Goal: Task Accomplishment & Management: Manage account settings

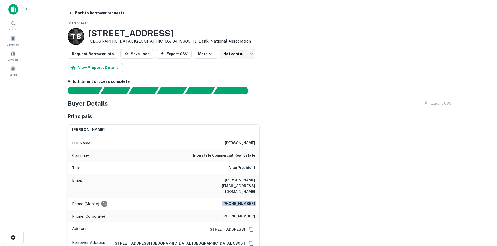
click at [227, 57] on body "Search Borrowers Contacts Saved Back to borrower requests Loan Details T B 1546…" at bounding box center [248, 123] width 497 height 246
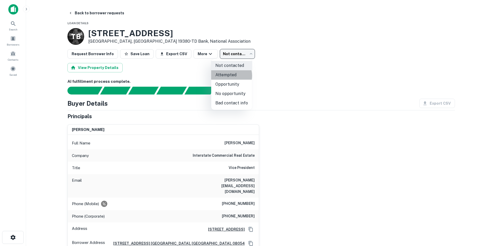
drag, startPoint x: 228, startPoint y: 76, endPoint x: 282, endPoint y: 84, distance: 54.8
click at [315, 74] on div "Not contacted Attempted Opportunity No opportunity Bad contact info" at bounding box center [250, 123] width 500 height 246
click at [243, 73] on li "Attempted" at bounding box center [231, 74] width 41 height 9
type input "*********"
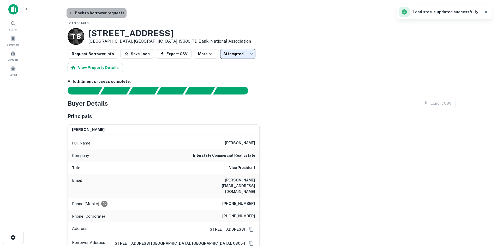
click at [100, 10] on button "Back to borrower requests" at bounding box center [96, 12] width 60 height 9
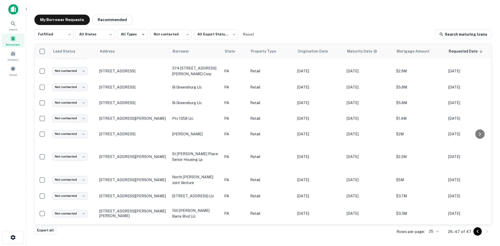
scroll to position [201, 0]
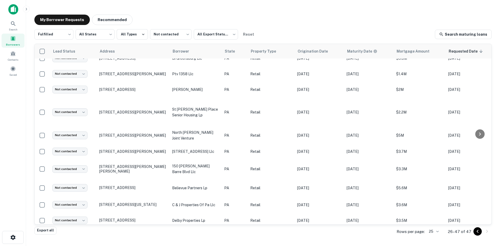
click at [351, 2] on main "My Borrower Requests Recommended Fulfilled ********* ​ All States *** ​ All Typ…" at bounding box center [263, 123] width 474 height 246
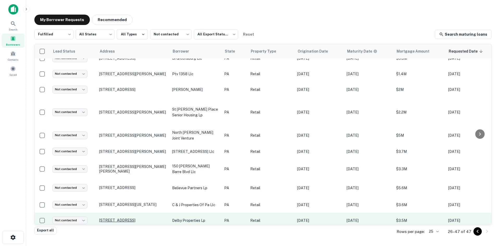
click at [140, 218] on p "5911 Lancaster Ave Philadelphia, PA 19151" at bounding box center [133, 220] width 68 height 5
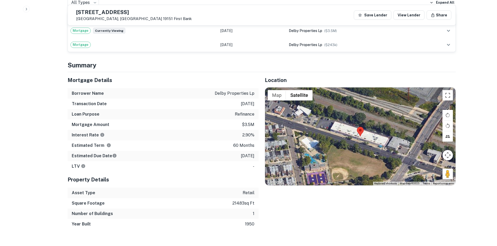
scroll to position [391, 0]
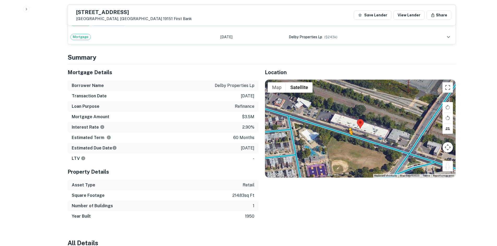
drag, startPoint x: 447, startPoint y: 159, endPoint x: 347, endPoint y: 135, distance: 102.6
click at [347, 135] on div "To activate drag with keyboard, press Alt + Enter. Once in keyboard drag state,…" at bounding box center [360, 129] width 190 height 98
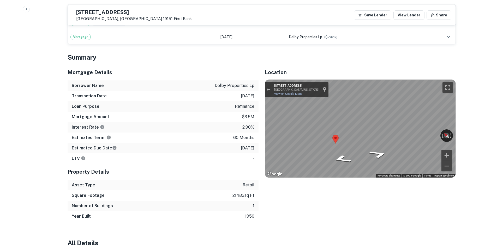
click at [261, 122] on div "Location ← Move left → Move right ↑ Move up ↓ Move down + Zoom in - Zoom out Ho…" at bounding box center [356, 142] width 197 height 157
click at [261, 126] on div "Location ← Move left → Move right ↑ Move up ↓ Move down + Zoom in - Zoom out Ho…" at bounding box center [356, 142] width 197 height 157
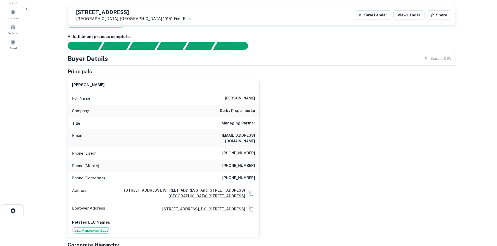
scroll to position [0, 0]
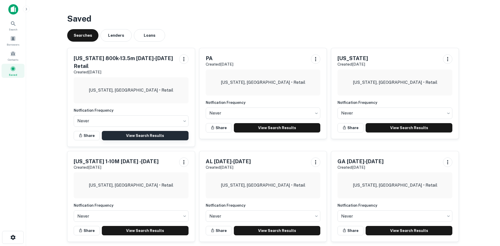
click at [179, 131] on link "View Search Results" at bounding box center [145, 135] width 87 height 9
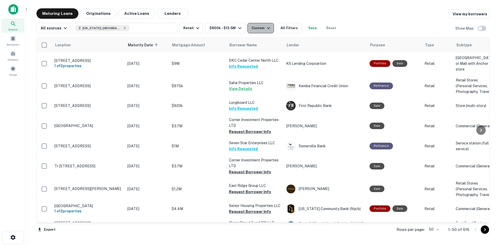
click at [259, 25] on div "Custom" at bounding box center [262, 28] width 20 height 6
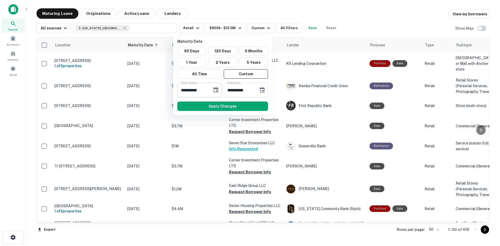
click at [220, 91] on button "Choose date, selected date is Dec 31, 2025" at bounding box center [216, 90] width 10 height 10
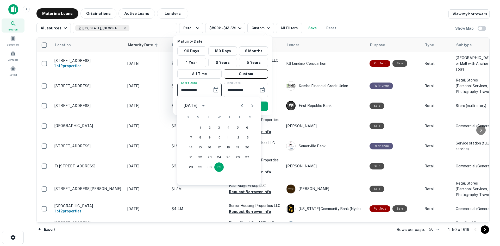
click at [254, 102] on button "Next month" at bounding box center [252, 106] width 10 height 10
click at [252, 102] on button "Next month" at bounding box center [252, 106] width 10 height 10
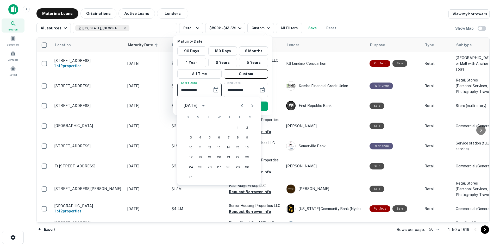
click at [252, 102] on button "Next month" at bounding box center [252, 106] width 10 height 10
click at [249, 107] on icon "Next month" at bounding box center [252, 106] width 6 height 6
click at [254, 108] on icon "Next month" at bounding box center [252, 106] width 6 height 6
click at [193, 176] on button "30" at bounding box center [190, 177] width 9 height 9
type input "**********"
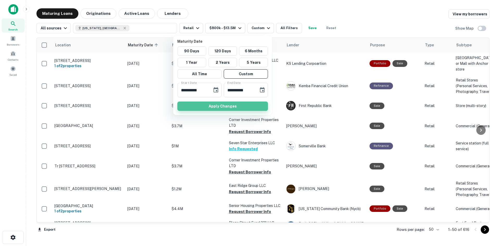
click at [200, 109] on button "Apply Changes" at bounding box center [223, 106] width 91 height 9
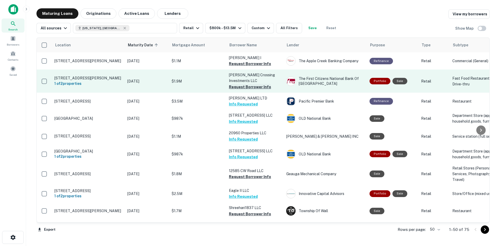
click at [258, 87] on button "Request Borrower Info" at bounding box center [250, 87] width 42 height 6
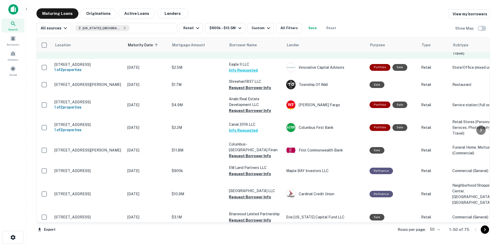
scroll to position [130, 0]
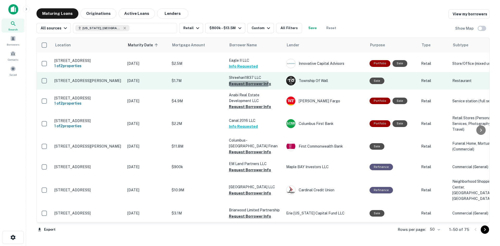
click at [236, 87] on button "Request Borrower Info" at bounding box center [250, 84] width 42 height 6
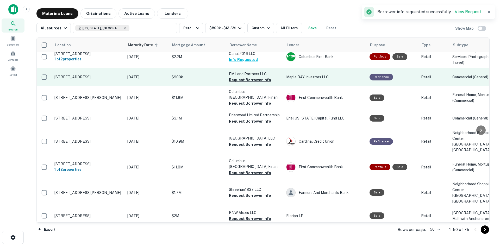
scroll to position [209, 0]
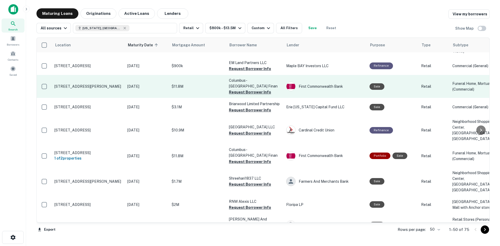
click at [236, 95] on button "Request Borrower Info" at bounding box center [250, 92] width 42 height 6
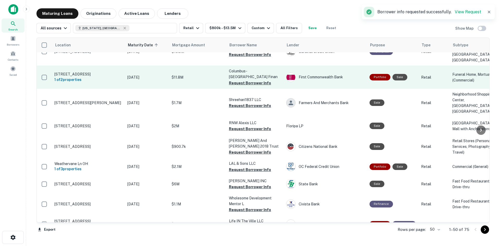
scroll to position [287, 0]
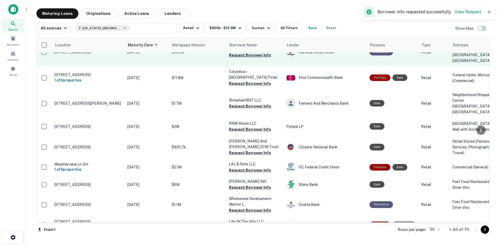
click at [249, 58] on button "Request Borrower Info" at bounding box center [250, 55] width 42 height 6
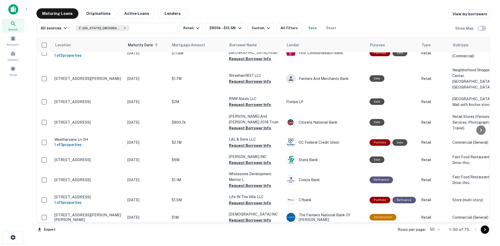
scroll to position [318, 0]
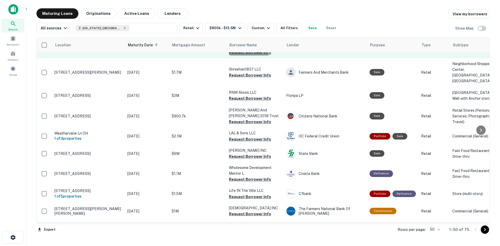
click at [234, 56] on button "Request Borrower Info" at bounding box center [250, 53] width 42 height 6
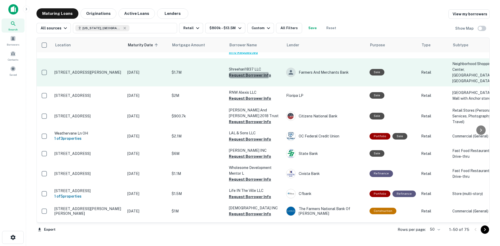
click at [233, 78] on button "Request Borrower Info" at bounding box center [250, 75] width 42 height 6
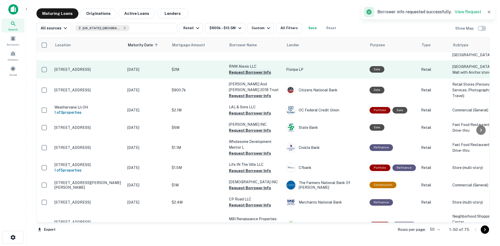
click at [238, 76] on button "Request Borrower Info" at bounding box center [250, 72] width 42 height 6
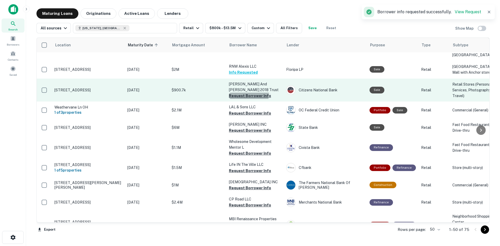
click at [235, 99] on button "Request Borrower Info" at bounding box center [250, 96] width 42 height 6
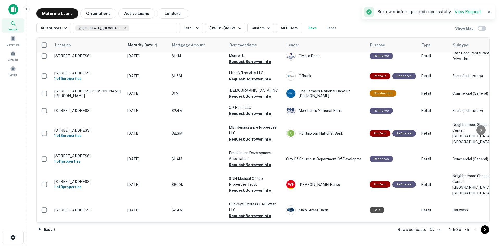
scroll to position [448, 0]
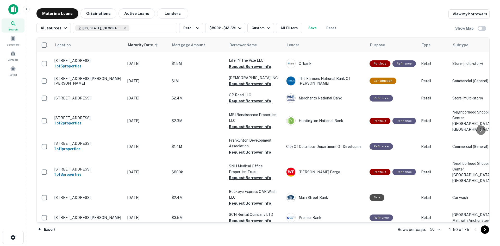
drag, startPoint x: 257, startPoint y: 95, endPoint x: 249, endPoint y: 101, distance: 9.9
click at [257, 29] on button "Request Borrower Info" at bounding box center [250, 26] width 42 height 6
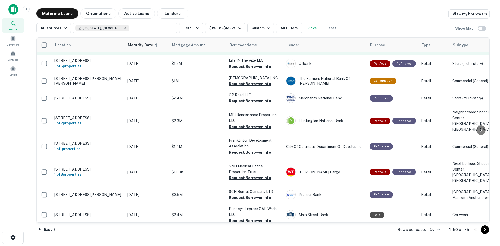
click at [242, 52] on button "Request Borrower Info" at bounding box center [250, 49] width 42 height 6
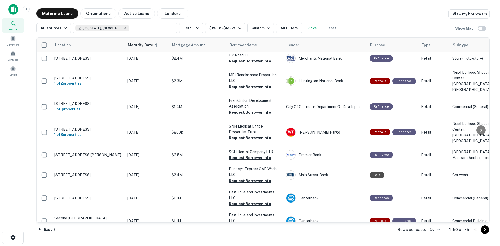
scroll to position [500, 0]
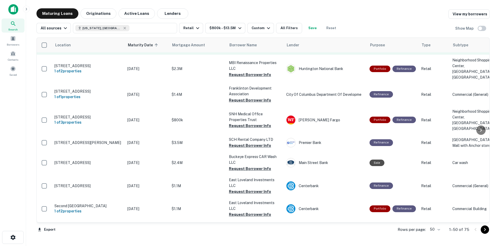
drag, startPoint x: 129, startPoint y: 121, endPoint x: 133, endPoint y: 120, distance: 3.8
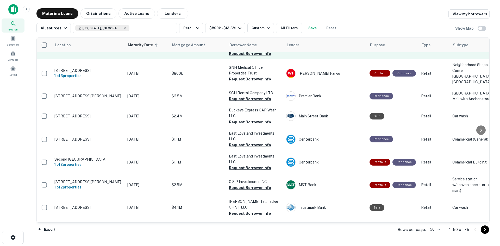
scroll to position [552, 0]
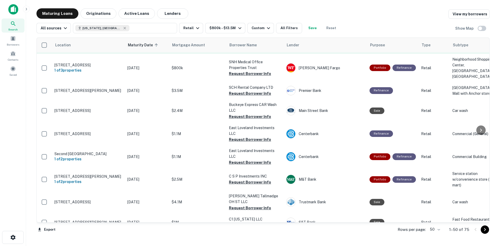
click at [232, 51] on button "Request Borrower Info" at bounding box center [250, 48] width 42 height 6
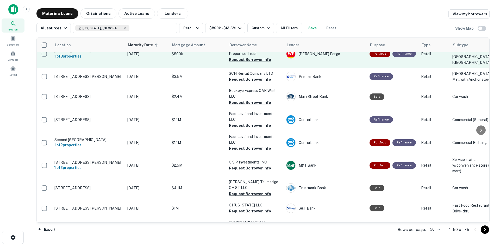
scroll to position [578, 0]
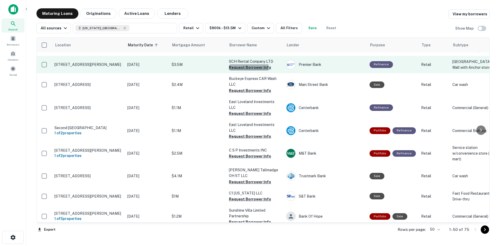
click at [238, 71] on button "Request Borrower Info" at bounding box center [250, 67] width 42 height 6
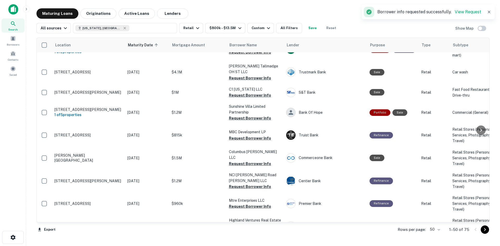
scroll to position [683, 0]
click at [252, 13] on button "Request Borrower Info" at bounding box center [250, 9] width 42 height 6
click at [252, 35] on button "Request Borrower Info" at bounding box center [250, 32] width 42 height 6
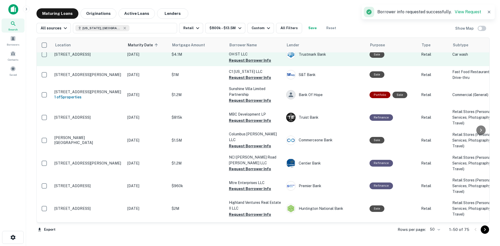
scroll to position [709, 0]
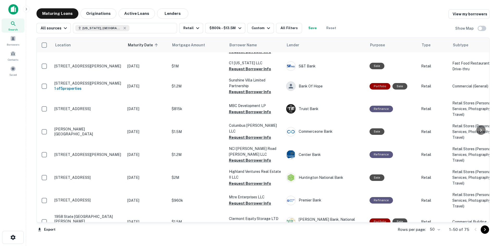
drag, startPoint x: 236, startPoint y: 115, endPoint x: 231, endPoint y: 119, distance: 6.1
click at [236, 29] on button "Request Borrower Info" at bounding box center [250, 26] width 42 height 6
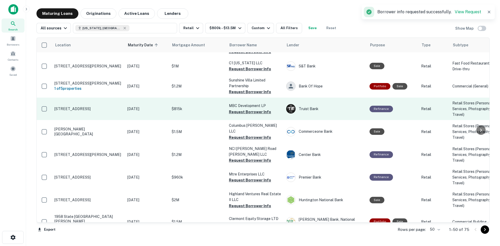
scroll to position [761, 0]
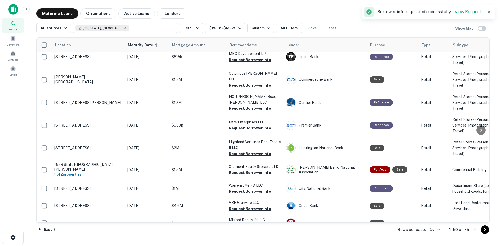
click at [250, 3] on button "Request Borrower Info" at bounding box center [250, 0] width 42 height 6
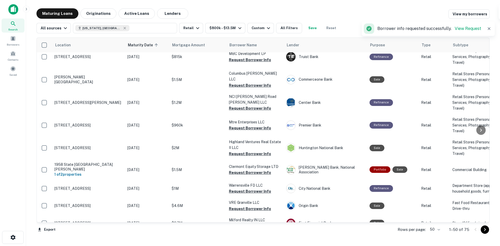
scroll to position [787, 0]
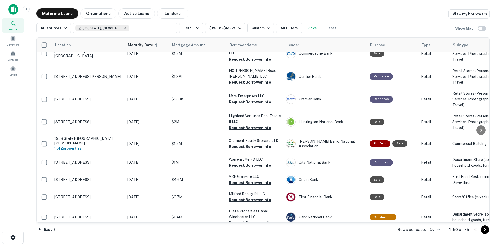
drag, startPoint x: 171, startPoint y: 122, endPoint x: 155, endPoint y: 94, distance: 32.5
click at [235, 37] on button "Request Borrower Info" at bounding box center [250, 34] width 42 height 6
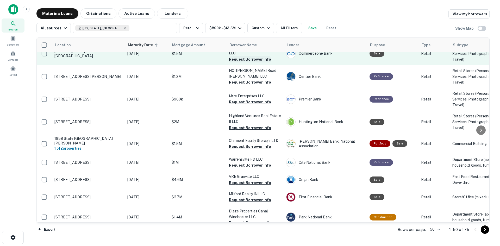
click at [232, 63] on button "Request Borrower Info" at bounding box center [250, 59] width 42 height 6
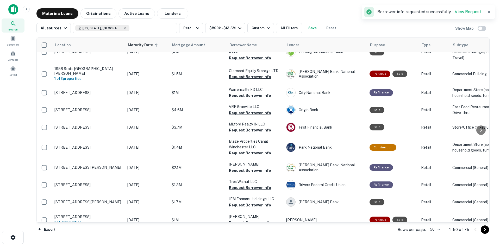
scroll to position [865, 0]
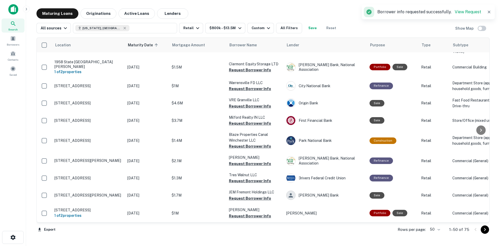
click at [235, 9] on button "Request Borrower Info" at bounding box center [250, 6] width 42 height 6
click at [240, 29] on button "Request Borrower Info" at bounding box center [250, 25] width 42 height 6
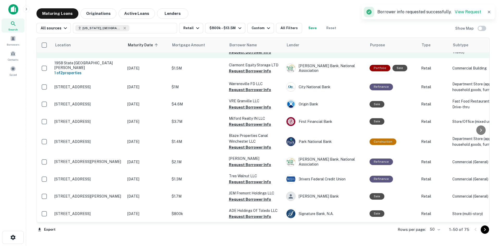
scroll to position [943, 0]
click at [240, 56] on button "Request Borrower Info" at bounding box center [250, 52] width 42 height 6
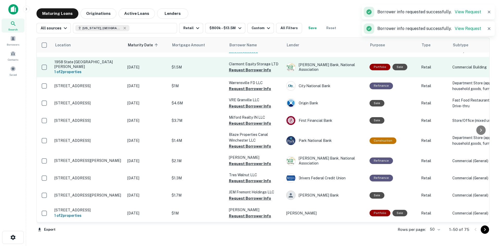
scroll to position [969, 0]
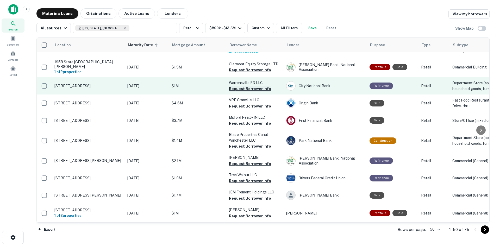
click at [244, 92] on button "Request Borrower Info" at bounding box center [250, 89] width 42 height 6
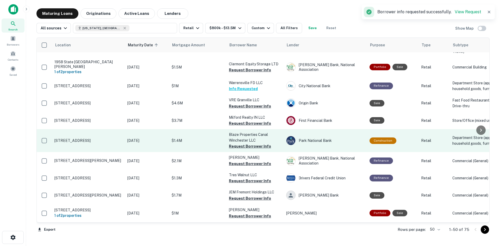
scroll to position [1032, 0]
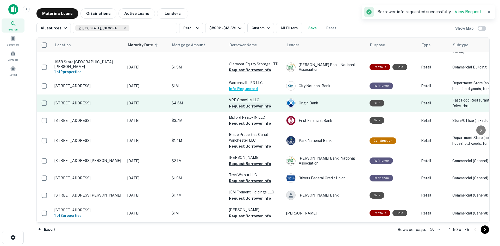
click at [235, 103] on button "Request Borrower Info" at bounding box center [250, 106] width 42 height 6
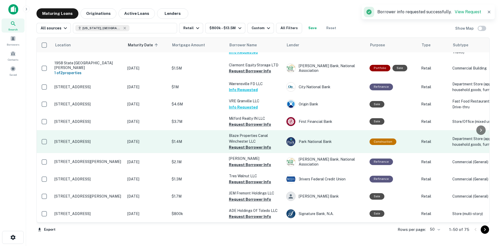
scroll to position [1029, 0]
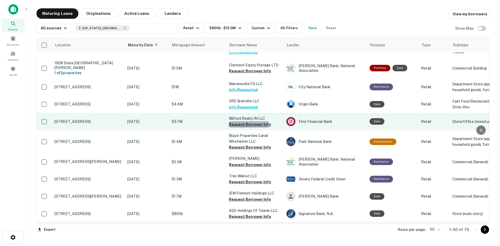
click at [237, 121] on button "Request Borrower Info" at bounding box center [250, 124] width 42 height 6
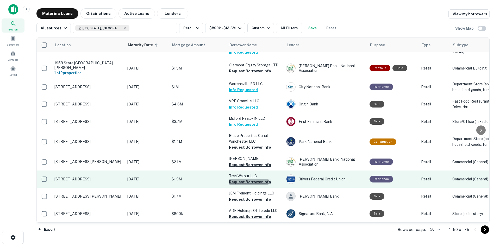
click at [239, 179] on button "Request Borrower Info" at bounding box center [250, 182] width 42 height 6
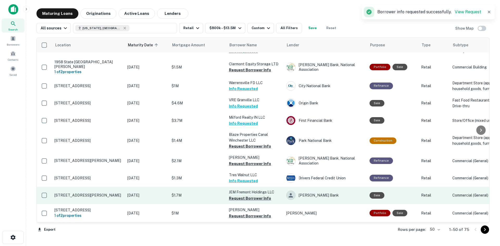
click at [242, 196] on button "Request Borrower Info" at bounding box center [250, 198] width 42 height 6
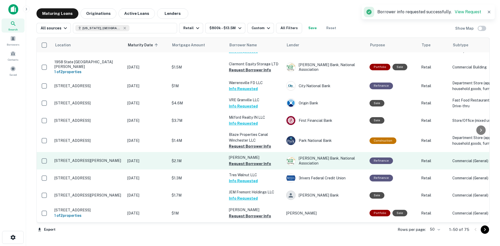
scroll to position [1032, 0]
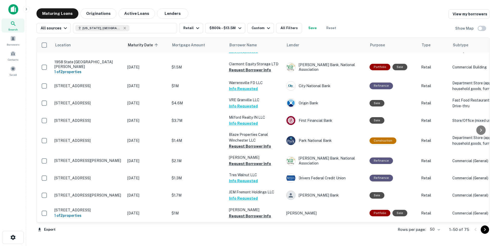
click at [486, 231] on icon "Go to next page" at bounding box center [485, 230] width 6 height 6
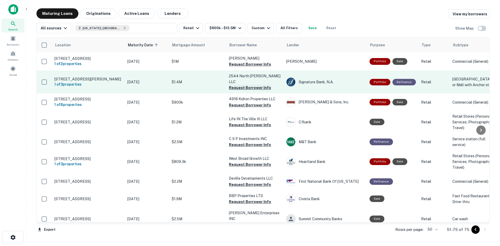
click at [241, 90] on button "Request Borrower Info" at bounding box center [250, 88] width 42 height 6
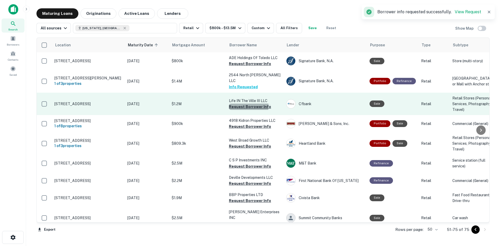
click at [239, 110] on button "Request Borrower Info" at bounding box center [250, 107] width 42 height 6
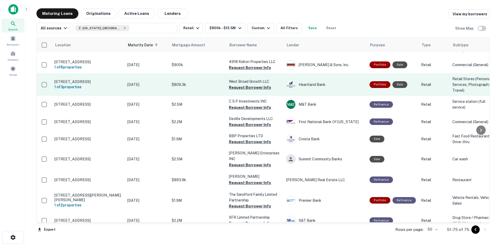
scroll to position [78, 0]
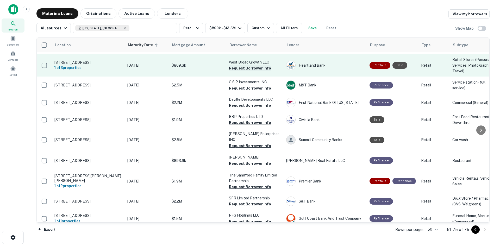
click at [242, 71] on button "Request Borrower Info" at bounding box center [250, 68] width 42 height 6
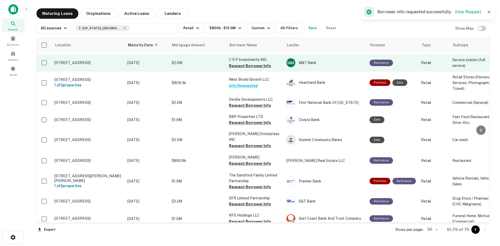
drag, startPoint x: 169, startPoint y: 105, endPoint x: 169, endPoint y: 82, distance: 22.7
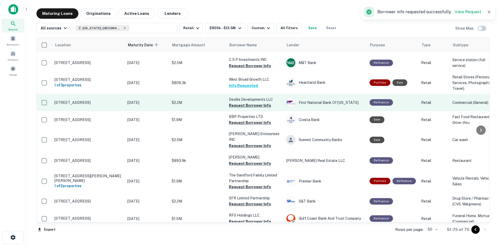
drag, startPoint x: 133, startPoint y: 142, endPoint x: 133, endPoint y: 131, distance: 11.7
click at [253, 109] on button "Request Borrower Info" at bounding box center [250, 105] width 42 height 6
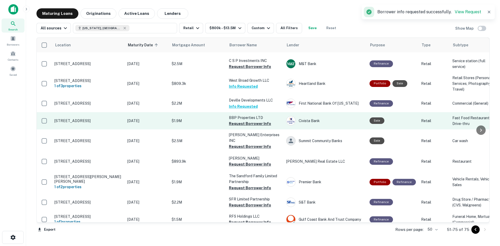
scroll to position [81, 0]
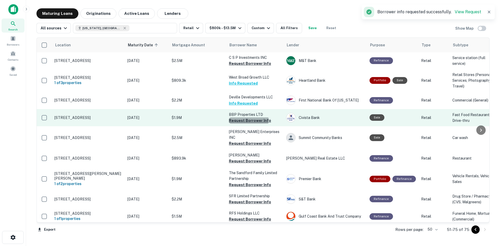
click at [245, 124] on button "Request Borrower Info" at bounding box center [250, 121] width 42 height 6
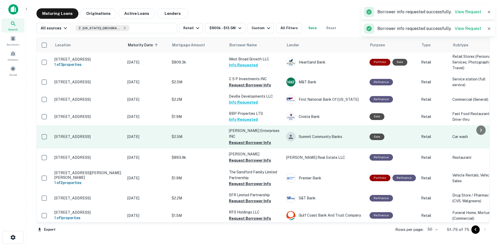
scroll to position [78, 0]
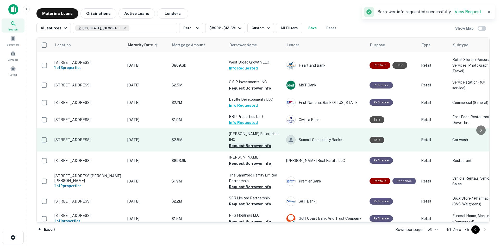
click at [248, 149] on button "Request Borrower Info" at bounding box center [250, 146] width 42 height 6
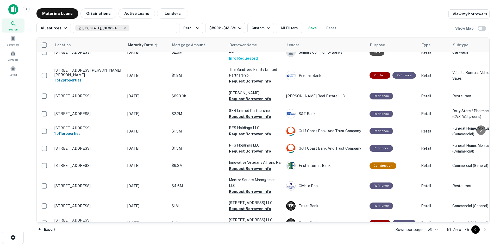
scroll to position [156, 0]
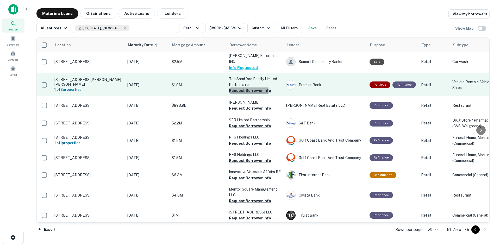
click at [237, 94] on button "Request Borrower Info" at bounding box center [250, 91] width 42 height 6
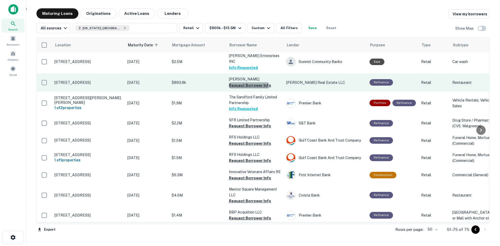
click at [232, 89] on button "Request Borrower Info" at bounding box center [250, 85] width 42 height 6
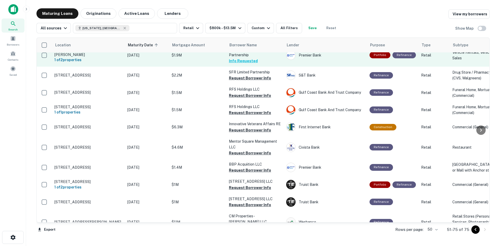
scroll to position [209, 0]
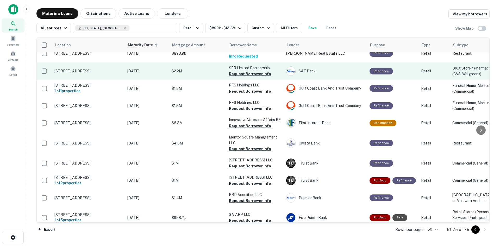
drag, startPoint x: 241, startPoint y: 111, endPoint x: 238, endPoint y: 110, distance: 3.7
click at [241, 77] on button "Request Borrower Info" at bounding box center [250, 74] width 42 height 6
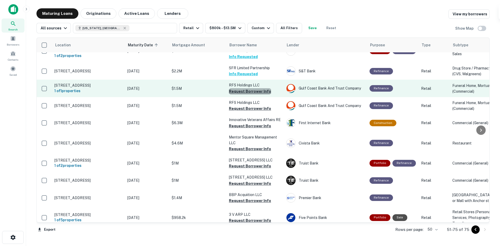
click at [258, 95] on button "Request Borrower Info" at bounding box center [250, 91] width 42 height 6
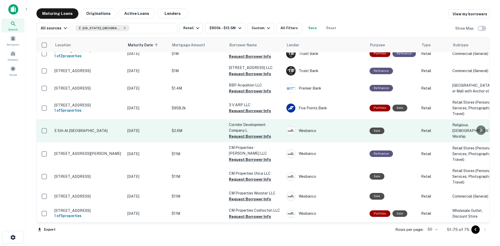
scroll to position [313, 0]
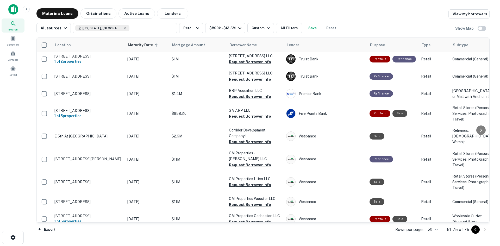
click at [236, 48] on button "Request Borrower Info" at bounding box center [250, 45] width 42 height 6
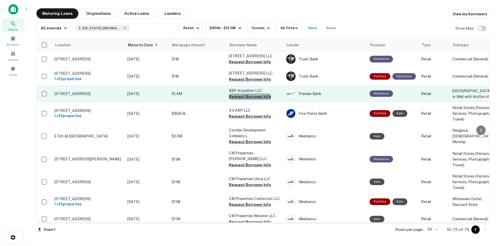
click at [255, 100] on button "Request Borrower Info" at bounding box center [250, 97] width 42 height 6
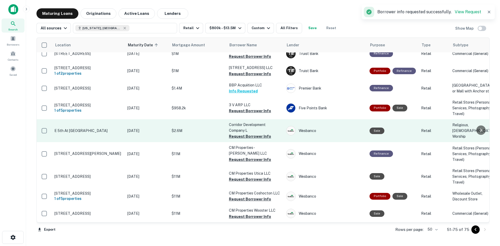
scroll to position [392, 0]
drag, startPoint x: 243, startPoint y: 107, endPoint x: 212, endPoint y: 120, distance: 33.9
click at [243, 108] on button "Request Borrower Info" at bounding box center [250, 111] width 42 height 6
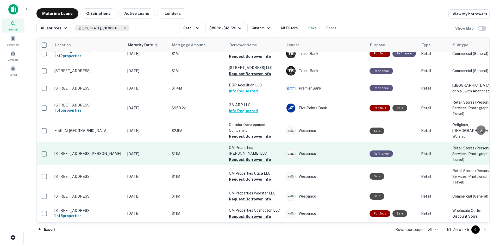
scroll to position [418, 0]
click at [250, 157] on button "Request Borrower Info" at bounding box center [250, 160] width 42 height 6
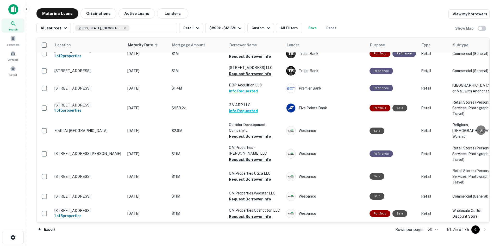
click at [378, 5] on main "Maturing Loans Originations Active Loans Lenders View my borrowers All sources …" at bounding box center [263, 123] width 474 height 246
click at [12, 44] on span "Borrowers" at bounding box center [13, 44] width 13 height 4
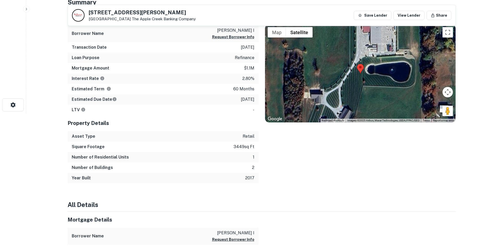
scroll to position [130, 0]
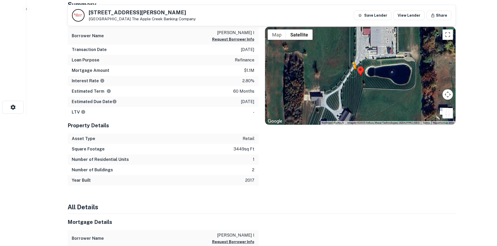
drag, startPoint x: 448, startPoint y: 113, endPoint x: 352, endPoint y: 74, distance: 103.8
click at [352, 74] on div "To activate drag with keyboard, press Alt + Enter. Once in keyboard drag state,…" at bounding box center [360, 76] width 190 height 98
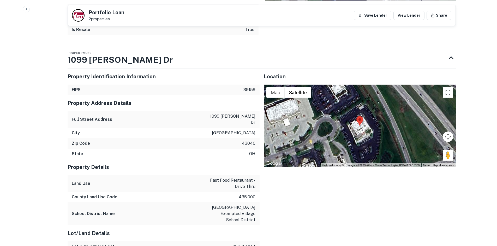
scroll to position [443, 0]
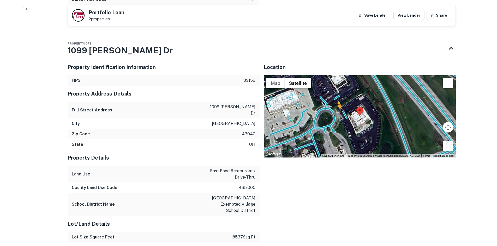
drag, startPoint x: 450, startPoint y: 135, endPoint x: 333, endPoint y: 99, distance: 122.4
click at [333, 99] on div "To activate drag with keyboard, press Alt + Enter. Once in keyboard drag state,…" at bounding box center [360, 116] width 192 height 82
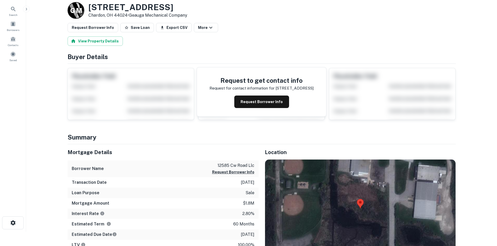
scroll to position [130, 0]
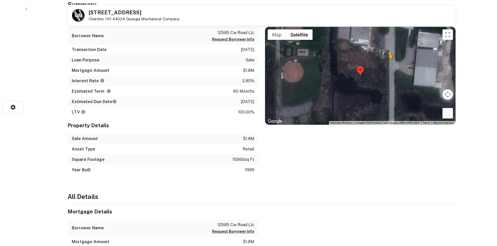
drag, startPoint x: 449, startPoint y: 114, endPoint x: 385, endPoint y: 60, distance: 83.5
click at [385, 60] on div "To activate drag with keyboard, press Alt + Enter. Once in keyboard drag state,…" at bounding box center [360, 76] width 190 height 98
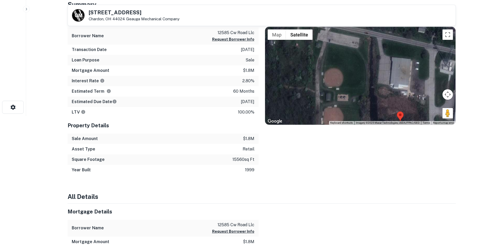
drag, startPoint x: 337, startPoint y: 70, endPoint x: 377, endPoint y: 117, distance: 61.6
click at [377, 117] on div "No data available." at bounding box center [360, 76] width 190 height 98
drag, startPoint x: 449, startPoint y: 114, endPoint x: 432, endPoint y: 48, distance: 68.4
click at [432, 48] on div "To activate drag with keyboard, press Alt + Enter. Once in keyboard drag state,…" at bounding box center [360, 76] width 190 height 98
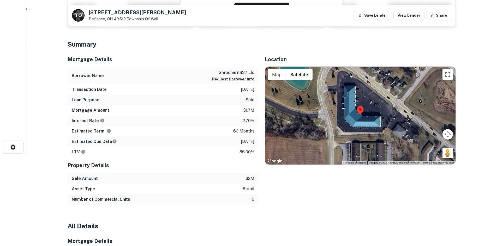
scroll to position [104, 0]
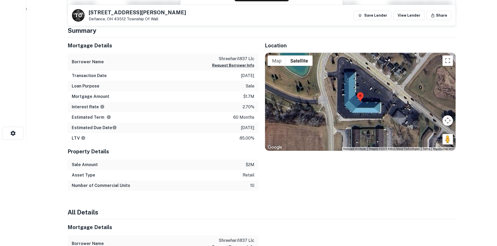
drag, startPoint x: 444, startPoint y: 138, endPoint x: 389, endPoint y: 97, distance: 68.4
click at [387, 97] on div "Map Terrain Satellite Labels Keyboard shortcuts Map Data Imagery ©2025 Airbus, …" at bounding box center [360, 102] width 190 height 98
click at [442, 139] on div at bounding box center [360, 102] width 190 height 98
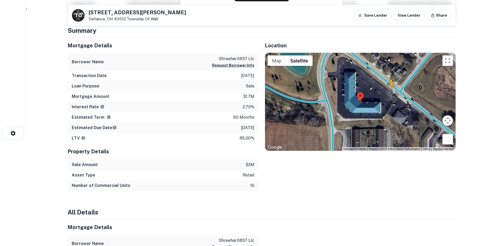
drag, startPoint x: 447, startPoint y: 139, endPoint x: 387, endPoint y: 83, distance: 82.6
click at [387, 83] on div "To activate drag with keyboard, press Alt + Enter. Once in keyboard drag state,…" at bounding box center [360, 102] width 190 height 98
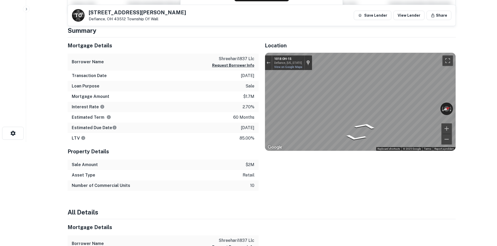
click at [476, 99] on main "T O 1018 Ralston Ave Defiance, OH 43512 Township Of Wall Save Lender View Lende…" at bounding box center [261, 19] width 470 height 246
click at [496, 95] on html "Search Borrowers Contacts Saved T O 1018 Ralston Ave Defiance, OH 43512 Townshi…" at bounding box center [248, 19] width 497 height 246
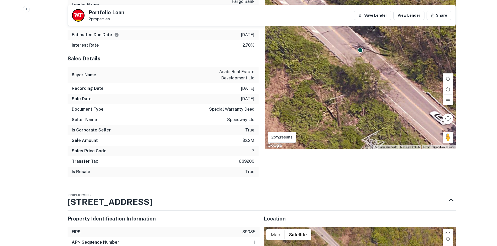
scroll to position [391, 0]
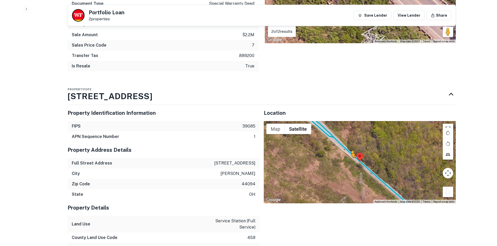
drag, startPoint x: 446, startPoint y: 181, endPoint x: 351, endPoint y: 151, distance: 99.5
click at [351, 151] on div "To activate drag with keyboard, press Alt + Enter. Once in keyboard drag state,…" at bounding box center [360, 162] width 192 height 82
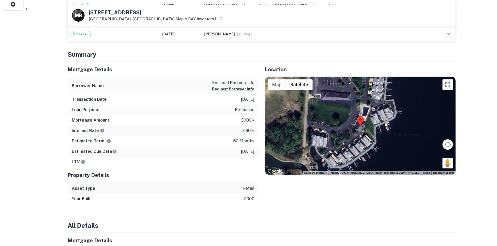
scroll to position [235, 0]
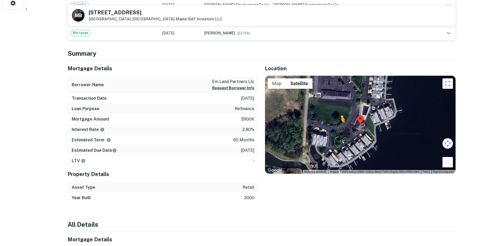
drag, startPoint x: 442, startPoint y: 160, endPoint x: 340, endPoint y: 128, distance: 106.9
click at [340, 128] on div "To activate drag with keyboard, press Alt + Enter. Once in keyboard drag state,…" at bounding box center [360, 125] width 190 height 98
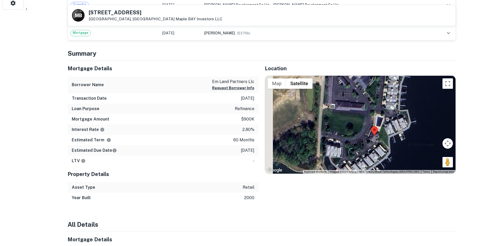
drag, startPoint x: 340, startPoint y: 128, endPoint x: 362, endPoint y: 147, distance: 29.0
click at [362, 147] on div "No data available." at bounding box center [360, 125] width 190 height 98
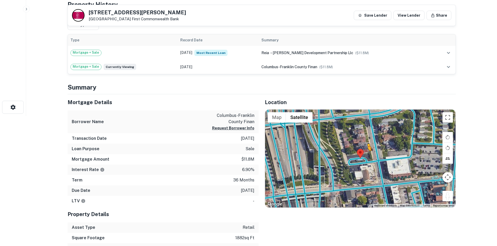
drag, startPoint x: 449, startPoint y: 199, endPoint x: 367, endPoint y: 155, distance: 93.4
click at [367, 155] on div "To activate drag with keyboard, press Alt + Enter. Once in keyboard drag state,…" at bounding box center [360, 159] width 190 height 98
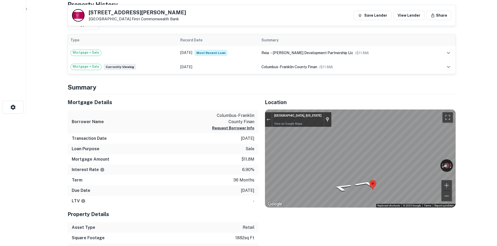
click at [164, 162] on div "Mortgage Details Borrower Name columbus-franklin county finan Request Borrower …" at bounding box center [258, 179] width 394 height 170
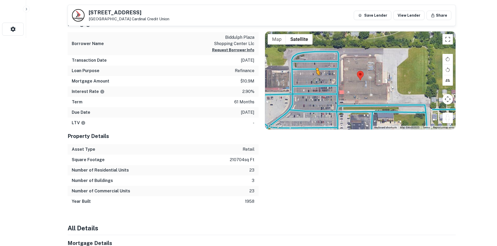
drag, startPoint x: 449, startPoint y: 116, endPoint x: 315, endPoint y: 81, distance: 138.6
click at [315, 81] on div "To activate drag with keyboard, press Alt + Enter. Once in keyboard drag state,…" at bounding box center [360, 81] width 190 height 98
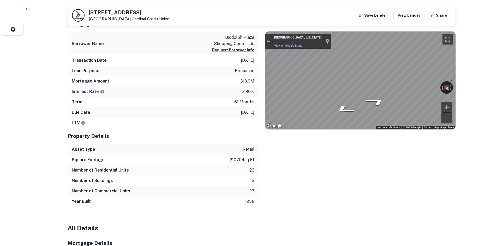
click at [219, 92] on div "Mortgage Details Borrower Name biddulph plaza shopping center llc Request Borro…" at bounding box center [258, 111] width 394 height 191
click at [250, 91] on div "Mortgage Details Borrower Name biddulph plaza shopping center llc Request Borro…" at bounding box center [258, 111] width 394 height 191
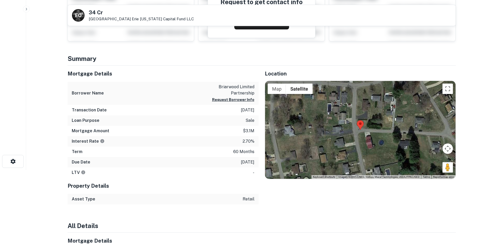
scroll to position [104, 0]
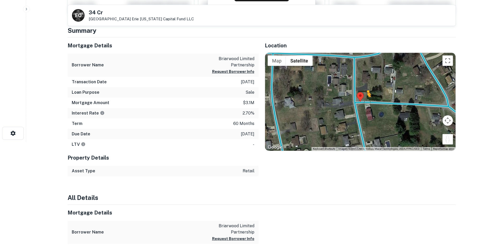
drag, startPoint x: 448, startPoint y: 140, endPoint x: 363, endPoint y: 97, distance: 95.1
click at [363, 97] on div "To activate drag with keyboard, press Alt + Enter. Once in keyboard drag state,…" at bounding box center [360, 102] width 190 height 98
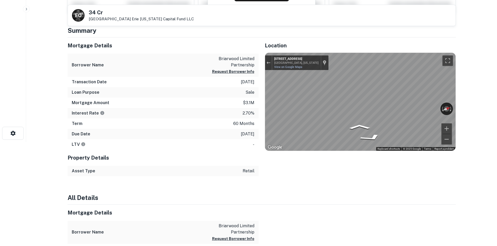
click at [496, 107] on html "Search Borrowers Contacts Saved E O 34 Cr Steubenville, OH 43953 Erie Ohio Capi…" at bounding box center [248, 19] width 497 height 246
click at [496, 111] on html "Search Borrowers Contacts Saved E O 34 Cr Steubenville, OH 43953 Erie Ohio Capi…" at bounding box center [248, 19] width 497 height 246
click at [481, 110] on main "E O 34 Cr Steubenville, OH 43953 Erie Ohio Capital Fund LLC View Property Detai…" at bounding box center [261, 19] width 470 height 246
click at [496, 101] on html "Search Borrowers Contacts Saved E O 34 Cr Steubenville, OH 43953 Erie Ohio Capi…" at bounding box center [248, 19] width 497 height 246
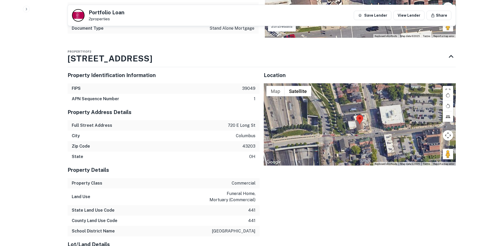
scroll to position [391, 0]
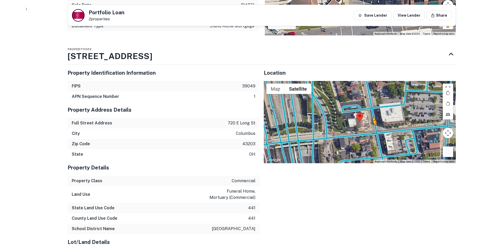
drag, startPoint x: 444, startPoint y: 151, endPoint x: 372, endPoint y: 130, distance: 75.2
click at [372, 130] on div "To activate drag with keyboard, press Alt + Enter. Once in keyboard drag state,…" at bounding box center [360, 122] width 192 height 82
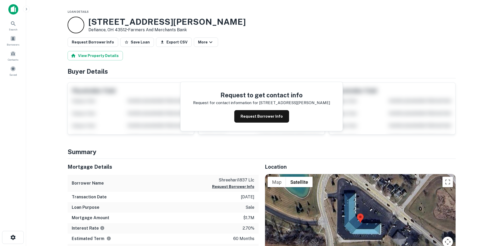
scroll to position [104, 0]
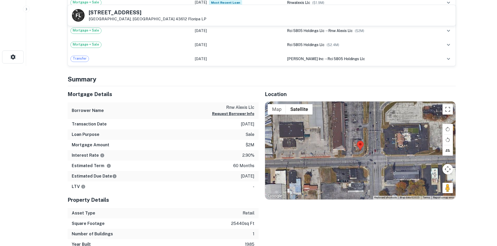
scroll to position [182, 0]
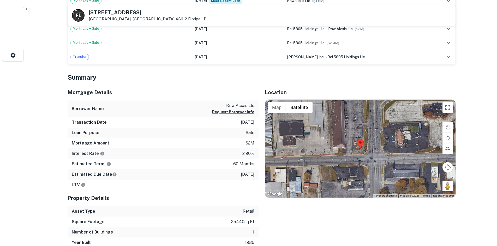
drag, startPoint x: 444, startPoint y: 188, endPoint x: 481, endPoint y: 201, distance: 38.8
click at [378, 152] on div "Map Terrain Satellite Labels Keyboard shortcuts Map Data Map data ©2025 Map dat…" at bounding box center [360, 149] width 190 height 98
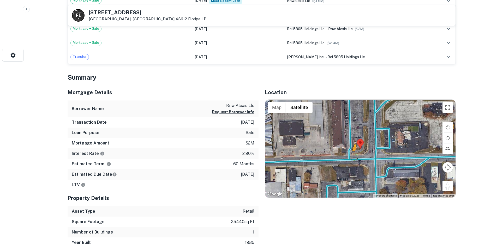
drag, startPoint x: 447, startPoint y: 188, endPoint x: 348, endPoint y: 153, distance: 105.3
click at [348, 153] on div "To activate drag with keyboard, press Alt + Enter. Once in keyboard drag state,…" at bounding box center [360, 149] width 190 height 98
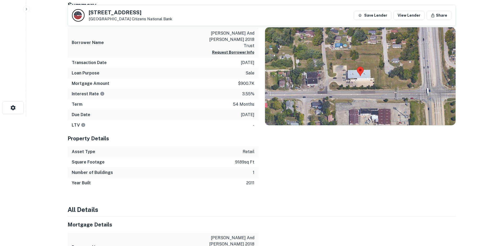
scroll to position [130, 0]
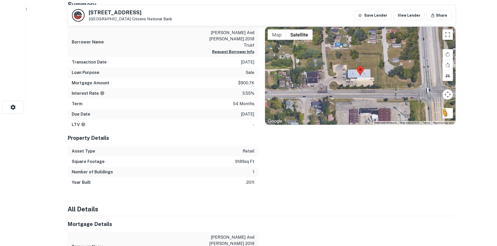
click at [444, 116] on button "Drag Pegman onto the map to open Street View" at bounding box center [447, 113] width 10 height 10
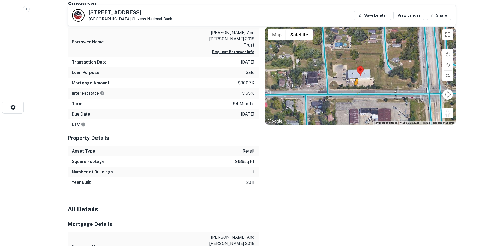
drag, startPoint x: 446, startPoint y: 113, endPoint x: 354, endPoint y: 90, distance: 95.2
click at [354, 90] on div "To activate drag with keyboard, press Alt + Enter. Once in keyboard drag state,…" at bounding box center [360, 76] width 190 height 98
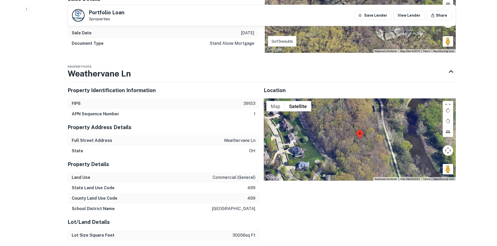
scroll to position [391, 0]
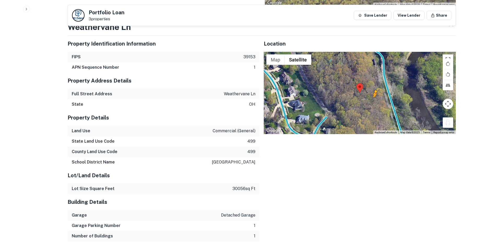
drag, startPoint x: 450, startPoint y: 124, endPoint x: 382, endPoint y: 91, distance: 75.5
click at [382, 91] on div "To activate drag with keyboard, press Alt + Enter. Once in keyboard drag state,…" at bounding box center [360, 93] width 192 height 82
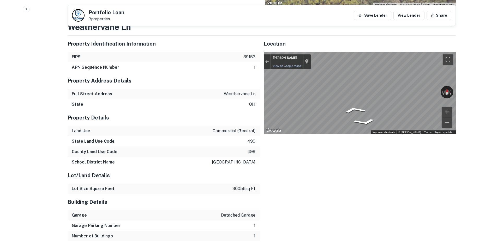
click at [265, 61] on button "Exit the Street View" at bounding box center [267, 61] width 7 height 7
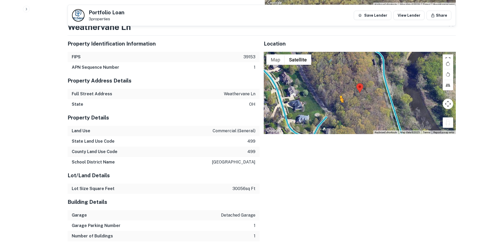
drag, startPoint x: 445, startPoint y: 124, endPoint x: 339, endPoint y: 109, distance: 107.1
click at [338, 109] on div "To activate drag with keyboard, press Alt + Enter. Once in keyboard drag state,…" at bounding box center [360, 93] width 192 height 82
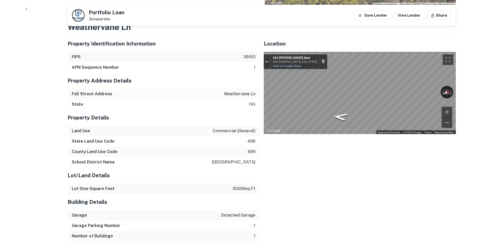
click at [247, 86] on div "Property Identification Information FIPS 39153 APN Sequence Number 1 Property A…" at bounding box center [259, 155] width 392 height 247
click at [200, 95] on div "Property Identification Information FIPS 39153 APN Sequence Number 1 Property A…" at bounding box center [259, 155] width 392 height 247
click at [207, 59] on div "Property Identification Information FIPS 39153 APN Sequence Number 1 Property A…" at bounding box center [259, 155] width 392 height 247
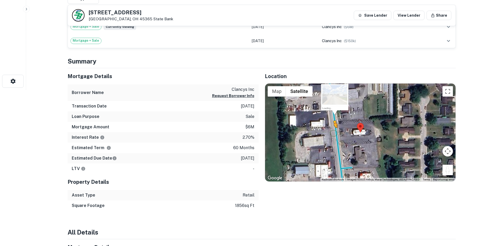
drag, startPoint x: 447, startPoint y: 172, endPoint x: 333, endPoint y: 132, distance: 120.2
click at [333, 132] on div "To activate drag with keyboard, press Alt + Enter. Once in keyboard drag state,…" at bounding box center [360, 133] width 190 height 98
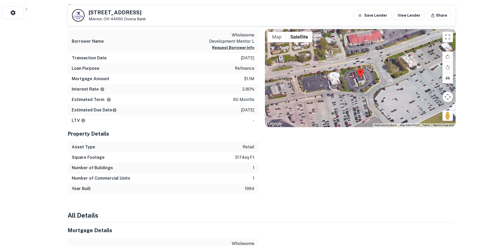
scroll to position [209, 0]
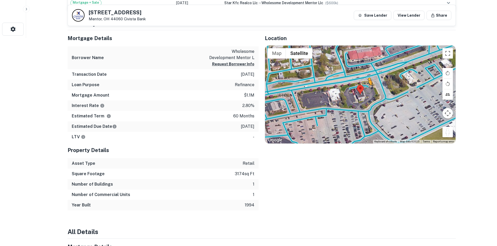
drag, startPoint x: 448, startPoint y: 133, endPoint x: 366, endPoint y: 89, distance: 93.1
click at [366, 89] on div "To activate drag with keyboard, press Alt + Enter. Once in keyboard drag state,…" at bounding box center [360, 95] width 190 height 98
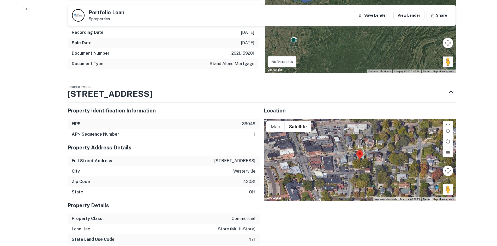
scroll to position [443, 0]
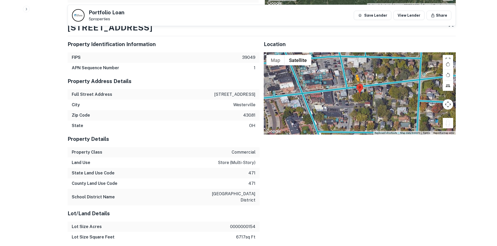
drag, startPoint x: 446, startPoint y: 122, endPoint x: 353, endPoint y: 84, distance: 100.4
click at [353, 84] on div "To activate drag with keyboard, press Alt + Enter. Once in keyboard drag state,…" at bounding box center [360, 93] width 192 height 82
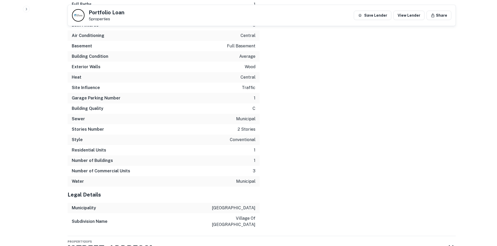
scroll to position [915, 0]
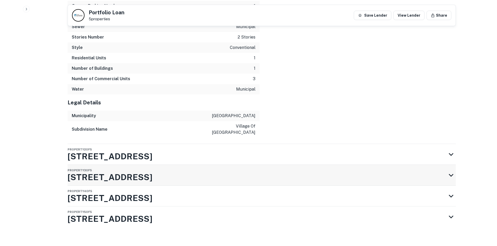
click at [150, 166] on div "Property 3 of [STREET_ADDRESS]" at bounding box center [257, 175] width 378 height 21
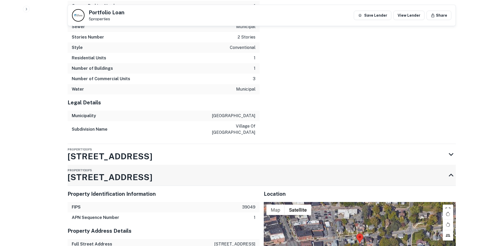
scroll to position [941, 0]
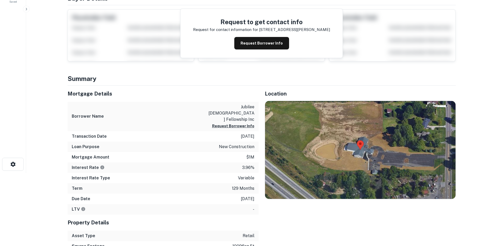
scroll to position [130, 0]
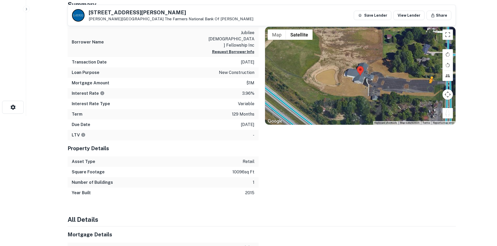
drag, startPoint x: 447, startPoint y: 117, endPoint x: 432, endPoint y: 85, distance: 35.6
click at [432, 85] on div "To activate drag with keyboard, press Alt + Enter. Once in keyboard drag state,…" at bounding box center [360, 76] width 190 height 98
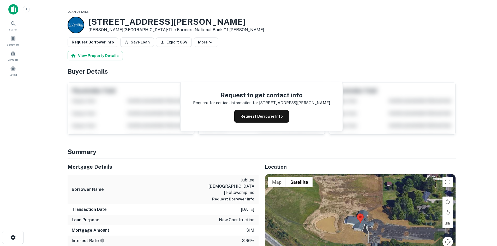
scroll to position [52, 0]
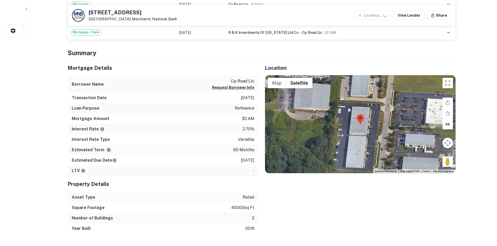
scroll to position [209, 0]
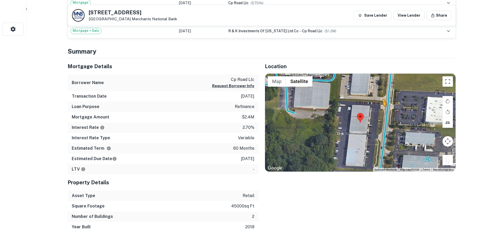
drag, startPoint x: 447, startPoint y: 163, endPoint x: 382, endPoint y: 111, distance: 83.8
click at [382, 111] on div "To activate drag with keyboard, press Alt + Enter. Once in keyboard drag state,…" at bounding box center [360, 123] width 190 height 98
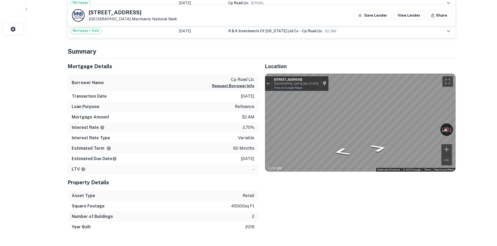
click at [417, 130] on div "← Move left → Move right ↑ Move up ↓ Move down + Zoom in - Zoom out 655 Cross P…" at bounding box center [360, 123] width 190 height 98
click at [223, 106] on div "Mortgage Details Borrower Name cp road llc Request Borrower Info Transaction Da…" at bounding box center [258, 145] width 394 height 174
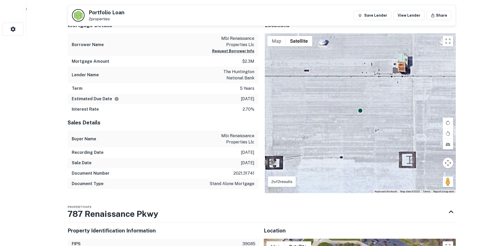
scroll to position [391, 0]
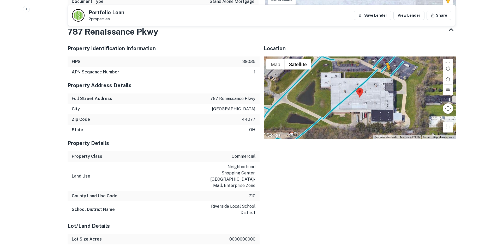
drag, startPoint x: 447, startPoint y: 129, endPoint x: 384, endPoint y: 71, distance: 84.7
click at [384, 71] on div "To activate drag with keyboard, press Alt + Enter. Once in keyboard drag state,…" at bounding box center [360, 98] width 192 height 82
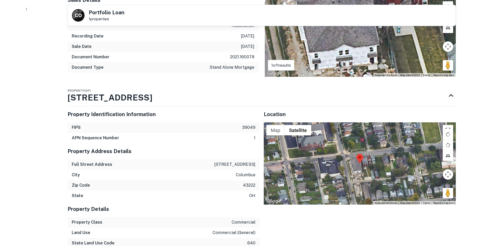
scroll to position [391, 0]
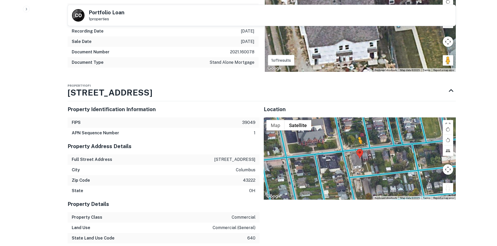
drag, startPoint x: 451, startPoint y: 187, endPoint x: 357, endPoint y: 149, distance: 101.0
click at [357, 149] on div "To activate drag with keyboard, press Alt + Enter. Once in keyboard drag state,…" at bounding box center [360, 159] width 192 height 82
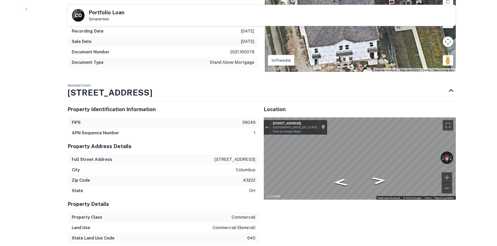
drag, startPoint x: 414, startPoint y: 159, endPoint x: 244, endPoint y: 156, distance: 170.2
click at [450, 159] on div "← Move left → Move right ↑ Move up ↓ Move down + Zoom in - Zoom out 172 Hawkes …" at bounding box center [360, 159] width 192 height 82
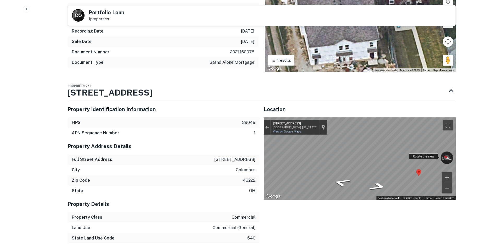
click at [425, 157] on div "← Move left → Move right ↑ Move up ↓ Move down + Zoom in - Zoom out 172 Hawkes …" at bounding box center [360, 159] width 192 height 82
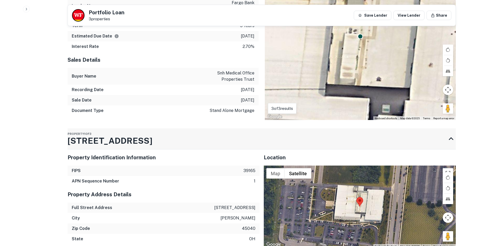
scroll to position [365, 0]
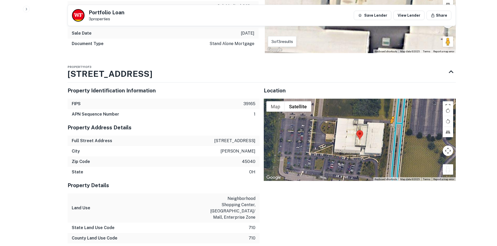
drag, startPoint x: 448, startPoint y: 158, endPoint x: 391, endPoint y: 117, distance: 70.4
click at [391, 117] on div "To activate drag with keyboard, press Alt + Enter. Once in keyboard drag state,…" at bounding box center [360, 140] width 192 height 82
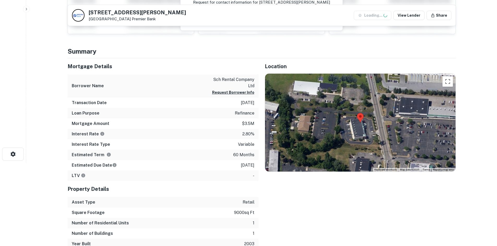
scroll to position [104, 0]
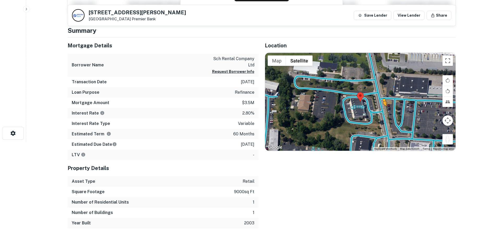
drag, startPoint x: 449, startPoint y: 140, endPoint x: 379, endPoint y: 111, distance: 76.1
click at [379, 111] on div "To activate drag with keyboard, press Alt + Enter. Once in keyboard drag state,…" at bounding box center [360, 102] width 190 height 98
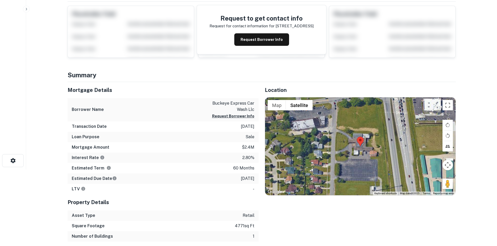
scroll to position [78, 0]
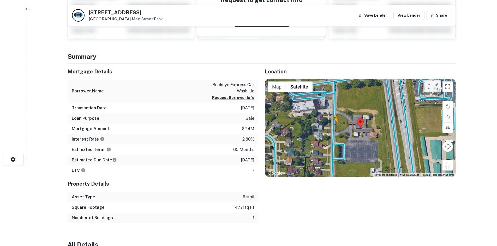
drag, startPoint x: 451, startPoint y: 167, endPoint x: 334, endPoint y: 127, distance: 123.9
click at [334, 127] on div "To activate drag with keyboard, press Alt + Enter. Once in keyboard drag state,…" at bounding box center [360, 128] width 190 height 98
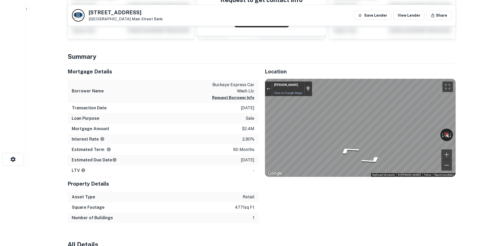
click at [215, 114] on div "Mortgage Details Borrower Name buckeye express car wash llc Request Borrower In…" at bounding box center [258, 144] width 394 height 160
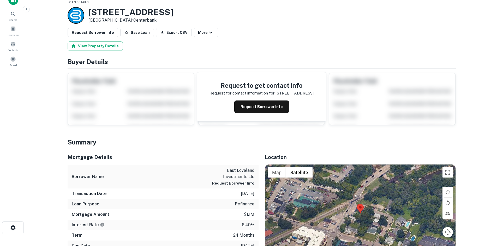
scroll to position [52, 0]
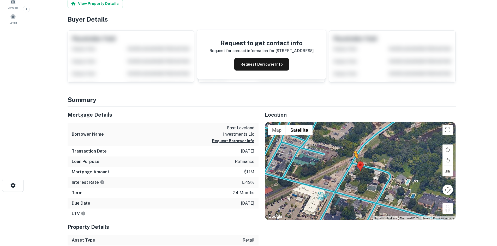
drag, startPoint x: 448, startPoint y: 211, endPoint x: 352, endPoint y: 163, distance: 107.1
click at [352, 163] on div "To activate drag with keyboard, press Alt + Enter. Once in keyboard drag state,…" at bounding box center [360, 171] width 190 height 98
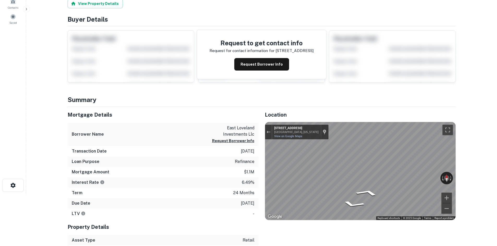
click at [248, 149] on div "Mortgage Details Borrower Name east loveland investments llc Request Borrower I…" at bounding box center [258, 187] width 394 height 160
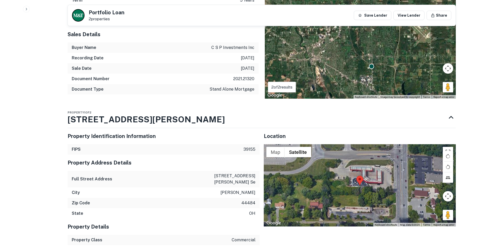
scroll to position [365, 0]
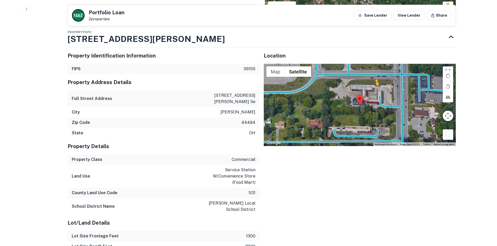
drag, startPoint x: 448, startPoint y: 137, endPoint x: 374, endPoint y: 92, distance: 86.3
click at [374, 92] on div "To activate drag with keyboard, press Alt + Enter. Once in keyboard drag state,…" at bounding box center [360, 105] width 192 height 82
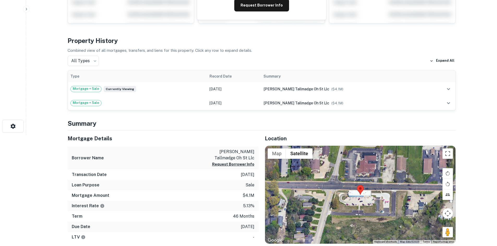
scroll to position [156, 0]
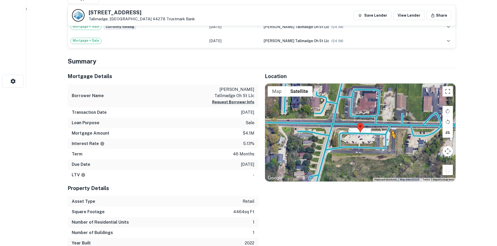
drag, startPoint x: 449, startPoint y: 169, endPoint x: 381, endPoint y: 139, distance: 74.0
click at [381, 139] on div "To activate drag with keyboard, press Alt + Enter. Once in keyboard drag state,…" at bounding box center [360, 133] width 190 height 98
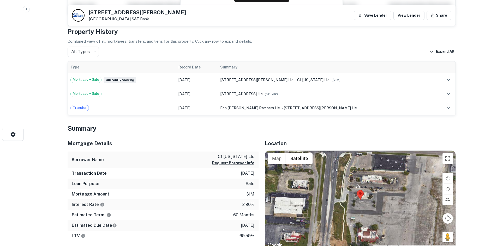
scroll to position [130, 0]
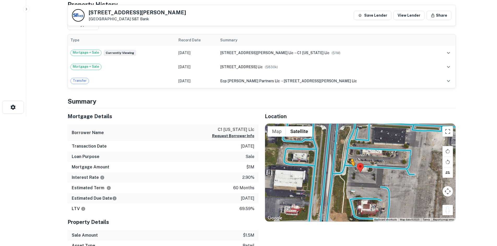
drag, startPoint x: 450, startPoint y: 212, endPoint x: 351, endPoint y: 170, distance: 107.7
click at [351, 170] on div "To activate drag with keyboard, press Alt + Enter. Once in keyboard drag state,…" at bounding box center [360, 173] width 190 height 98
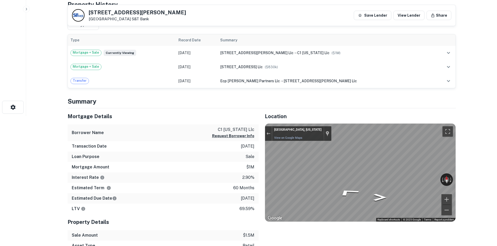
click at [253, 131] on div "Mortgage Details Borrower Name c1 ohio llc Request Borrower Info Transaction Da…" at bounding box center [258, 195] width 394 height 174
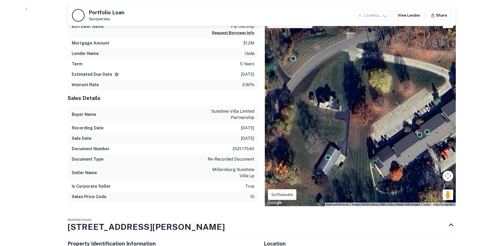
scroll to position [287, 0]
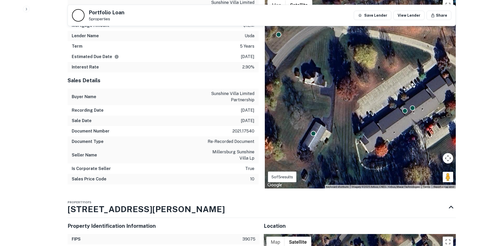
drag, startPoint x: 348, startPoint y: 119, endPoint x: 336, endPoint y: 117, distance: 12.0
click at [325, 113] on div "To activate drag with keyboard, press Alt + Enter. Once in keyboard drag state,…" at bounding box center [360, 93] width 191 height 192
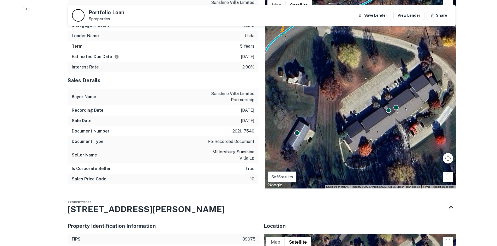
drag, startPoint x: 451, startPoint y: 175, endPoint x: 281, endPoint y: 38, distance: 218.3
click at [281, 38] on div "To activate drag with keyboard, press Alt + Enter. Once in keyboard drag state,…" at bounding box center [360, 93] width 191 height 192
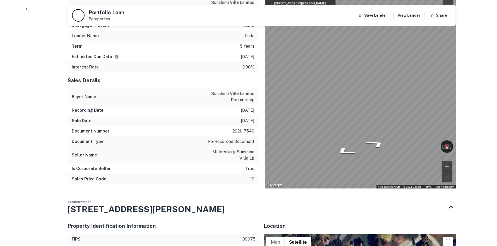
scroll to position [284, 0]
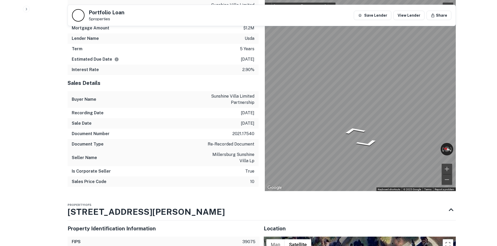
click at [191, 69] on div "Mortgage Details Borrower Name sunshine villa limited partnership Request Borro…" at bounding box center [258, 88] width 394 height 208
click at [140, 73] on div "Mortgage Details Borrower Name sunshine villa limited partnership Request Borro…" at bounding box center [258, 88] width 394 height 208
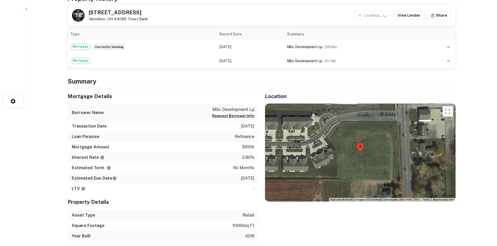
scroll to position [182, 0]
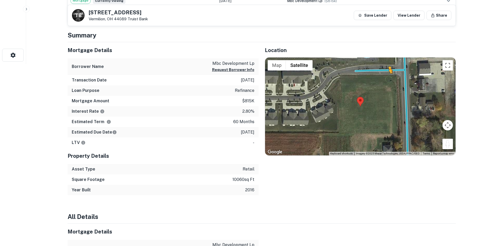
drag, startPoint x: 447, startPoint y: 145, endPoint x: 388, endPoint y: 77, distance: 90.7
click at [388, 77] on div "To activate drag with keyboard, press Alt + Enter. Once in keyboard drag state,…" at bounding box center [360, 107] width 190 height 98
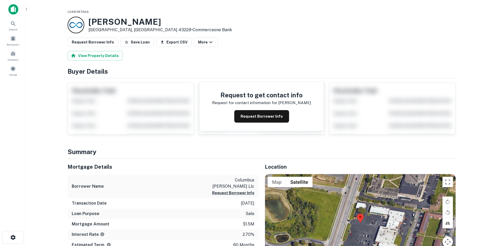
scroll to position [104, 0]
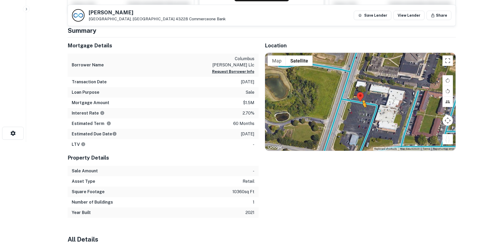
drag, startPoint x: 445, startPoint y: 141, endPoint x: 355, endPoint y: 109, distance: 96.0
click at [355, 109] on div "To activate drag with keyboard, press Alt + Enter. Once in keyboard drag state,…" at bounding box center [360, 102] width 190 height 98
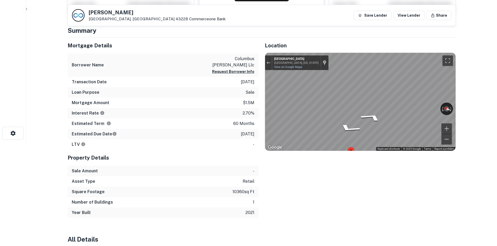
click at [190, 94] on div "Mortgage Details Borrower Name columbus [PERSON_NAME] llc Request Borrower Info…" at bounding box center [258, 128] width 394 height 181
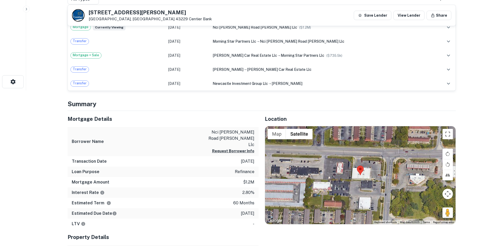
scroll to position [156, 0]
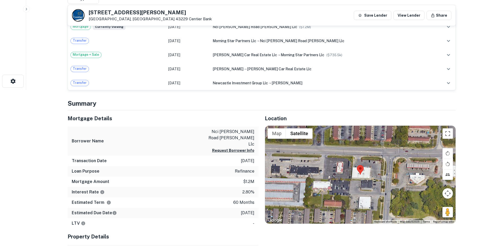
drag, startPoint x: 446, startPoint y: 210, endPoint x: 388, endPoint y: 174, distance: 68.4
click at [386, 172] on div "Map Terrain Satellite Labels Keyboard shortcuts Map Data Map data ©2025 Map dat…" at bounding box center [360, 175] width 190 height 98
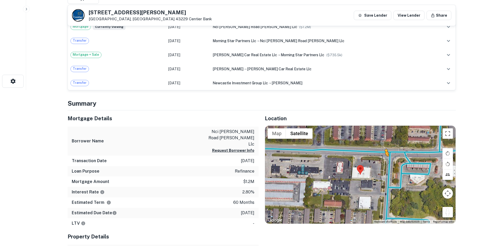
drag, startPoint x: 445, startPoint y: 214, endPoint x: 382, endPoint y: 160, distance: 83.7
click at [382, 160] on div "To activate drag with keyboard, press Alt + Enter. Once in keyboard drag state,…" at bounding box center [360, 175] width 190 height 98
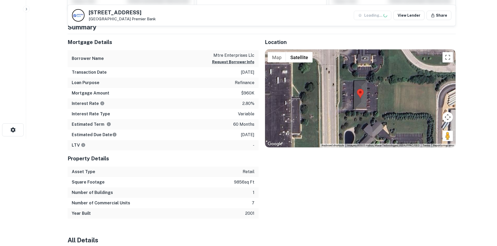
scroll to position [130, 0]
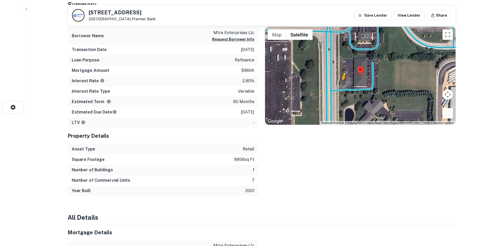
drag, startPoint x: 437, startPoint y: 106, endPoint x: 343, endPoint y: 85, distance: 96.1
click at [343, 85] on div "To activate drag with keyboard, press Alt + Enter. Once in keyboard drag state,…" at bounding box center [360, 76] width 190 height 98
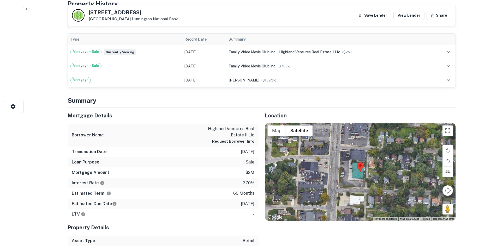
scroll to position [156, 0]
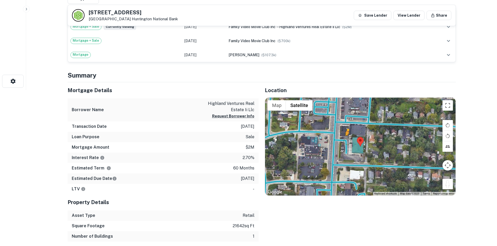
drag, startPoint x: 446, startPoint y: 183, endPoint x: 346, endPoint y: 141, distance: 108.5
click at [346, 141] on div "To activate drag with keyboard, press Alt + Enter. Once in keyboard drag state,…" at bounding box center [360, 147] width 190 height 98
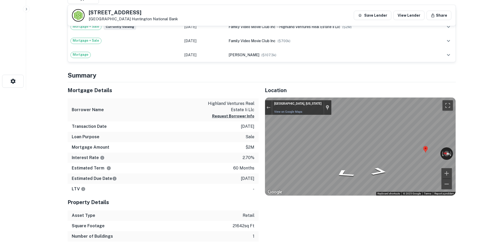
click at [196, 152] on div "Mortgage Details Borrower Name highland ventures real estate ii llc Request Bor…" at bounding box center [258, 162] width 394 height 160
click at [241, 150] on div "Mortgage Details Borrower Name highland ventures real estate ii llc Request Bor…" at bounding box center [258, 162] width 394 height 160
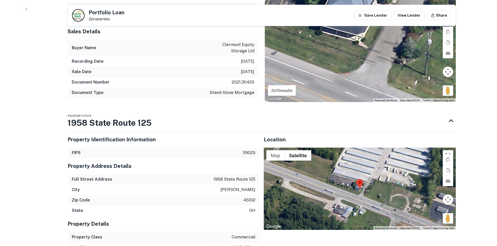
scroll to position [365, 0]
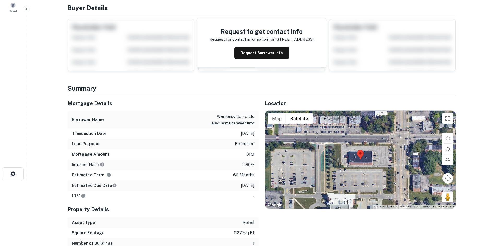
scroll to position [104, 0]
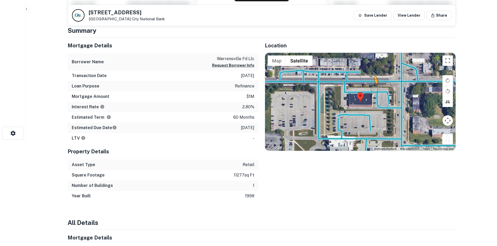
drag, startPoint x: 450, startPoint y: 139, endPoint x: 373, endPoint y: 89, distance: 91.5
click at [373, 89] on div "To activate drag with keyboard, press Alt + Enter. Once in keyboard drag state,…" at bounding box center [360, 102] width 190 height 98
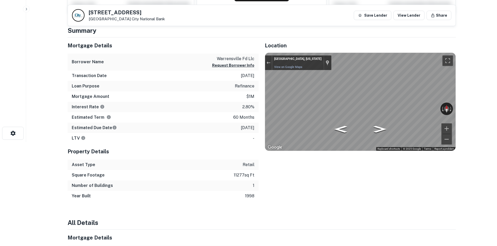
click at [263, 103] on div "Location ← Move left → Move right ↑ Move up ↓ Move down + Zoom in - Zoom out Ho…" at bounding box center [356, 120] width 197 height 164
click at [496, 107] on html "Search Borrowers Contacts Saved 20248 Harvard Rd Warrensville Heights, OH 44122…" at bounding box center [248, 19] width 497 height 246
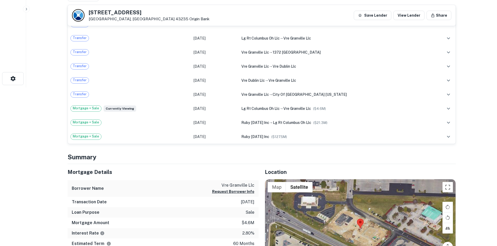
scroll to position [235, 0]
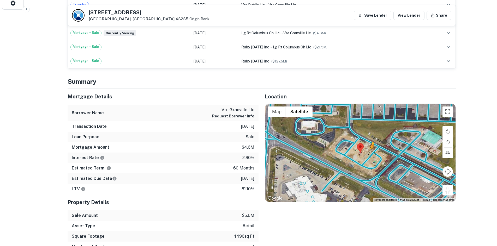
drag, startPoint x: 448, startPoint y: 191, endPoint x: 375, endPoint y: 157, distance: 80.6
click at [377, 158] on div "To activate drag with keyboard, press Alt + Enter. Once in keyboard drag state,…" at bounding box center [360, 153] width 190 height 98
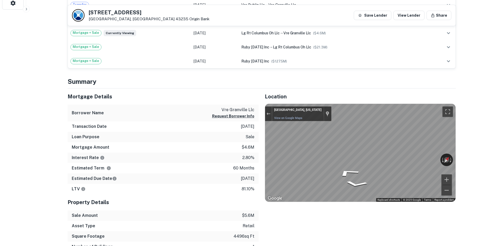
click at [250, 149] on div "Mortgage Details Borrower Name vre granville llc Request Borrower Info Transact…" at bounding box center [258, 176] width 394 height 174
click at [415, 161] on div "Rotate the view" at bounding box center [422, 159] width 29 height 6
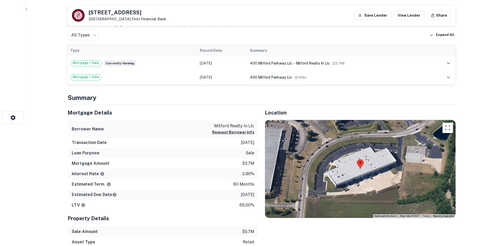
scroll to position [130, 0]
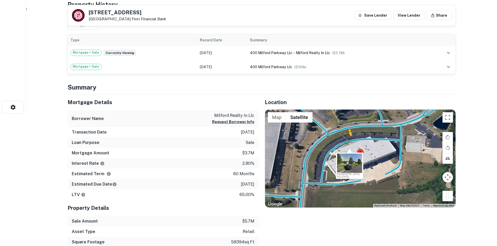
drag, startPoint x: 450, startPoint y: 198, endPoint x: 347, endPoint y: 140, distance: 117.7
click at [347, 140] on div "To activate drag with keyboard, press Alt + Enter. Once in keyboard drag state,…" at bounding box center [360, 159] width 190 height 98
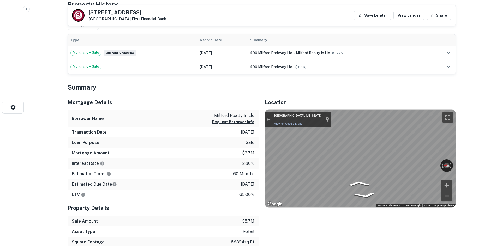
click at [218, 151] on div "Mortgage Details Borrower Name milford realty in llc Request Borrower Info Tran…" at bounding box center [258, 181] width 394 height 174
click at [234, 148] on div "Mortgage Details Borrower Name milford realty in llc Request Borrower Info Tran…" at bounding box center [258, 181] width 394 height 174
click at [181, 147] on div "Mortgage Details Borrower Name milford realty in llc Request Borrower Info Tran…" at bounding box center [258, 181] width 394 height 174
drag, startPoint x: 271, startPoint y: 117, endPoint x: 325, endPoint y: 138, distance: 58.2
click at [271, 117] on button "Exit the Street View" at bounding box center [268, 119] width 7 height 7
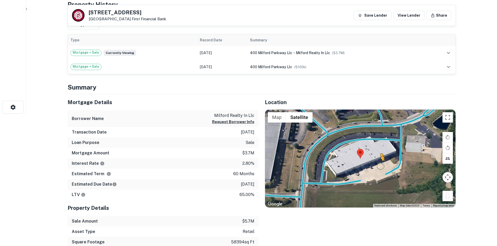
drag, startPoint x: 445, startPoint y: 199, endPoint x: 374, endPoint y: 175, distance: 75.3
click at [374, 175] on div "To activate drag with keyboard, press Alt + Enter. Once in keyboard drag state,…" at bounding box center [360, 159] width 190 height 98
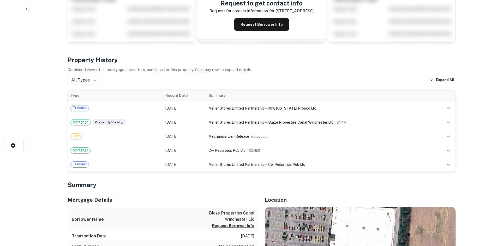
scroll to position [156, 0]
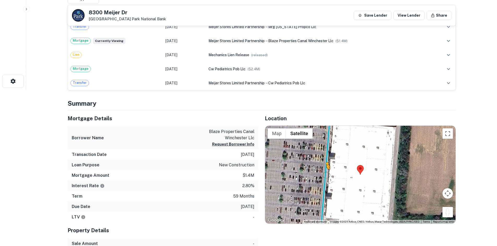
drag, startPoint x: 445, startPoint y: 215, endPoint x: 320, endPoint y: 176, distance: 131.3
click at [320, 176] on div "To activate drag with keyboard, press Alt + Enter. Once in keyboard drag state,…" at bounding box center [360, 175] width 190 height 98
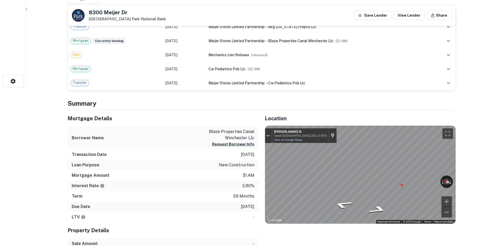
click at [243, 174] on div "Mortgage Details Borrower Name blaze properties canal winchester llc Request Bo…" at bounding box center [258, 201] width 394 height 181
click at [205, 176] on div "Mortgage Details Borrower Name blaze properties canal winchester llc Request Bo…" at bounding box center [258, 201] width 394 height 181
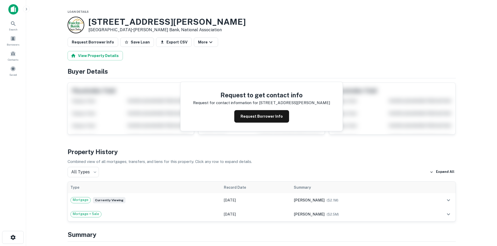
scroll to position [182, 0]
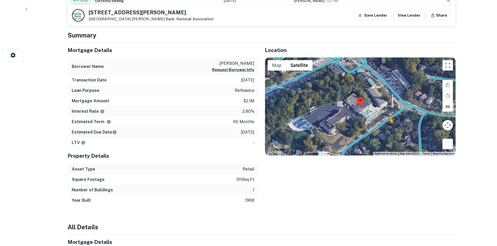
drag, startPoint x: 448, startPoint y: 145, endPoint x: 386, endPoint y: 128, distance: 64.1
click at [386, 128] on div "To activate drag with keyboard, press Alt + Enter. Once in keyboard drag state,…" at bounding box center [360, 107] width 190 height 98
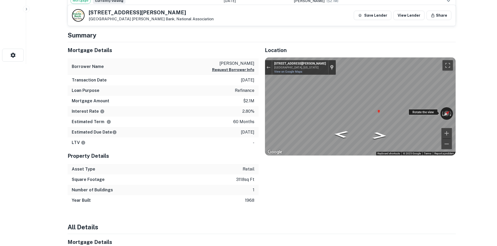
click at [417, 112] on div "← Move left → Move right ↑ Move up ↓ Move down + Zoom in - Zoom out 949 Ellison…" at bounding box center [360, 107] width 190 height 98
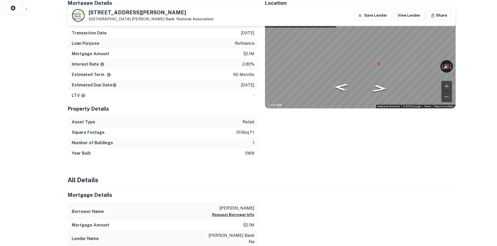
scroll to position [130, 0]
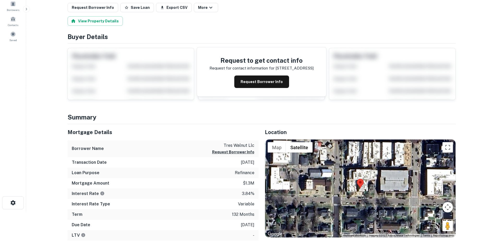
scroll to position [78, 0]
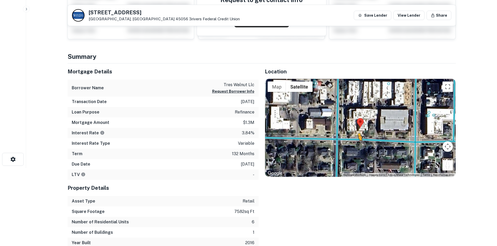
drag, startPoint x: 449, startPoint y: 169, endPoint x: 352, endPoint y: 140, distance: 101.5
click at [352, 140] on div "To activate drag with keyboard, press Alt + Enter. Once in keyboard drag state,…" at bounding box center [360, 128] width 190 height 98
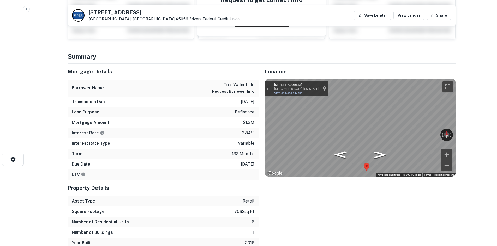
click at [350, 77] on div "Location ← Move left → Move right ↑ Move up ↓ Move down + Zoom in - Zoom out Ho…" at bounding box center [356, 156] width 197 height 185
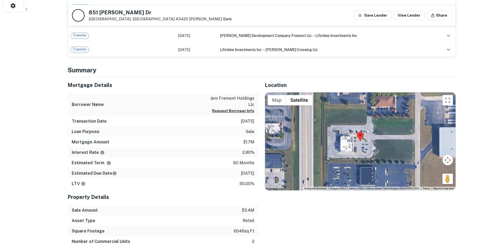
scroll to position [235, 0]
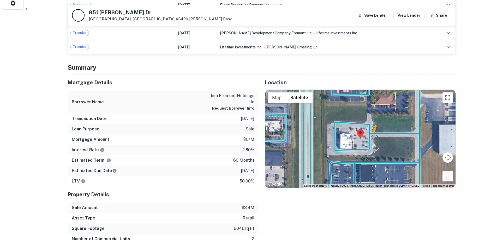
drag, startPoint x: 448, startPoint y: 179, endPoint x: 373, endPoint y: 137, distance: 86.0
click at [373, 137] on div "To activate drag with keyboard, press Alt + Enter. Once in keyboard drag state,…" at bounding box center [360, 139] width 190 height 98
click at [370, 136] on div "← Move left → Move right ↑ Move up ↓ Move down + Zoom in - Zoom out Home Jump l…" at bounding box center [360, 139] width 190 height 98
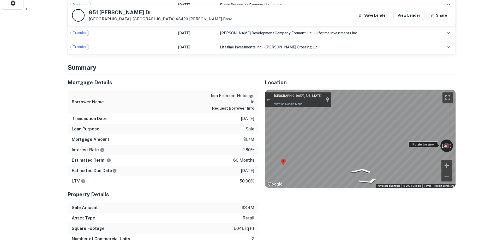
drag, startPoint x: 371, startPoint y: 136, endPoint x: 440, endPoint y: 142, distance: 68.8
click at [458, 145] on div "851 Sean Dr Fremont, OH 43420 Obannon Bank Save Lender View Lender Share View P…" at bounding box center [261, 214] width 400 height 881
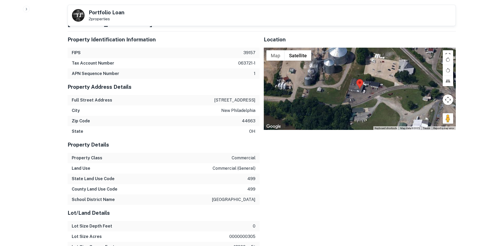
scroll to position [469, 0]
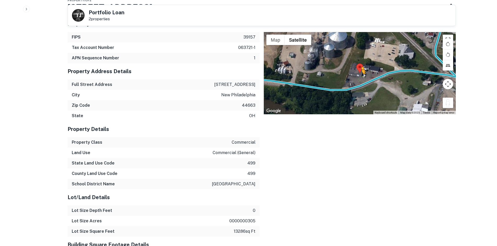
drag, startPoint x: 450, startPoint y: 103, endPoint x: 360, endPoint y: 79, distance: 92.5
click at [360, 79] on div "To activate drag with keyboard, press Alt + Enter. Once in keyboard drag state,…" at bounding box center [360, 73] width 192 height 82
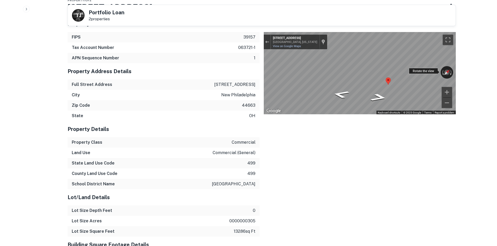
click at [431, 74] on div "← Move left → Move right ↑ Move up ↓ Move down + Zoom in - Zoom out 1035 Front …" at bounding box center [360, 73] width 192 height 82
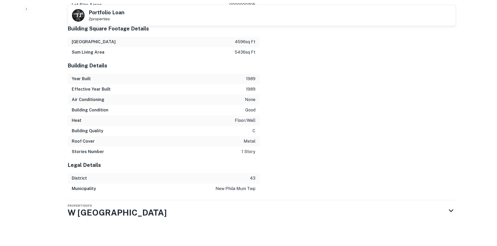
click at [265, 206] on div "Property 2 of 2 W High Ave" at bounding box center [257, 210] width 378 height 21
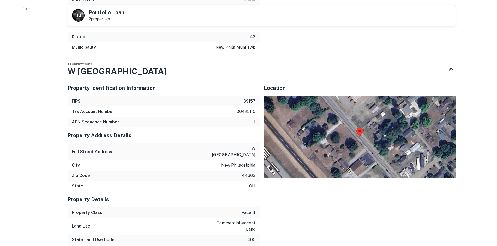
scroll to position [837, 0]
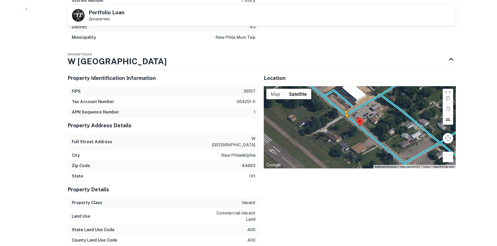
drag, startPoint x: 444, startPoint y: 166, endPoint x: 344, endPoint y: 129, distance: 106.6
click at [344, 129] on div "To activate drag with keyboard, press Alt + Enter. Once in keyboard drag state,…" at bounding box center [360, 127] width 192 height 82
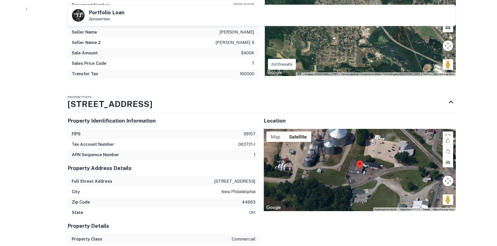
scroll to position [425, 0]
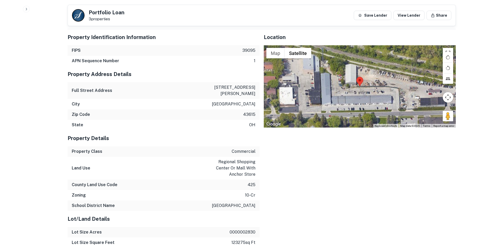
scroll to position [417, 0]
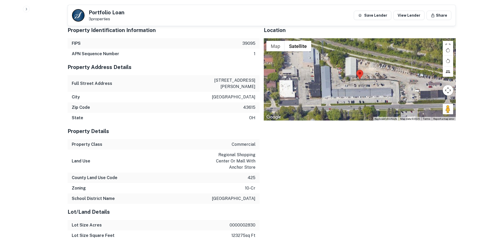
drag, startPoint x: 446, startPoint y: 138, endPoint x: 453, endPoint y: 116, distance: 22.3
click at [405, 101] on div "Location ← Move left → Move right ↑ Move up ↓ Move down + Zoom in - Zoom out Ho…" at bounding box center [357, 216] width 196 height 397
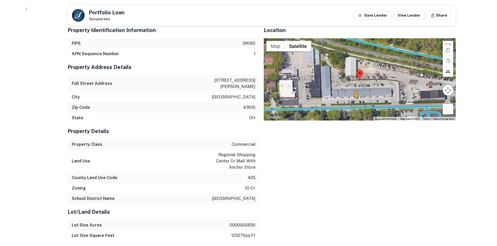
drag, startPoint x: 448, startPoint y: 111, endPoint x: 354, endPoint y: 104, distance: 94.4
click at [354, 104] on div "To activate drag with keyboard, press Alt + Enter. Once in keyboard drag state,…" at bounding box center [360, 79] width 192 height 82
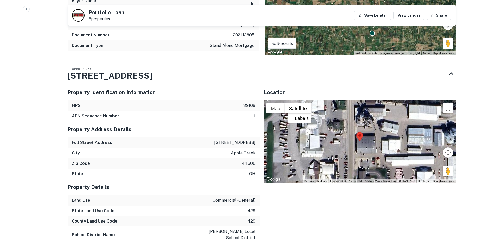
scroll to position [495, 0]
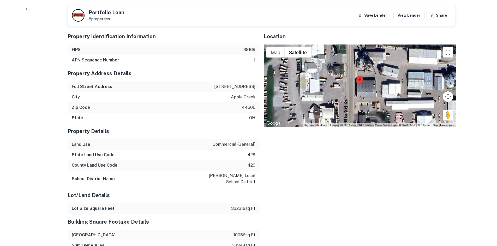
drag, startPoint x: 444, startPoint y: 117, endPoint x: 354, endPoint y: 88, distance: 94.1
click at [354, 88] on div "Map Terrain Satellite Labels Keyboard shortcuts Map Data Imagery ©2025 Airbus, …" at bounding box center [360, 86] width 192 height 82
drag, startPoint x: 448, startPoint y: 115, endPoint x: 351, endPoint y: 88, distance: 100.0
click at [351, 88] on div "To activate drag with keyboard, press Alt + Enter. Once in keyboard drag state,…" at bounding box center [360, 86] width 192 height 82
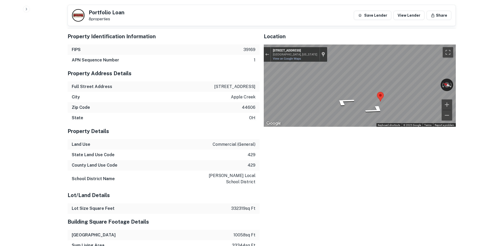
click at [261, 63] on div "Location ← Move left → Move right ↑ Move up ↓ Move down + Zoom in - Zoom out Ho…" at bounding box center [357, 203] width 196 height 359
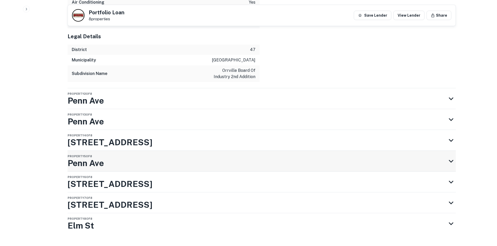
scroll to position [810, 0]
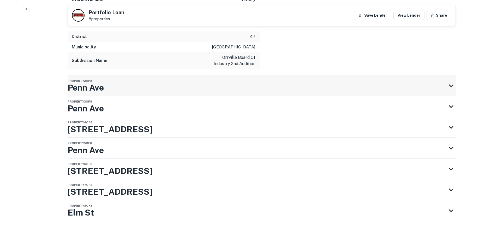
click at [211, 80] on div "Property 2 of 8 Penn Ave" at bounding box center [257, 85] width 378 height 21
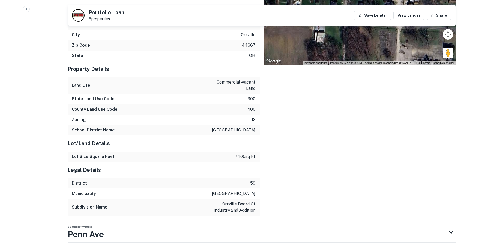
scroll to position [966, 0]
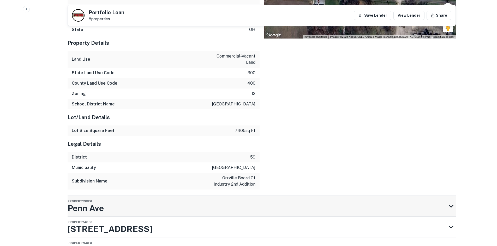
click at [210, 210] on div "Property 3 of 8 Penn Ave" at bounding box center [257, 206] width 378 height 21
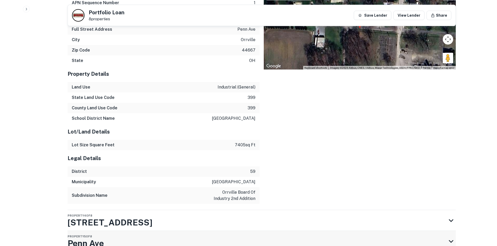
scroll to position [1305, 0]
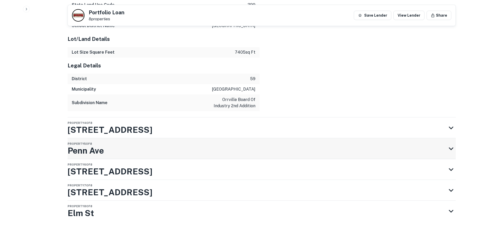
click at [199, 159] on div "Property 5 of 8 Penn Ave" at bounding box center [257, 148] width 378 height 21
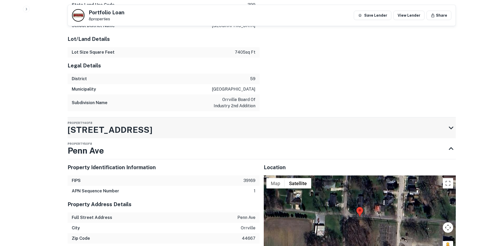
click at [209, 138] on div "Property 4 of 8 6075 Kidron Rd" at bounding box center [257, 128] width 378 height 21
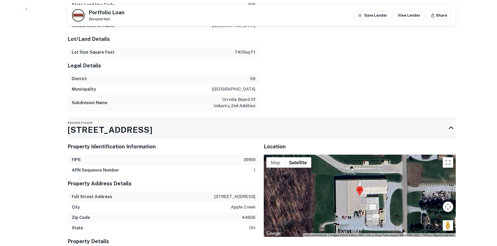
scroll to position [1331, 0]
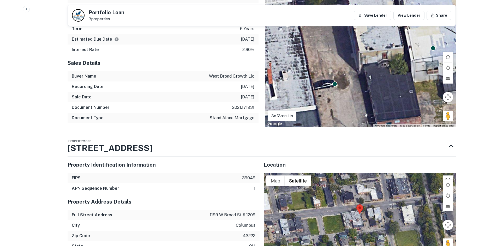
scroll to position [365, 0]
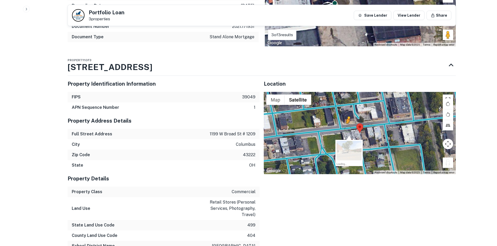
drag, startPoint x: 449, startPoint y: 164, endPoint x: 347, endPoint y: 129, distance: 107.7
click at [347, 129] on div "To activate drag with keyboard, press Alt + Enter. Once in keyboard drag state,…" at bounding box center [360, 133] width 192 height 82
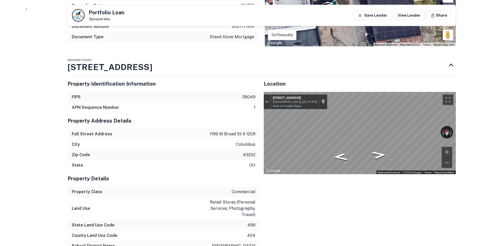
drag, startPoint x: 411, startPoint y: 131, endPoint x: 234, endPoint y: 142, distance: 176.8
drag, startPoint x: 442, startPoint y: 134, endPoint x: 224, endPoint y: 222, distance: 235.5
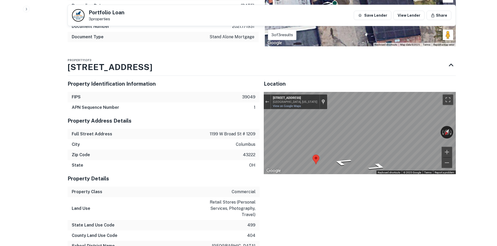
click at [373, 133] on icon "Go West, National Rd SW" at bounding box center [373, 130] width 39 height 17
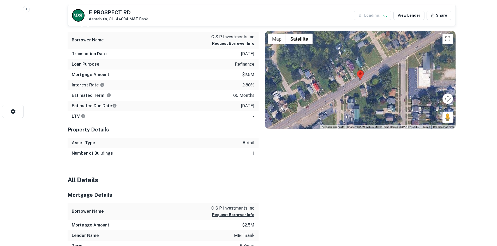
scroll to position [130, 0]
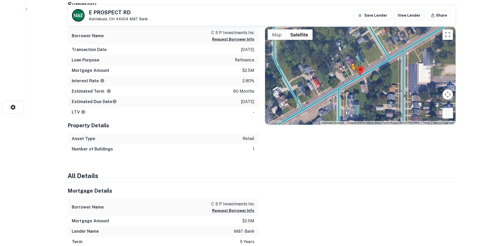
drag, startPoint x: 449, startPoint y: 114, endPoint x: 351, endPoint y: 76, distance: 104.7
click at [351, 76] on div "To activate drag with keyboard, press Alt + Enter. Once in keyboard drag state,…" at bounding box center [360, 76] width 190 height 98
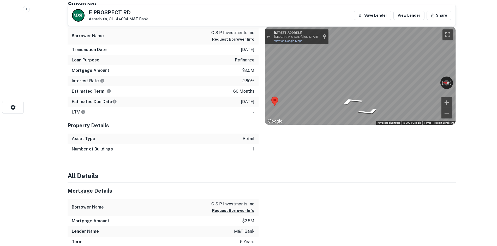
click at [203, 77] on div "Mortgage Details Borrower Name c s p investments inc Request Borrower Info Tran…" at bounding box center [258, 82] width 394 height 143
click at [446, 77] on div "← Move left → Move right ↑ Move up ↓ Move down + Zoom in - Zoom out [STREET_ADD…" at bounding box center [360, 76] width 190 height 98
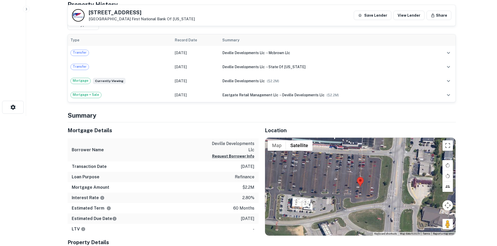
scroll to position [209, 0]
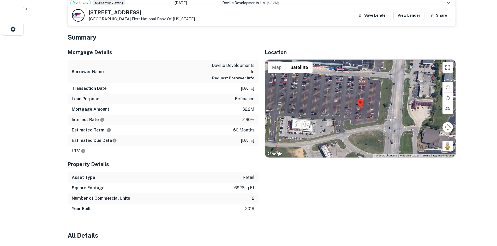
drag, startPoint x: 447, startPoint y: 145, endPoint x: 396, endPoint y: 124, distance: 55.7
click at [344, 124] on div "Map Terrain Satellite Labels Keyboard shortcuts Map Data Map data ©2025 Map dat…" at bounding box center [360, 109] width 190 height 98
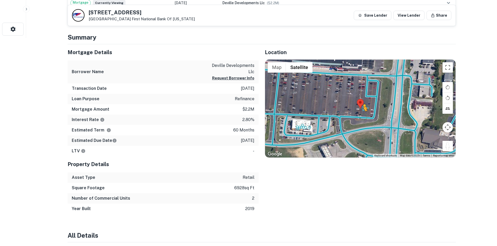
drag, startPoint x: 445, startPoint y: 148, endPoint x: 361, endPoint y: 113, distance: 91.0
click at [361, 113] on div "To activate drag with keyboard, press Alt + Enter. Once in keyboard drag state,…" at bounding box center [360, 109] width 190 height 98
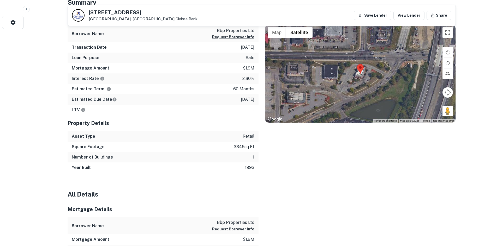
scroll to position [209, 0]
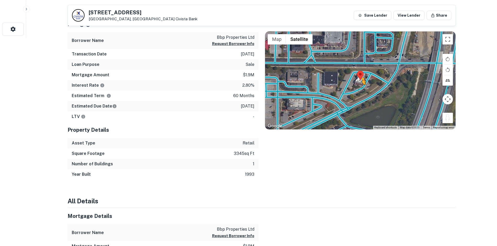
drag, startPoint x: 450, startPoint y: 118, endPoint x: 360, endPoint y: 90, distance: 93.7
click at [360, 90] on div "To activate drag with keyboard, press Alt + Enter. Once in keyboard drag state,…" at bounding box center [360, 81] width 190 height 98
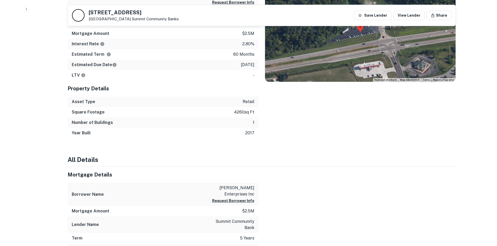
scroll to position [209, 0]
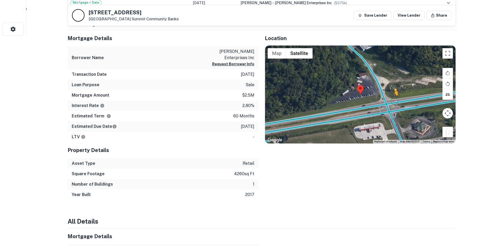
drag, startPoint x: 447, startPoint y: 134, endPoint x: 383, endPoint y: 97, distance: 73.6
click at [383, 97] on div "To activate drag with keyboard, press Alt + Enter. Once in keyboard drag state,…" at bounding box center [360, 95] width 190 height 98
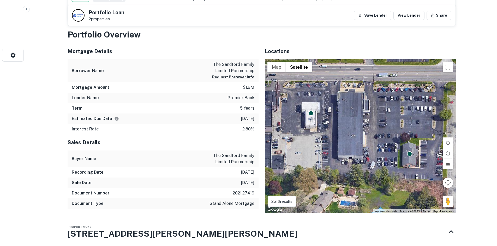
scroll to position [209, 0]
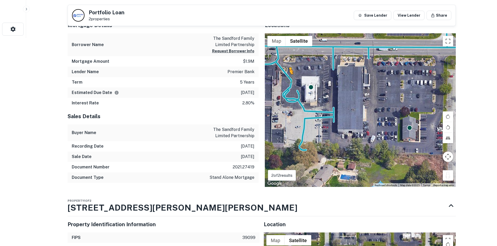
drag, startPoint x: 448, startPoint y: 178, endPoint x: 289, endPoint y: 70, distance: 191.9
click at [289, 70] on div "To activate drag with keyboard, press Alt + Enter. Once in keyboard drag state,…" at bounding box center [360, 110] width 191 height 154
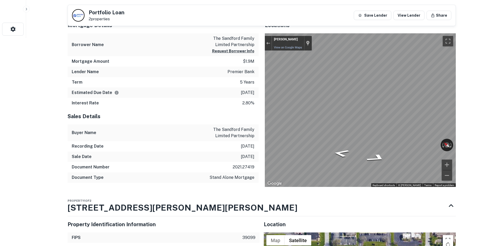
click at [235, 69] on div "Mortgage Details Borrower Name the sandford family limited partnership Request …" at bounding box center [258, 102] width 394 height 170
click at [251, 93] on div "Mortgage Details Borrower Name the sandford family limited partnership Request …" at bounding box center [258, 102] width 394 height 170
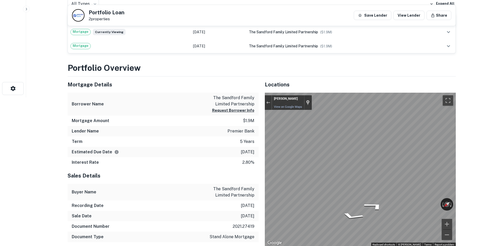
scroll to position [104, 0]
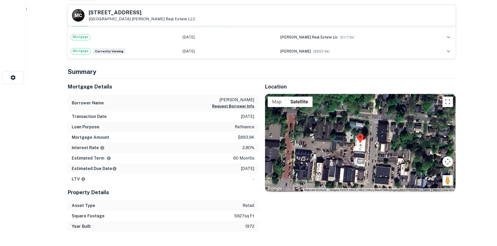
scroll to position [182, 0]
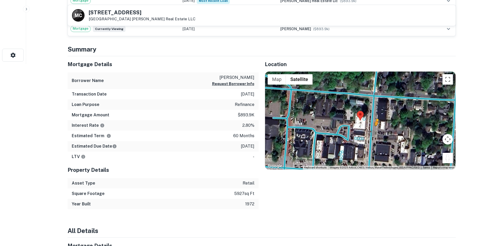
drag, startPoint x: 452, startPoint y: 161, endPoint x: 375, endPoint y: 130, distance: 82.8
click at [375, 130] on div "To activate drag with keyboard, press Alt + Enter. Once in keyboard drag state,…" at bounding box center [360, 121] width 190 height 98
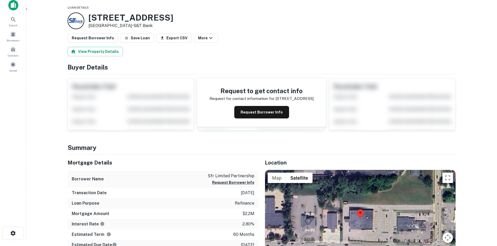
scroll to position [130, 0]
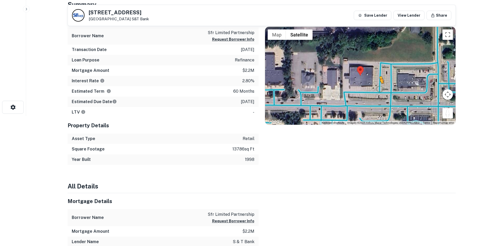
drag, startPoint x: 446, startPoint y: 116, endPoint x: 373, endPoint y: 93, distance: 76.5
click at [373, 93] on div "To activate drag with keyboard, press Alt + Enter. Once in keyboard drag state,…" at bounding box center [360, 76] width 190 height 98
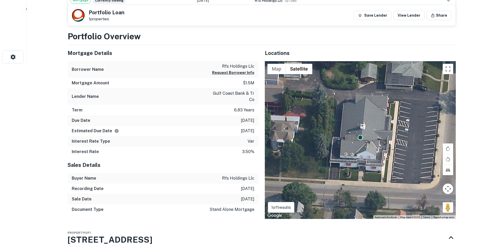
scroll to position [182, 0]
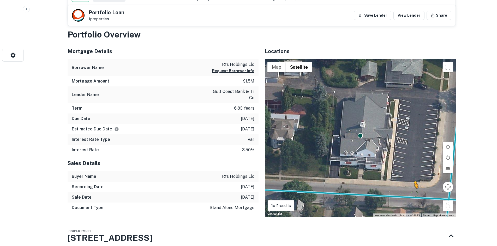
drag, startPoint x: 448, startPoint y: 202, endPoint x: 413, endPoint y: 189, distance: 38.1
click at [413, 189] on div "To activate drag with keyboard, press Alt + Enter. Once in keyboard drag state,…" at bounding box center [360, 138] width 191 height 158
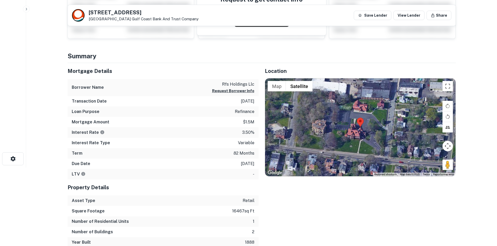
scroll to position [78, 0]
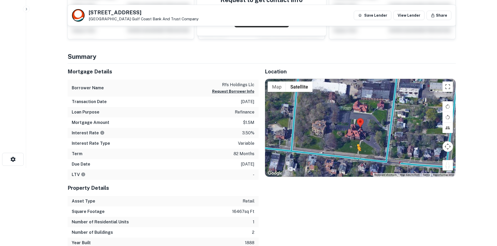
drag, startPoint x: 450, startPoint y: 166, endPoint x: 353, endPoint y: 153, distance: 98.3
click at [353, 153] on div "To activate drag with keyboard, press Alt + Enter. Once in keyboard drag state,…" at bounding box center [360, 128] width 190 height 98
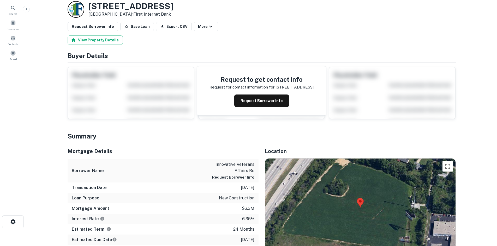
scroll to position [104, 0]
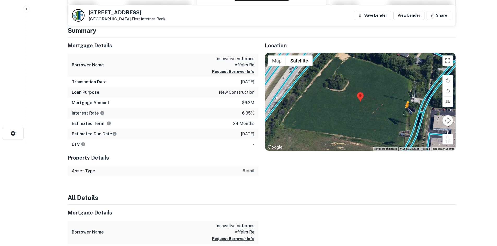
drag, startPoint x: 448, startPoint y: 143, endPoint x: 406, endPoint y: 113, distance: 51.1
click at [406, 113] on div "To activate drag with keyboard, press Alt + Enter. Once in keyboard drag state,…" at bounding box center [360, 102] width 190 height 98
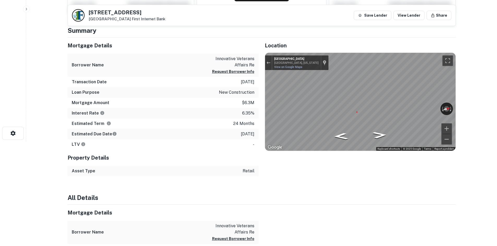
click at [474, 105] on main "4413 Aicholtz Rd Cincinnati, OH 45245 First Internet Bank Save Lender View Lend…" at bounding box center [261, 19] width 470 height 246
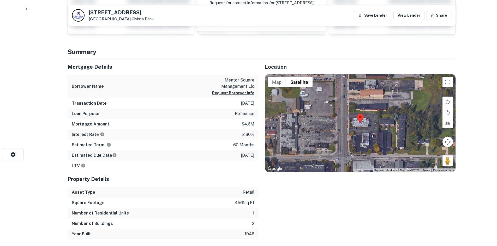
scroll to position [78, 0]
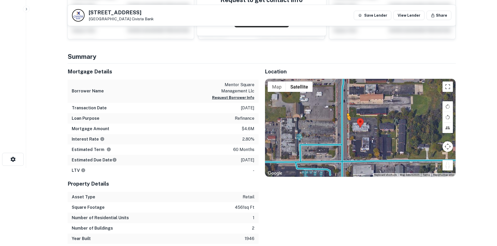
drag, startPoint x: 449, startPoint y: 164, endPoint x: 341, endPoint y: 125, distance: 114.5
click at [341, 125] on div "To activate drag with keyboard, press Alt + Enter. Once in keyboard drag state,…" at bounding box center [360, 128] width 190 height 98
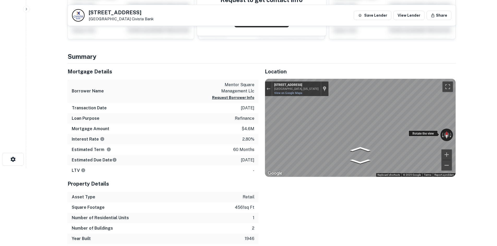
click at [331, 129] on div "← Move left → Move right ↑ Move up ↓ Move down + Zoom in - Zoom out 7862 Broadv…" at bounding box center [360, 128] width 190 height 98
drag, startPoint x: 426, startPoint y: 132, endPoint x: 259, endPoint y: 123, distance: 167.3
click at [259, 123] on div "Location ← Move left → Move right ↑ Move up ↓ Move down + Zoom in - Zoom out Ho…" at bounding box center [356, 154] width 197 height 181
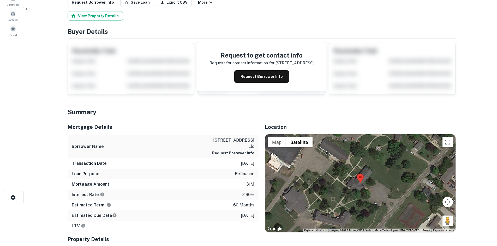
scroll to position [156, 0]
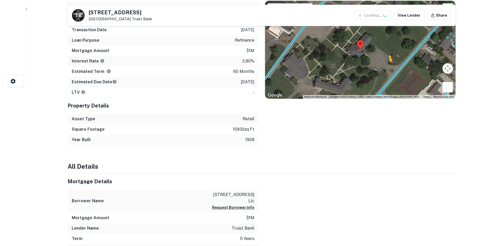
drag, startPoint x: 450, startPoint y: 89, endPoint x: 388, endPoint y: 67, distance: 65.8
click at [388, 67] on div "To activate drag with keyboard, press Alt + Enter. Once in keyboard drag state,…" at bounding box center [360, 50] width 190 height 98
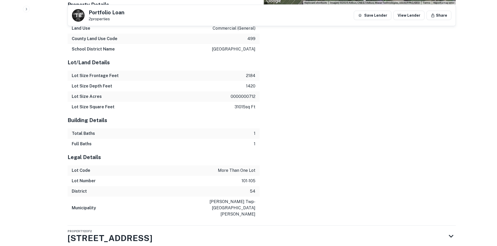
scroll to position [554, 0]
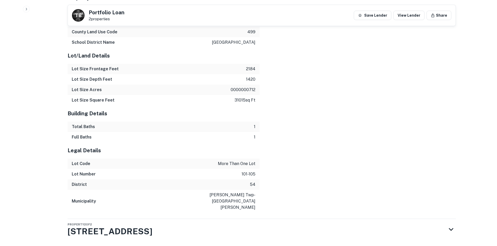
click at [167, 219] on div "Property 2 of 2 521 Wooster Rd" at bounding box center [257, 229] width 378 height 21
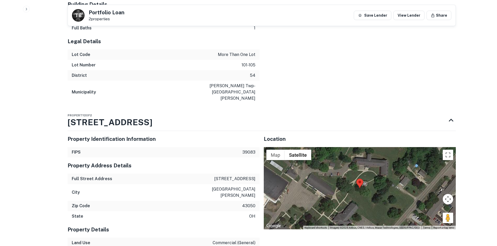
scroll to position [725, 0]
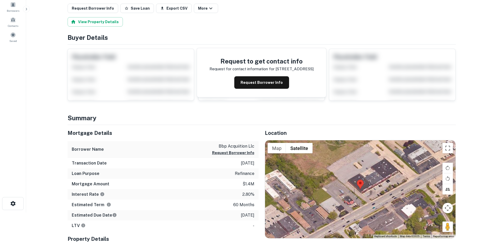
scroll to position [78, 0]
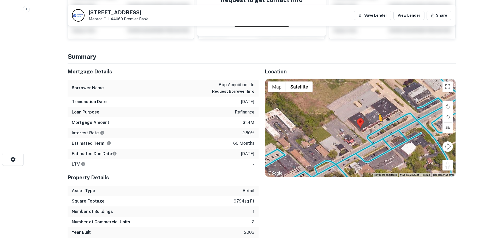
drag, startPoint x: 444, startPoint y: 169, endPoint x: 377, endPoint y: 125, distance: 79.6
click at [377, 125] on div "To activate drag with keyboard, press Alt + Enter. Once in keyboard drag state,…" at bounding box center [360, 128] width 190 height 98
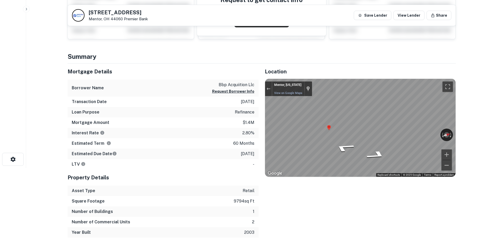
click at [496, 113] on html "Search Borrowers Contacts Saved [STREET_ADDRESS] Premier Bank Save Lender View …" at bounding box center [248, 45] width 497 height 246
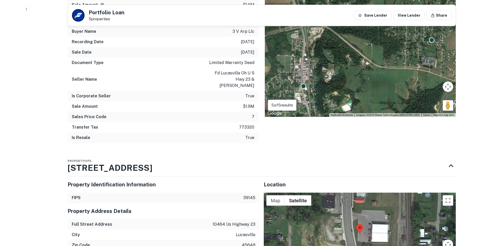
scroll to position [469, 0]
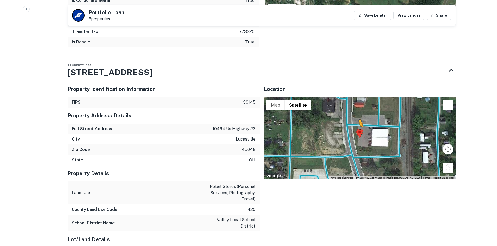
drag, startPoint x: 448, startPoint y: 162, endPoint x: 356, endPoint y: 122, distance: 100.1
click at [356, 122] on div "To activate drag with keyboard, press Alt + Enter. Once in keyboard drag state,…" at bounding box center [360, 138] width 192 height 82
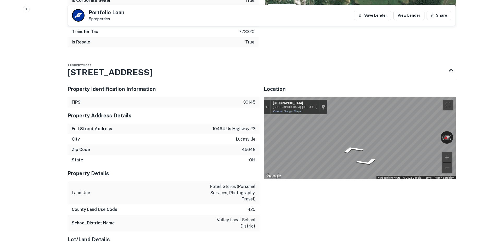
click at [249, 117] on div "Property Identification Information FIPS 39145 Property Address Details Full St…" at bounding box center [259, 181] width 392 height 208
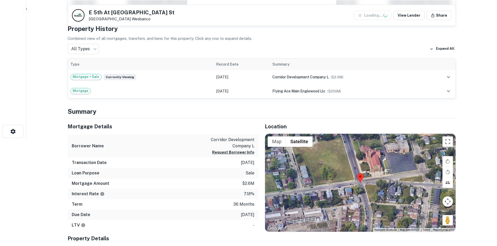
scroll to position [156, 0]
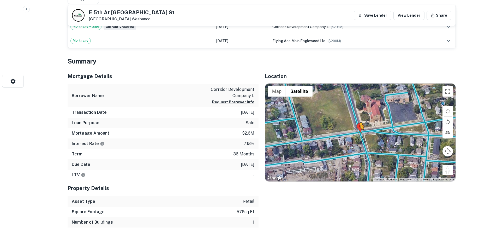
drag, startPoint x: 445, startPoint y: 167, endPoint x: 359, endPoint y: 133, distance: 92.1
click at [359, 133] on div "To activate drag with keyboard, press Alt + Enter. Once in keyboard drag state,…" at bounding box center [360, 133] width 190 height 98
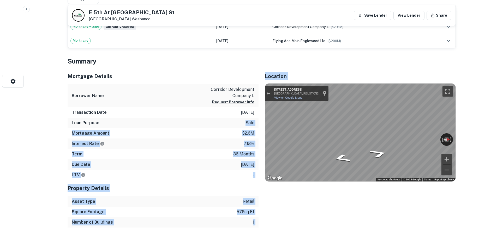
click at [357, 140] on div "Mortgage Details Borrower Name corridor development company l Request Borrower …" at bounding box center [258, 148] width 394 height 160
click at [224, 182] on div "Property Details" at bounding box center [163, 188] width 191 height 16
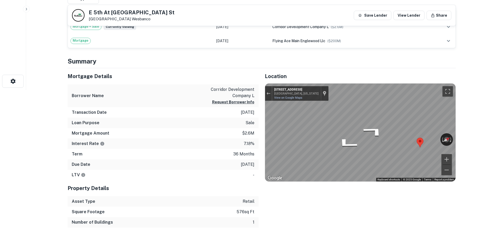
click at [209, 84] on div "Mortgage Details Borrower Name corridor development company l Request Borrower …" at bounding box center [258, 148] width 394 height 160
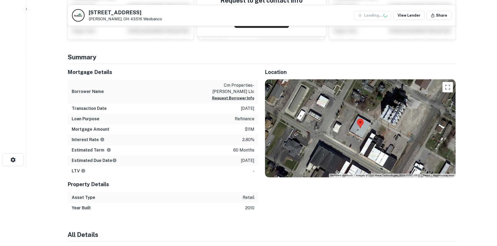
scroll to position [156, 0]
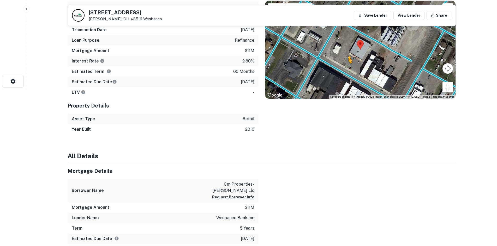
drag, startPoint x: 448, startPoint y: 87, endPoint x: 348, endPoint y: 69, distance: 102.3
click at [348, 69] on div "To activate drag with keyboard, press Alt + Enter. Once in keyboard drag state,…" at bounding box center [360, 50] width 190 height 98
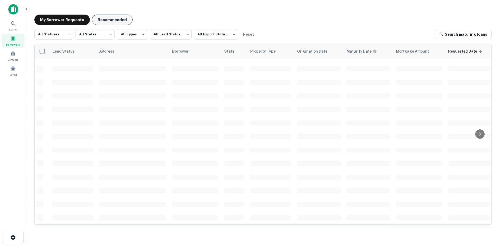
click at [114, 21] on button "Recommended" at bounding box center [112, 20] width 41 height 10
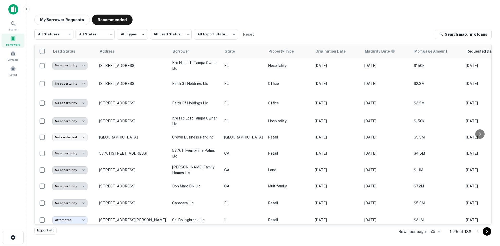
scroll to position [72, 0]
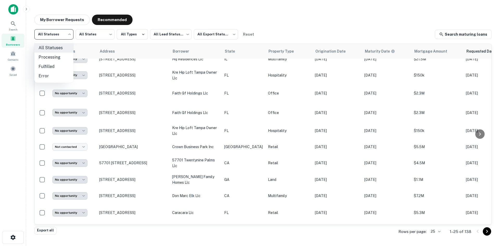
click at [71, 40] on body "**********" at bounding box center [250, 123] width 500 height 246
click at [70, 36] on div at bounding box center [250, 123] width 500 height 246
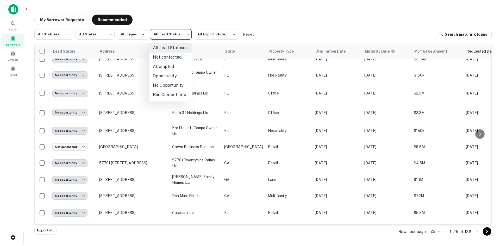
click at [171, 29] on body "**********" at bounding box center [250, 123] width 500 height 246
click at [163, 58] on li "Not contacted" at bounding box center [170, 57] width 43 height 9
type input "****"
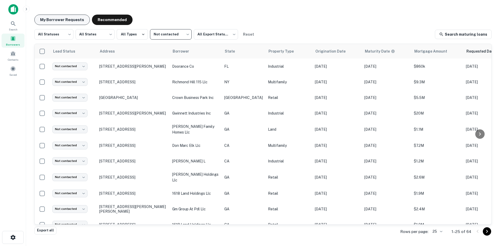
click at [66, 25] on button "My Borrower Requests" at bounding box center [62, 20] width 56 height 10
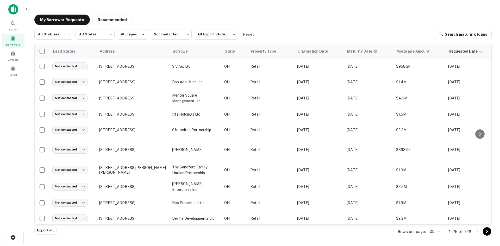
click at [197, 18] on div "My Borrower Requests Recommended" at bounding box center [263, 20] width 458 height 10
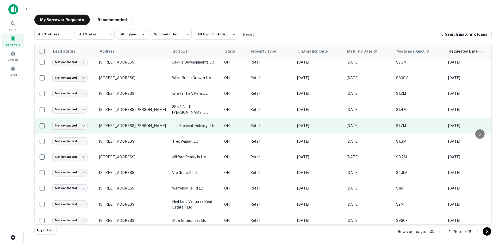
scroll to position [237, 0]
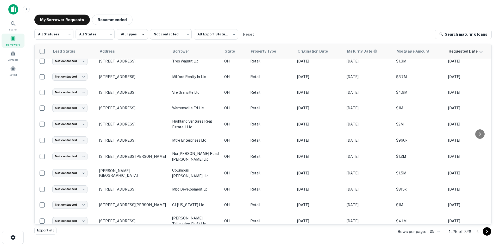
click at [70, 42] on div "All Statuses *** ​ All States *** ​ All Types Not contacted **** ​ All Export S…" at bounding box center [263, 128] width 458 height 198
click at [62, 34] on body "Search Borrowers Contacts Saved My Borrower Requests Recommended All Statuses *…" at bounding box center [250, 123] width 500 height 246
drag, startPoint x: 61, startPoint y: 71, endPoint x: 60, endPoint y: 65, distance: 6.0
click at [60, 65] on li "Fulfilled" at bounding box center [53, 66] width 39 height 9
type input "*********"
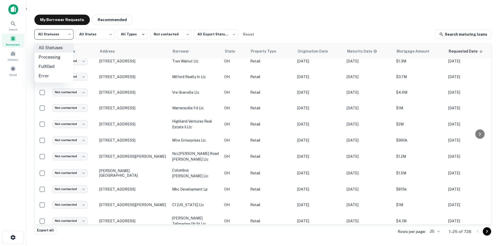
scroll to position [177, 0]
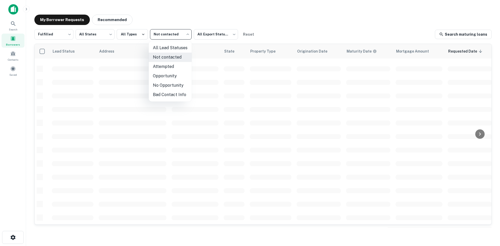
click at [180, 32] on body "Search Borrowers Contacts Saved My Borrower Requests Recommended Fulfilled ****…" at bounding box center [250, 123] width 500 height 246
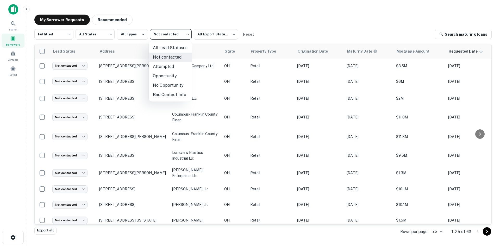
scroll to position [237, 0]
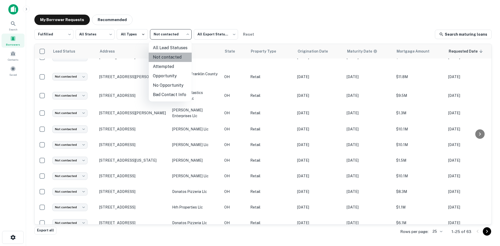
click at [170, 55] on li "Not contacted" at bounding box center [170, 57] width 43 height 9
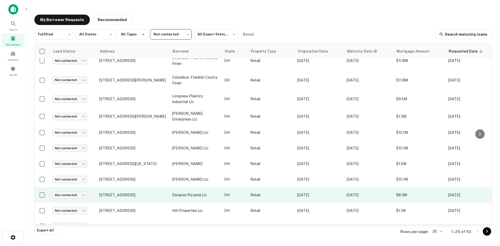
scroll to position [245, 0]
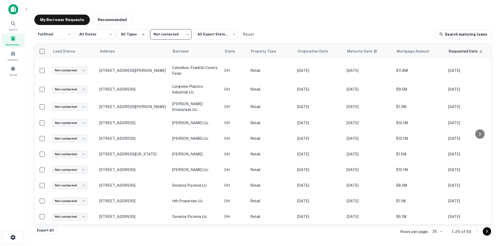
click at [490, 233] on icon "Go to next page" at bounding box center [487, 232] width 6 height 6
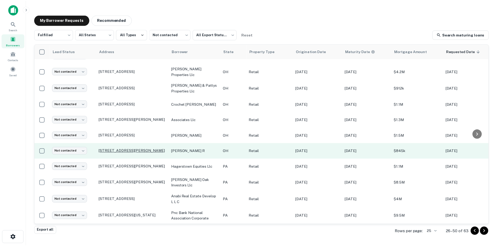
scroll to position [250, 0]
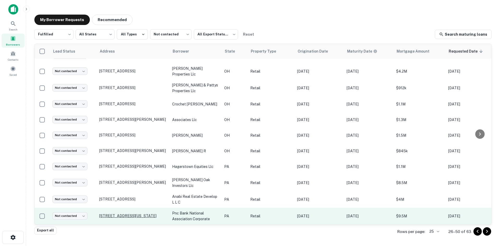
click at [129, 214] on p "1051 Washington Pike Bridgeville, PA 15017" at bounding box center [133, 216] width 68 height 5
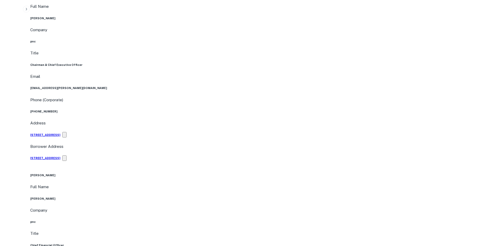
scroll to position [417, 0]
drag, startPoint x: 443, startPoint y: 92, endPoint x: 384, endPoint y: 81, distance: 59.9
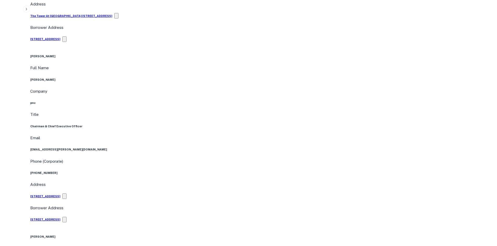
scroll to position [287, 0]
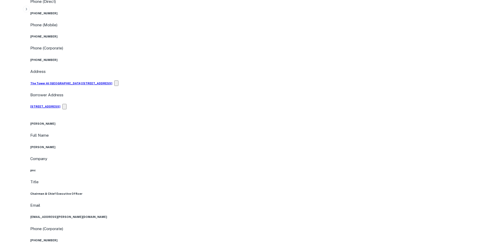
drag, startPoint x: 448, startPoint y: 226, endPoint x: 426, endPoint y: 230, distance: 21.6
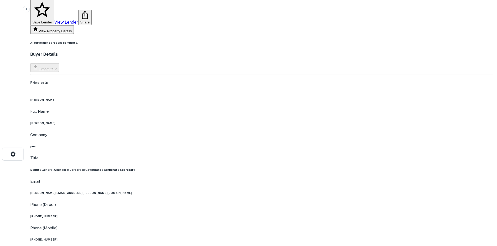
scroll to position [78, 0]
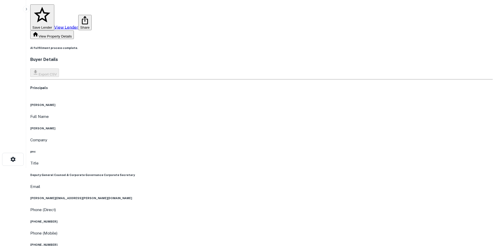
click at [258, 230] on div "Phone (Mobile) (559) 355-9923" at bounding box center [261, 238] width 462 height 17
click at [239, 230] on div "Phone (Mobile) (559) 355-9923" at bounding box center [261, 238] width 462 height 17
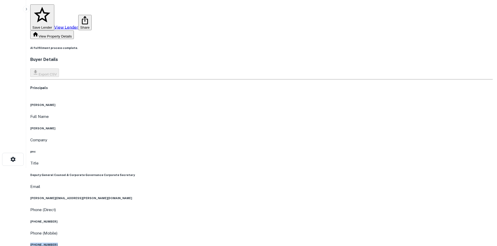
click at [239, 230] on div "Phone (Mobile) (559) 355-9923" at bounding box center [261, 238] width 462 height 17
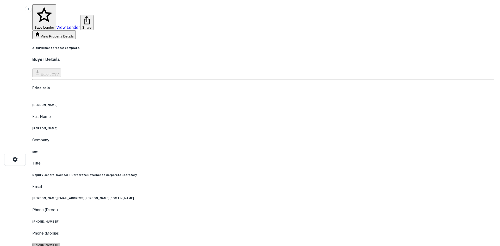
scroll to position [0, 0]
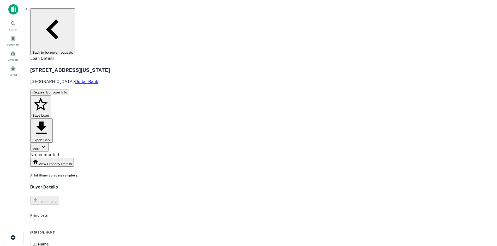
click at [248, 56] on body "Search Borrowers Contacts Saved Back to borrower requests Loan Details 1051 Was…" at bounding box center [248, 123] width 497 height 246
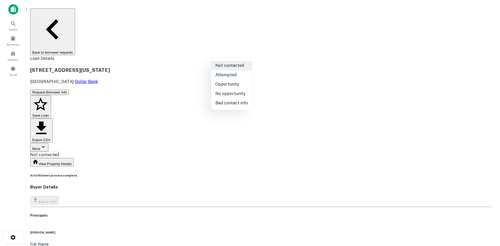
click at [220, 102] on li "Bad contact info" at bounding box center [231, 103] width 41 height 9
type input "**********"
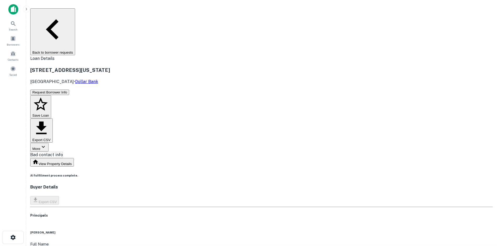
click at [75, 12] on button "Back to borrower requests" at bounding box center [52, 31] width 45 height 47
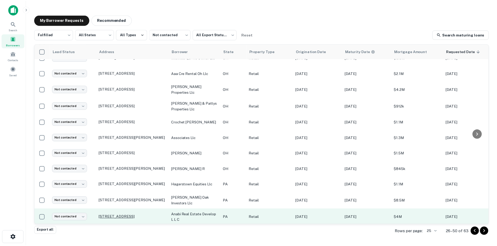
scroll to position [249, 0]
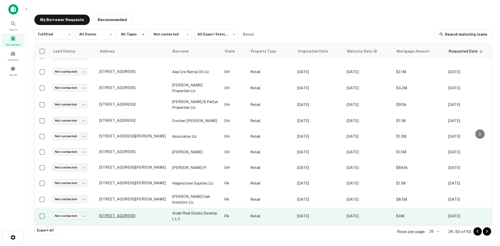
click at [142, 214] on p "6999 Clairton Rd West Mifflin, PA 15122" at bounding box center [133, 216] width 68 height 5
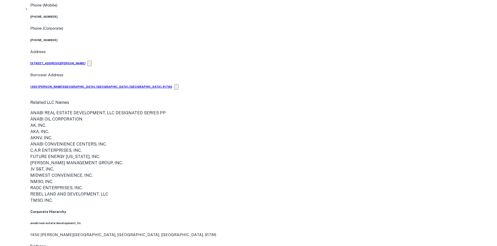
scroll to position [313, 0]
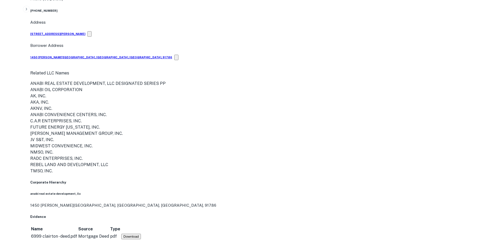
drag, startPoint x: 445, startPoint y: 176, endPoint x: 373, endPoint y: 143, distance: 79.6
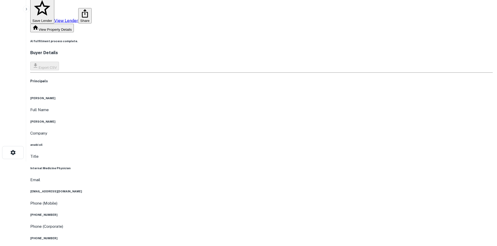
scroll to position [78, 0]
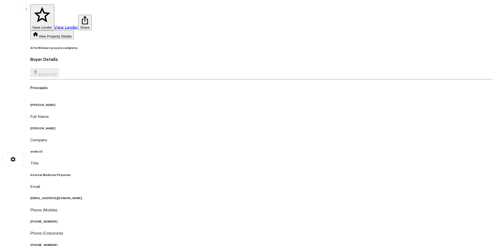
click at [255, 150] on h6 "anabi oil" at bounding box center [261, 152] width 462 height 4
click at [249, 150] on h6 "anabi oil" at bounding box center [261, 152] width 462 height 4
copy h6 "anabi oil"
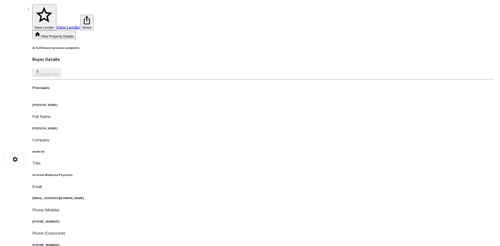
scroll to position [0, 0]
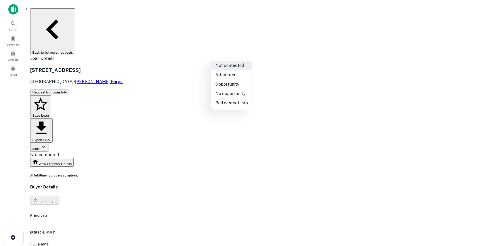
click at [228, 53] on body "Search Borrowers Contacts Saved Back to borrower requests Loan Details 6999 Cla…" at bounding box center [250, 123] width 500 height 246
click at [230, 91] on li "No opportunity" at bounding box center [231, 93] width 41 height 9
type input "**********"
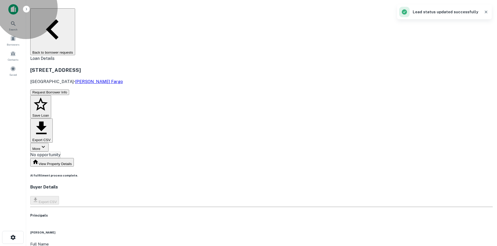
click at [75, 16] on button "Back to borrower requests" at bounding box center [52, 31] width 45 height 47
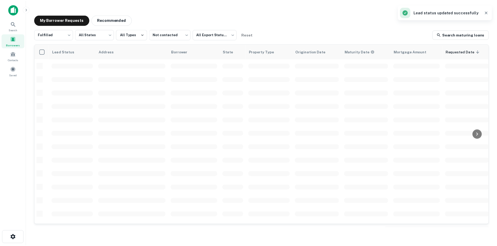
scroll to position [177, 0]
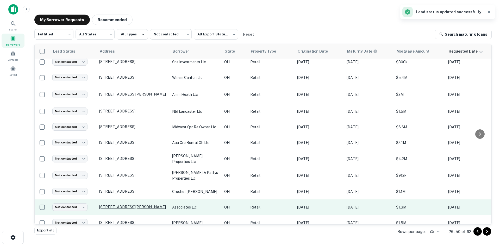
click at [137, 205] on p "16400 Bayard Rd Minerva, OH 44657" at bounding box center [133, 207] width 68 height 5
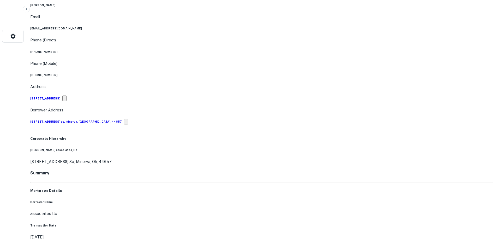
scroll to position [209, 0]
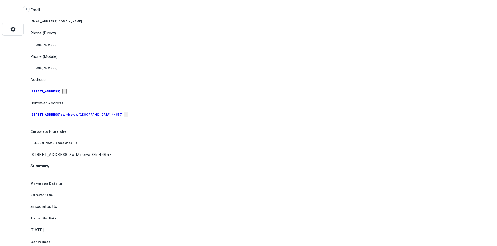
drag, startPoint x: 449, startPoint y: 150, endPoint x: 354, endPoint y: 77, distance: 119.1
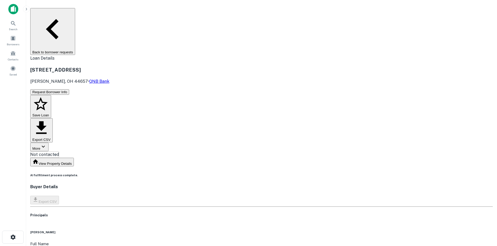
scroll to position [0, 0]
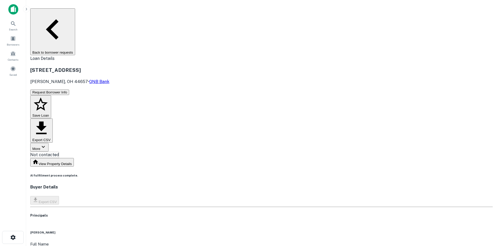
drag, startPoint x: 61, startPoint y: 99, endPoint x: 338, endPoint y: 214, distance: 299.6
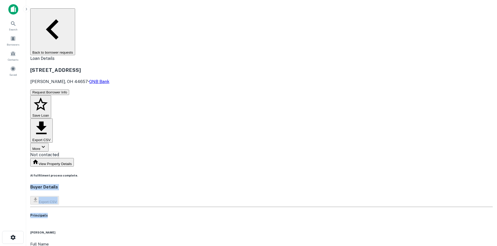
drag, startPoint x: 60, startPoint y: 105, endPoint x: 109, endPoint y: 143, distance: 61.3
click at [109, 143] on main "Back to borrower requests Loan Details 16400 Bayard Rd Minerva, OH 44657 • QNB …" at bounding box center [261, 123] width 470 height 246
click at [270, 213] on div "Principals" at bounding box center [261, 218] width 462 height 11
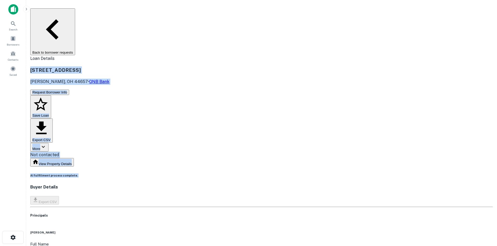
drag, startPoint x: 85, startPoint y: 35, endPoint x: 331, endPoint y: 102, distance: 254.8
click at [329, 184] on div "Buyer Details Export CSV" at bounding box center [261, 194] width 462 height 20
drag, startPoint x: 85, startPoint y: 27, endPoint x: 279, endPoint y: 204, distance: 262.7
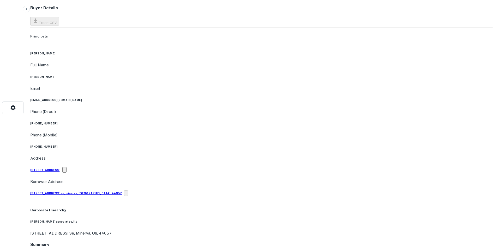
scroll to position [209, 0]
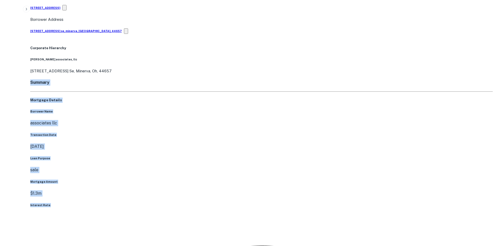
drag, startPoint x: 61, startPoint y: 37, endPoint x: 215, endPoint y: 137, distance: 183.1
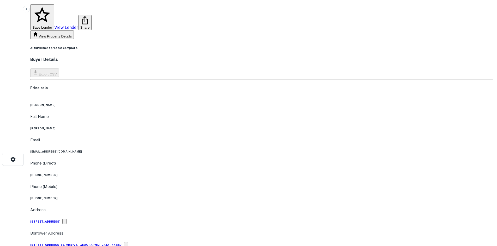
scroll to position [0, 0]
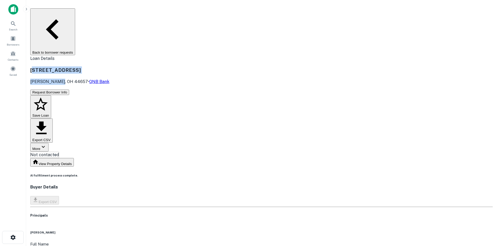
drag, startPoint x: 90, startPoint y: 34, endPoint x: 115, endPoint y: 44, distance: 27.3
click at [115, 66] on div "16400 Bayard Rd Minerva, OH 44657 • QNB Bank" at bounding box center [261, 75] width 462 height 19
click at [107, 66] on h3 "16400 Bayard Rd" at bounding box center [261, 69] width 462 height 7
drag, startPoint x: 89, startPoint y: 30, endPoint x: 126, endPoint y: 39, distance: 38.8
click at [126, 66] on div "16400 Bayard Rd Minerva, OH 44657 • QNB Bank" at bounding box center [261, 75] width 462 height 19
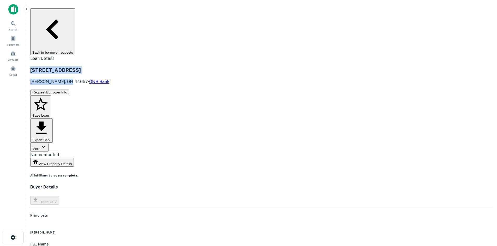
copy div "16400 Bayard Rd Minerva, OH 44657"
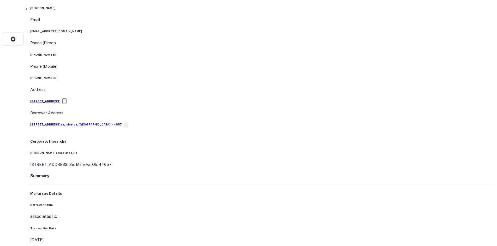
scroll to position [261, 0]
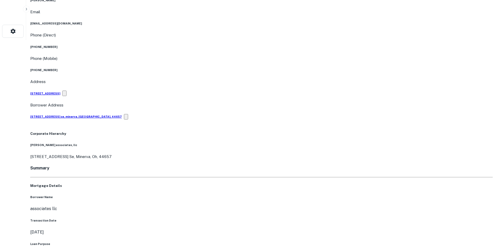
scroll to position [209, 0]
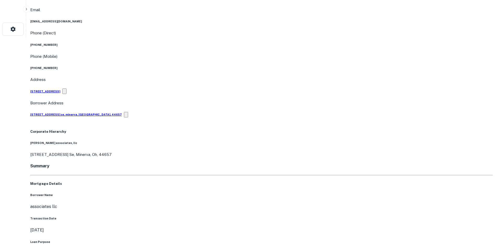
click at [182, 240] on div "Loan Purpose sale" at bounding box center [261, 248] width 462 height 17
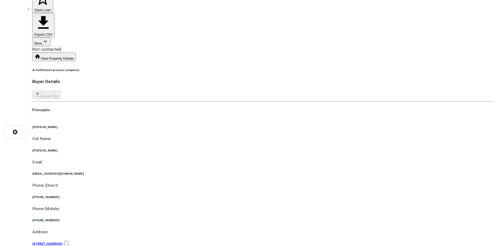
scroll to position [0, 0]
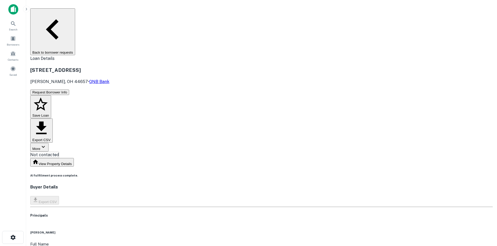
copy h6 "(330) 894-1584"
click at [244, 53] on body "Search Borrowers Contacts Saved Back to borrower requests Loan Details 16400 Ba…" at bounding box center [248, 123] width 497 height 246
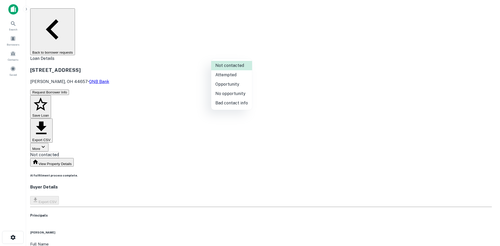
click at [243, 100] on li "Bad contact info" at bounding box center [231, 103] width 41 height 9
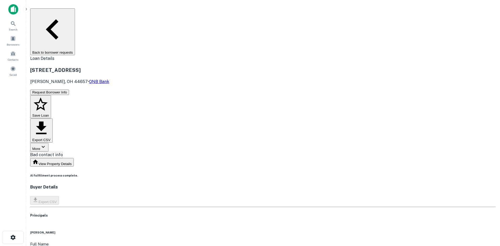
type input "**********"
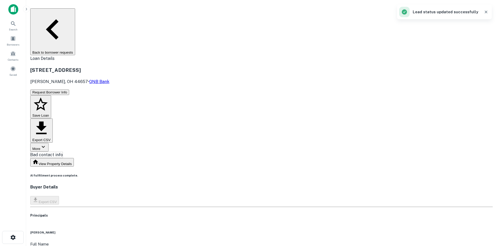
drag, startPoint x: 316, startPoint y: 119, endPoint x: 246, endPoint y: 76, distance: 82.5
click at [316, 213] on div "Principals" at bounding box center [261, 218] width 462 height 11
click at [75, 15] on button "Back to borrower requests" at bounding box center [52, 31] width 45 height 47
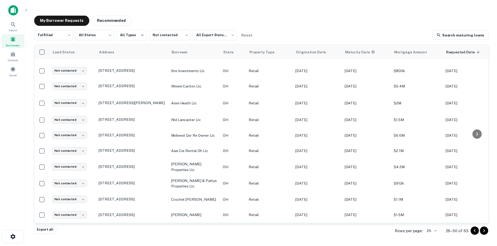
scroll to position [248, 0]
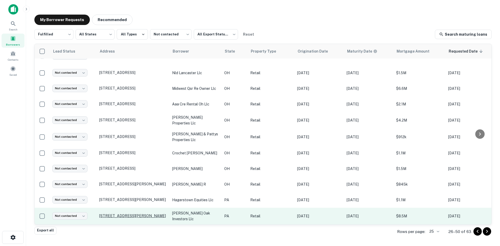
click at [151, 214] on p "1790 N Keyser Ave Scranton, PA 18508" at bounding box center [133, 216] width 68 height 5
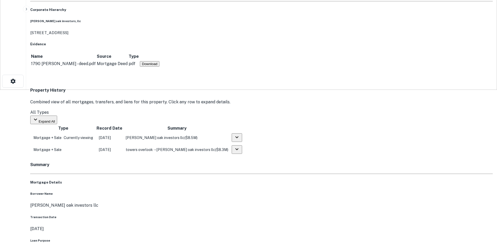
scroll to position [182, 0]
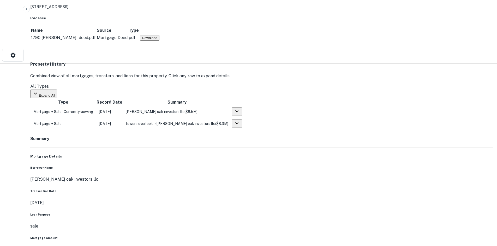
drag, startPoint x: 444, startPoint y: 204, endPoint x: 375, endPoint y: 145, distance: 91.2
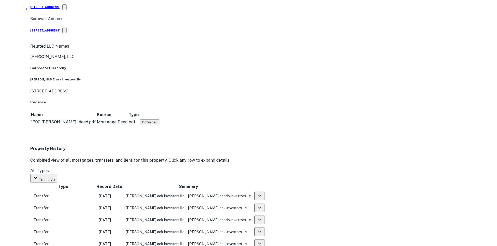
scroll to position [443, 0]
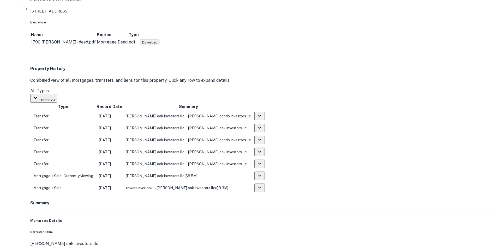
drag, startPoint x: 418, startPoint y: 142, endPoint x: 234, endPoint y: 144, distance: 184.8
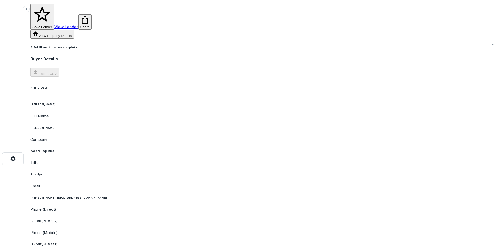
scroll to position [78, 0]
drag, startPoint x: 224, startPoint y: 45, endPoint x: 242, endPoint y: 72, distance: 32.4
click at [242, 114] on div "Full Name howard arnberg Company coastal equities Title Principal Email howard@…" at bounding box center [261, 229] width 462 height 231
click at [242, 173] on h6 "Principal" at bounding box center [261, 175] width 462 height 4
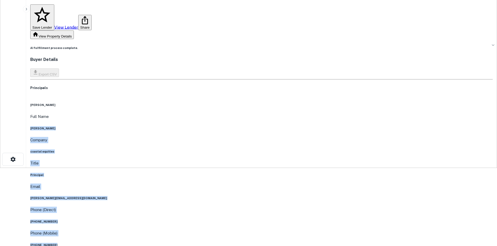
drag, startPoint x: 225, startPoint y: 49, endPoint x: 253, endPoint y: 114, distance: 70.8
click at [253, 114] on div "Full Name howard arnberg Company coastal equities Title Principal Email howard@…" at bounding box center [261, 229] width 462 height 231
click at [247, 243] on h6 "(954) 445-7728" at bounding box center [261, 245] width 462 height 4
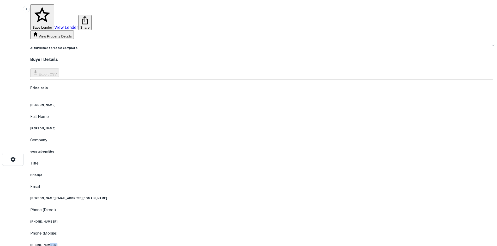
click at [247, 243] on h6 "(954) 445-7728" at bounding box center [261, 245] width 462 height 4
click at [261, 103] on div "howard arnberg Full Name howard arnberg Company coastal equities Title Principa…" at bounding box center [261, 224] width 462 height 242
click at [245, 220] on h6 "(954) 256-7925" at bounding box center [261, 222] width 462 height 4
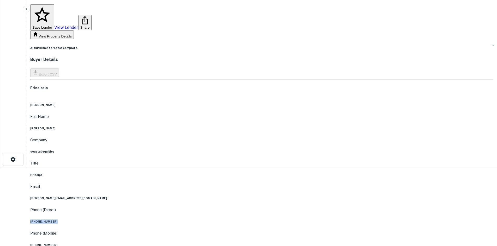
click at [245, 220] on h6 "(954) 256-7925" at bounding box center [261, 222] width 462 height 4
copy h6 "(954) 256-7925"
click at [233, 137] on div "Company coastal equities" at bounding box center [261, 145] width 462 height 17
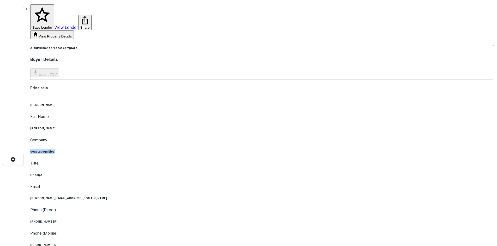
copy h6 "coastal equities"
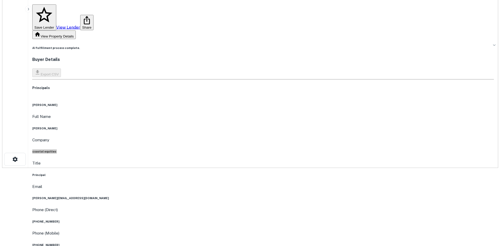
scroll to position [0, 0]
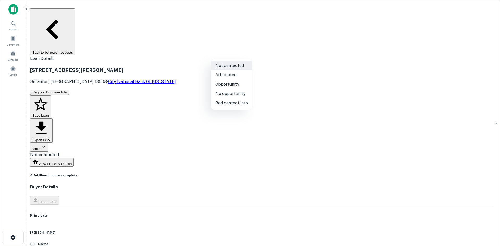
click at [226, 54] on body "Search Borrowers Contacts Saved Back to borrower requests Loan Details 1790 N K…" at bounding box center [250, 123] width 500 height 246
drag, startPoint x: 228, startPoint y: 96, endPoint x: 156, endPoint y: 58, distance: 81.1
click at [225, 94] on li "No opportunity" at bounding box center [231, 93] width 41 height 9
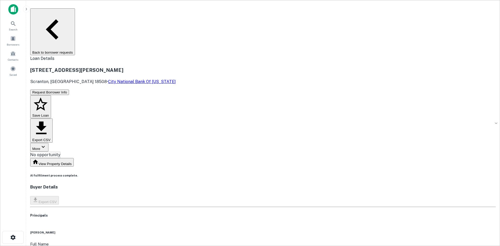
type input "**********"
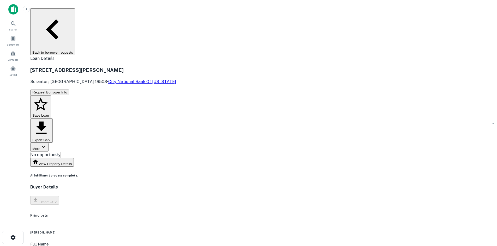
click at [75, 13] on button "Back to borrower requests" at bounding box center [52, 31] width 45 height 47
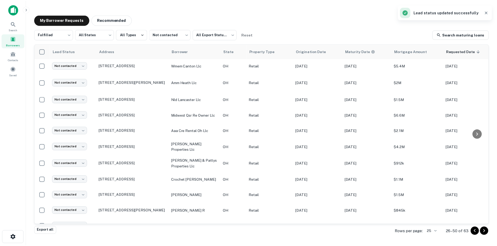
scroll to position [248, 0]
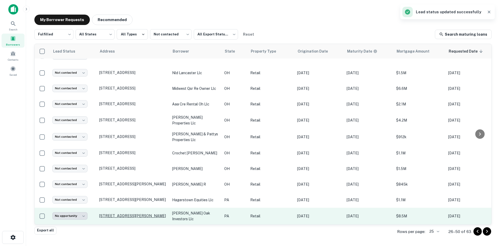
click at [133, 214] on p "1790 N Keyser Ave Scranton, PA 18508" at bounding box center [133, 216] width 68 height 5
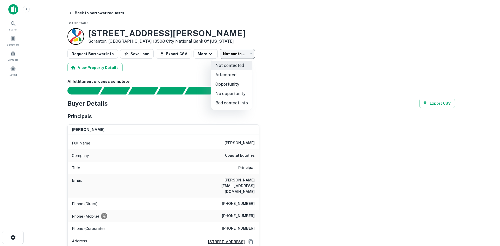
click at [224, 56] on body "Search Borrowers Contacts Saved Back to borrower requests Loan Details 1790 N K…" at bounding box center [250, 123] width 500 height 246
drag, startPoint x: 229, startPoint y: 98, endPoint x: 213, endPoint y: 87, distance: 19.2
click at [229, 98] on li "No opportunity" at bounding box center [231, 93] width 41 height 9
type input "**********"
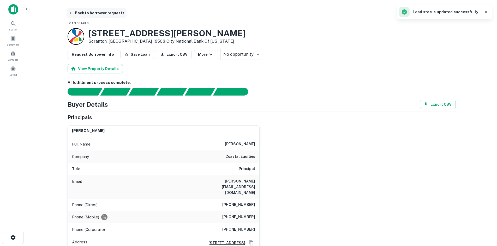
click at [99, 10] on button "Back to borrower requests" at bounding box center [96, 12] width 60 height 9
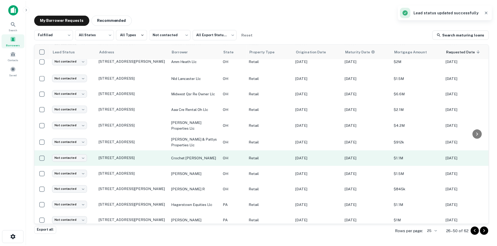
scroll to position [248, 0]
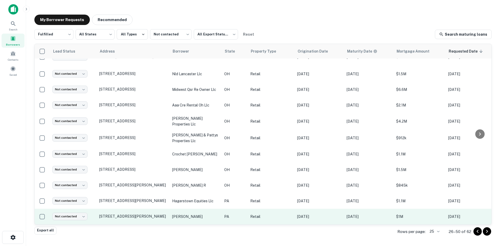
click at [131, 210] on td "1700 Horizon Dr Chalfont, PA 18914" at bounding box center [133, 217] width 73 height 16
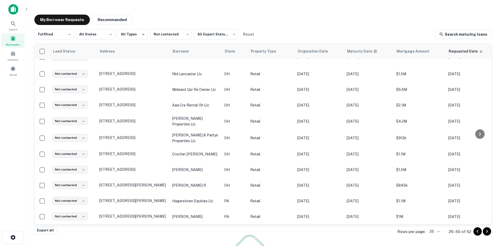
click at [132, 246] on div at bounding box center [250, 246] width 500 height 0
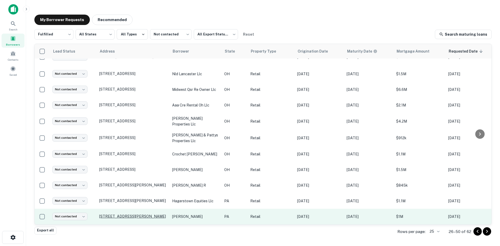
click at [132, 214] on p "1700 Horizon Dr Chalfont, PA 18914" at bounding box center [133, 216] width 68 height 5
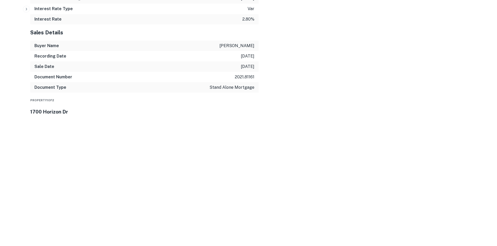
scroll to position [469, 0]
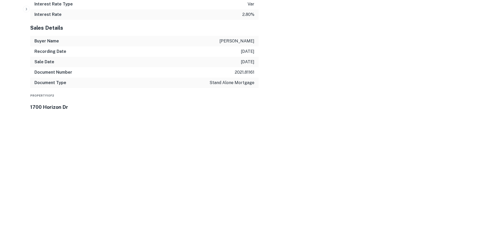
drag, startPoint x: 446, startPoint y: 187, endPoint x: 349, endPoint y: 163, distance: 100.3
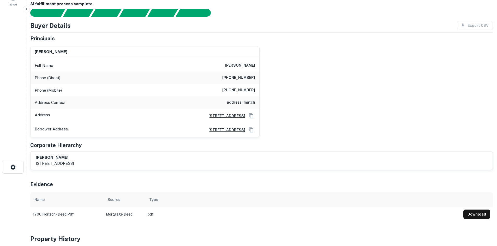
scroll to position [0, 0]
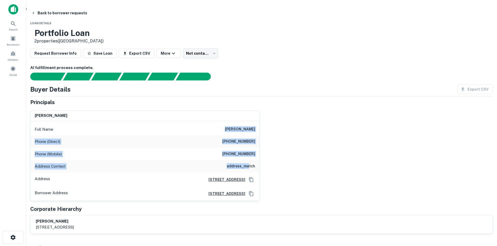
drag, startPoint x: 228, startPoint y: 127, endPoint x: 249, endPoint y: 167, distance: 45.5
click at [249, 167] on div "Full Name barbara smith Phone (Direct) (602) 254-2525 Phone (Mobile) (602) 359-…" at bounding box center [144, 161] width 229 height 80
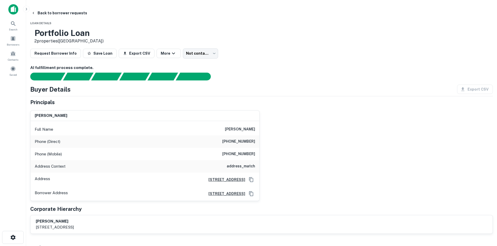
click at [251, 161] on div "Address Context address_match" at bounding box center [144, 166] width 229 height 13
click at [243, 145] on h6 "(602) 254-2525" at bounding box center [238, 142] width 33 height 6
copy h6 "(602) 254-2525"
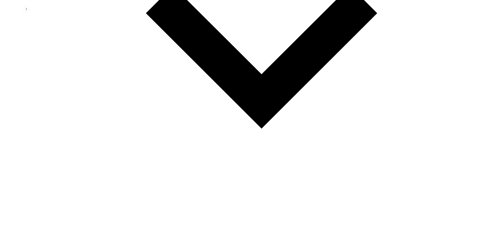
scroll to position [789, 0]
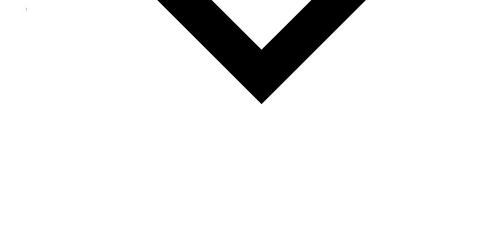
drag, startPoint x: 152, startPoint y: 209, endPoint x: 152, endPoint y: 185, distance: 24.5
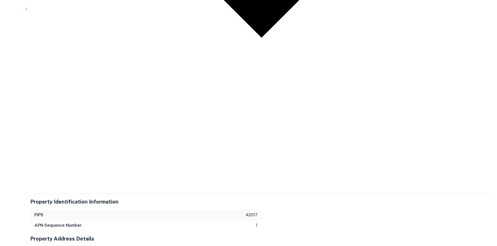
scroll to position [933, 0]
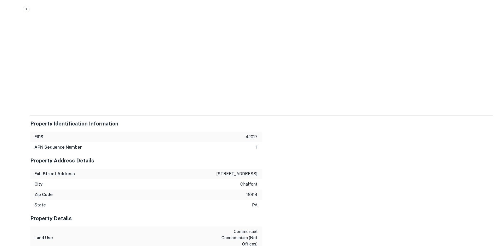
drag, startPoint x: 447, startPoint y: 167, endPoint x: 337, endPoint y: 113, distance: 122.4
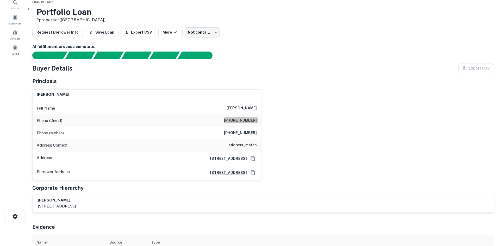
scroll to position [0, 0]
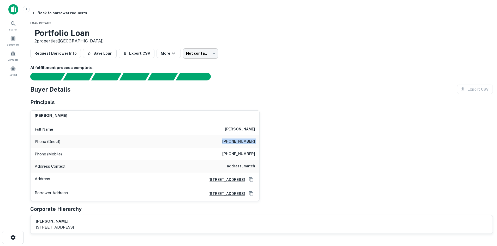
click at [230, 53] on body "Search Borrowers Contacts Saved Back to borrower requests Loan Details Portfoli…" at bounding box center [248, 123] width 497 height 246
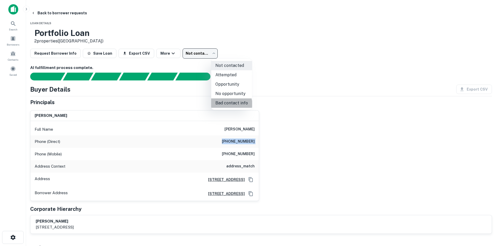
click at [229, 105] on li "Bad contact info" at bounding box center [231, 103] width 41 height 9
type input "**********"
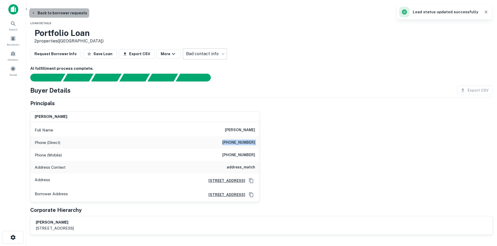
click at [89, 13] on button "Back to borrower requests" at bounding box center [59, 12] width 60 height 9
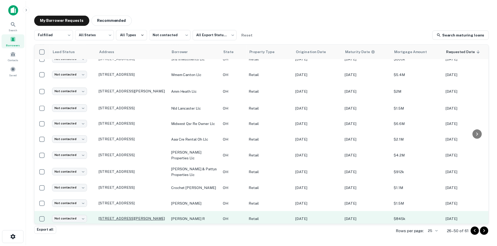
scroll to position [248, 0]
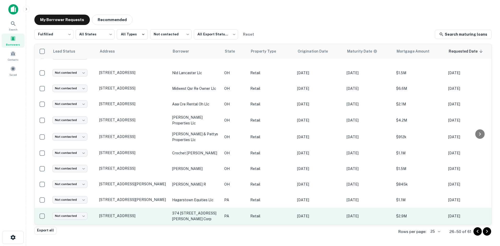
click at [125, 208] on td "1080 S West End Blvd Quakertown, PA 18951" at bounding box center [133, 216] width 73 height 17
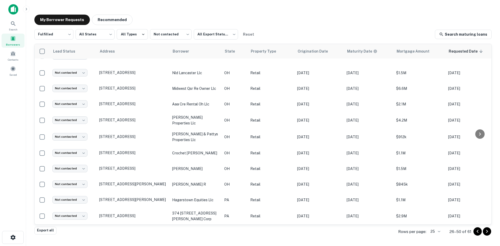
click at [132, 246] on div at bounding box center [250, 250] width 500 height 0
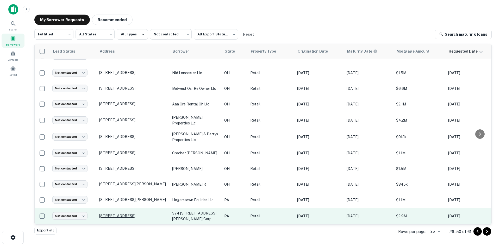
click at [132, 214] on p "1080 S West End Blvd Quakertown, PA 18951" at bounding box center [133, 216] width 68 height 5
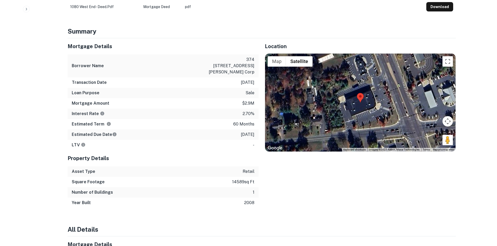
scroll to position [313, 0]
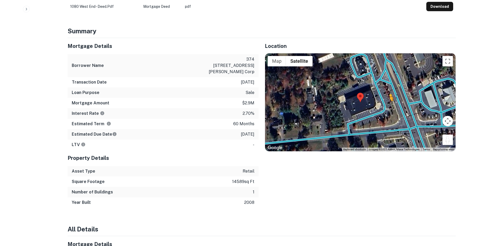
drag, startPoint x: 451, startPoint y: 118, endPoint x: 388, endPoint y: 81, distance: 73.7
click at [388, 81] on div "To activate drag with keyboard, press Alt + Enter. Once in keyboard drag state,…" at bounding box center [360, 102] width 190 height 98
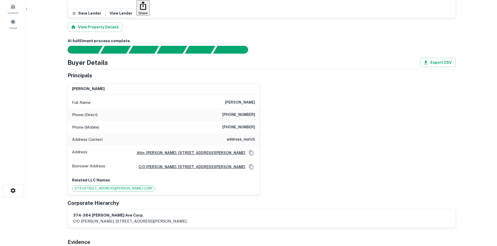
scroll to position [0, 0]
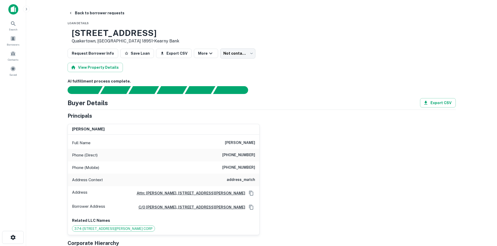
click at [243, 158] on h6 "(772) 336-4810" at bounding box center [238, 155] width 33 height 6
click at [243, 157] on h6 "(772) 336-4810" at bounding box center [238, 155] width 33 height 6
copy h6 "(772) 336-4810"
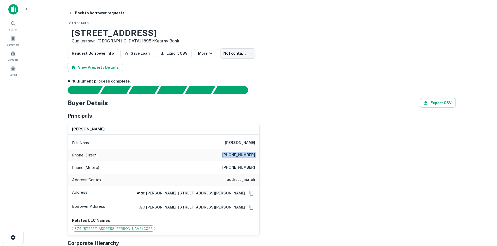
click at [254, 171] on h6 "(516) 661-0819" at bounding box center [238, 168] width 33 height 6
click at [248, 167] on h6 "(516) 661-0819" at bounding box center [238, 168] width 33 height 6
click at [248, 166] on h6 "(516) 661-0819" at bounding box center [238, 168] width 33 height 6
copy h6 "(516) 661-0819"
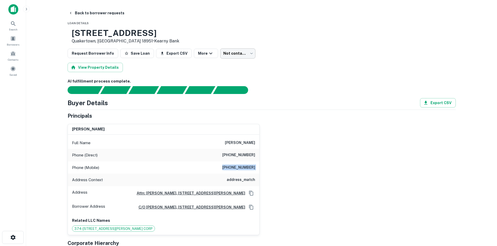
click at [229, 55] on body "Search Borrowers Contacts Saved Back to borrower requests Loan Details 1080 S W…" at bounding box center [248, 123] width 497 height 246
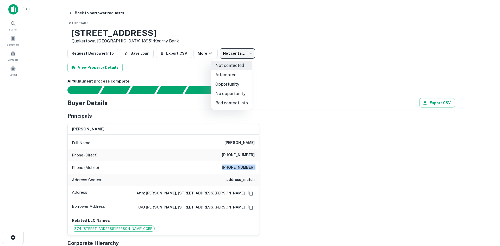
click at [230, 75] on li "Attempted" at bounding box center [231, 74] width 41 height 9
type input "*********"
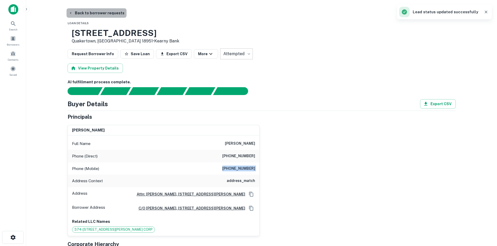
click at [98, 15] on button "Back to borrower requests" at bounding box center [96, 12] width 60 height 9
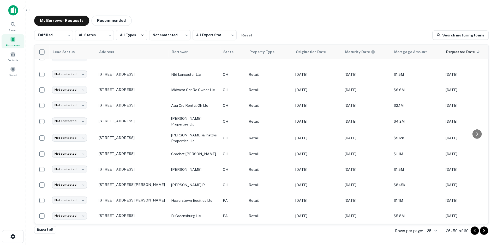
scroll to position [248, 0]
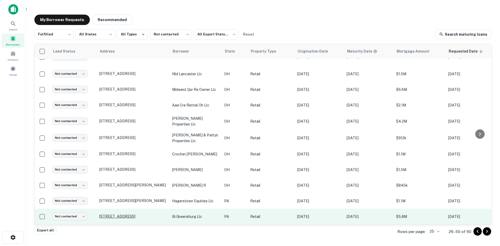
click at [125, 214] on p "730 E Pittsburgh St Greensburg, PA 15601" at bounding box center [133, 216] width 68 height 5
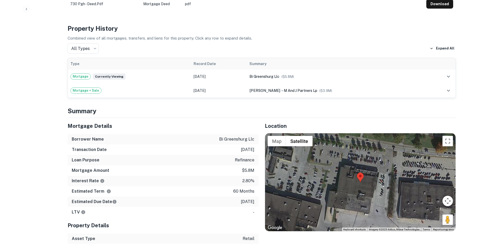
scroll to position [313, 0]
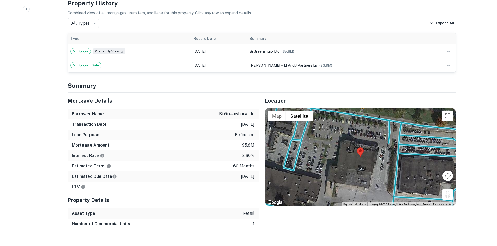
drag, startPoint x: 446, startPoint y: 167, endPoint x: 359, endPoint y: 85, distance: 119.1
click at [359, 108] on div "To activate drag with keyboard, press Alt + Enter. Once in keyboard drag state,…" at bounding box center [360, 157] width 190 height 98
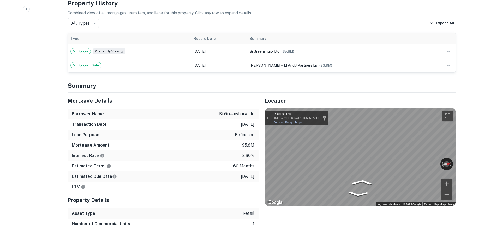
click at [384, 174] on icon "Go West, PA-130" at bounding box center [378, 180] width 30 height 12
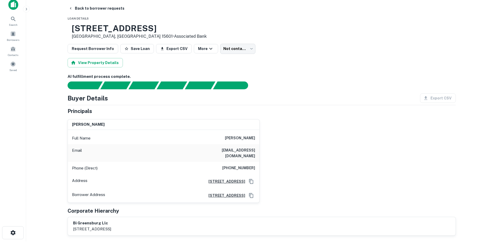
scroll to position [0, 0]
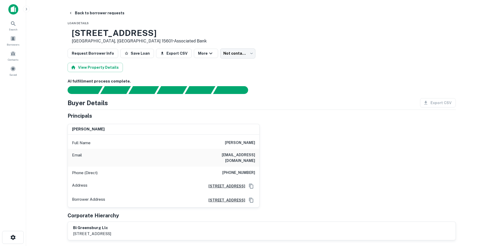
click at [243, 170] on h6 "(646) 409-6372" at bounding box center [238, 173] width 33 height 6
copy h6 "(646) 409-6372"
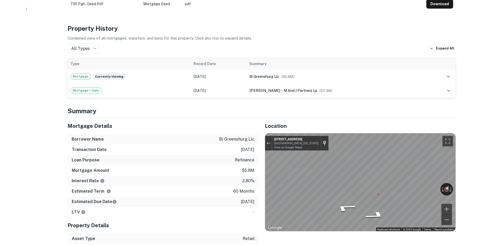
scroll to position [287, 0]
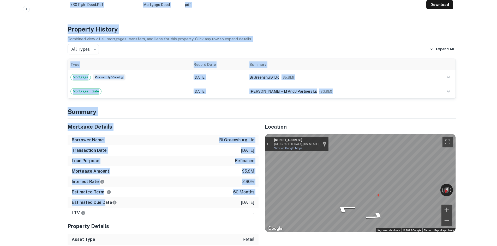
drag, startPoint x: 53, startPoint y: 82, endPoint x: 219, endPoint y: 154, distance: 180.9
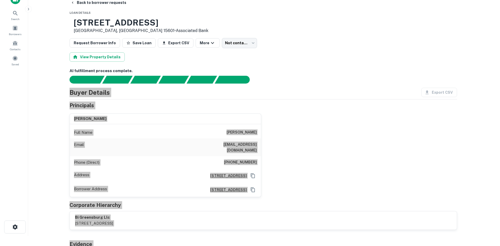
scroll to position [0, 0]
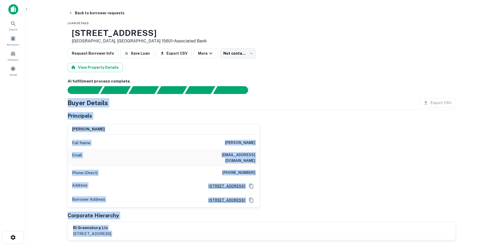
drag, startPoint x: 247, startPoint y: 44, endPoint x: 244, endPoint y: 46, distance: 3.8
click at [247, 44] on div "730 E Pittsburgh St Greensburg, PA 15601 • Associated Bank" at bounding box center [262, 36] width 388 height 16
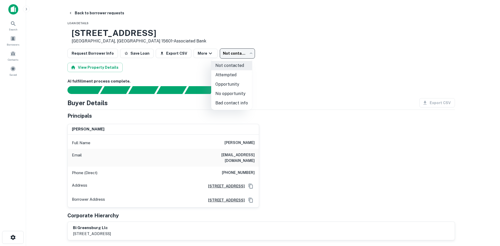
click at [239, 50] on body "Search Borrowers Contacts Saved Back to borrower requests Loan Details 730 E Pi…" at bounding box center [250, 123] width 500 height 246
click at [229, 74] on li "Attempted" at bounding box center [231, 74] width 41 height 9
type input "*********"
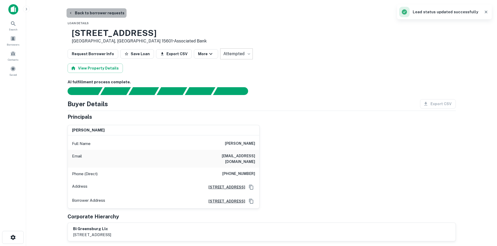
click at [99, 10] on button "Back to borrower requests" at bounding box center [96, 12] width 60 height 9
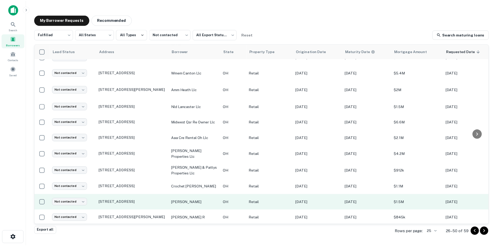
scroll to position [248, 0]
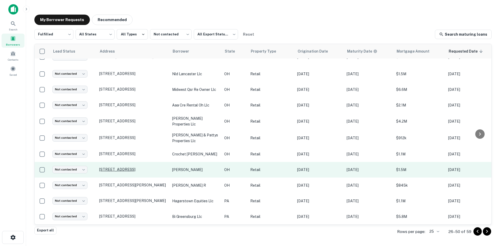
click at [135, 167] on p "689 N Lexington Springmill Rd Ontario, OH 44906" at bounding box center [133, 169] width 68 height 5
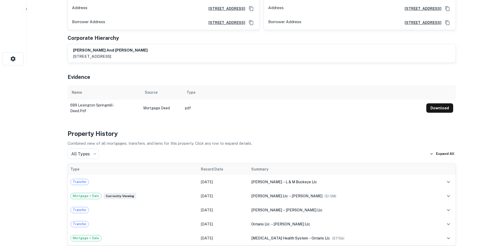
scroll to position [313, 0]
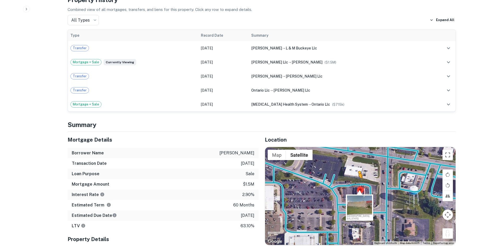
drag, startPoint x: 444, startPoint y: 212, endPoint x: 357, endPoint y: 160, distance: 101.4
click at [357, 160] on div "To activate drag with keyboard, press Alt + Enter. Once in keyboard drag state,…" at bounding box center [360, 196] width 190 height 98
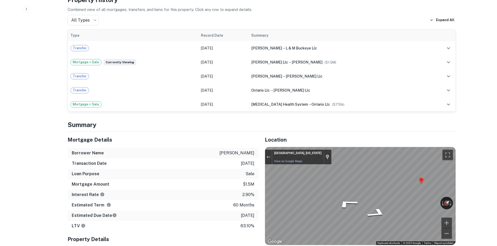
click at [208, 136] on div "Mortgage Details Borrower Name schainuck lewis i Transaction Date 7/1/2021 Loan…" at bounding box center [258, 210] width 394 height 157
click at [354, 190] on div "Map" at bounding box center [360, 196] width 190 height 98
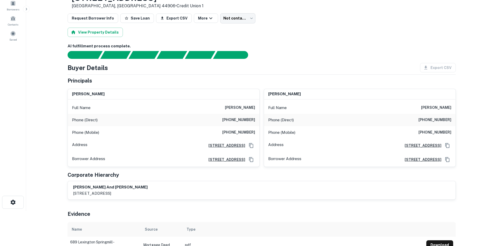
scroll to position [26, 0]
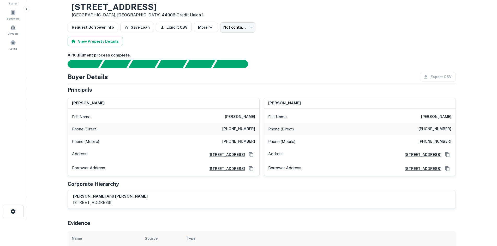
click at [243, 129] on h6 "(949) 723-1140" at bounding box center [238, 129] width 33 height 6
copy h6 "(949) 723-1140"
click at [224, 142] on h6 "(949) 280-5935" at bounding box center [238, 142] width 33 height 6
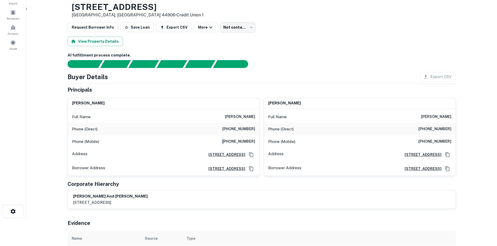
click at [225, 142] on h6 "(949) 280-5935" at bounding box center [238, 142] width 33 height 6
click at [443, 132] on h6 "(619) 224-2383" at bounding box center [434, 129] width 33 height 6
click at [431, 143] on h6 "(949) 280-5935" at bounding box center [434, 142] width 33 height 6
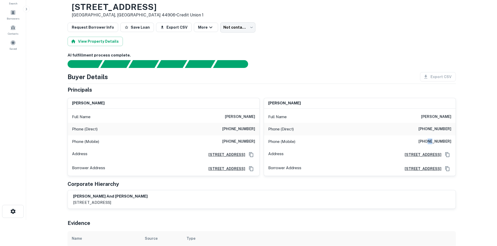
click at [431, 143] on h6 "(949) 280-5935" at bounding box center [434, 142] width 33 height 6
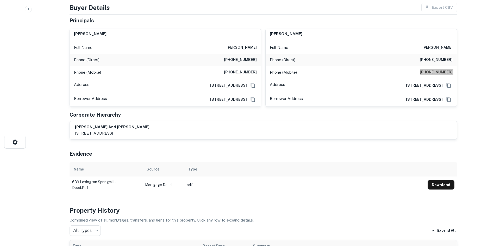
scroll to position [0, 0]
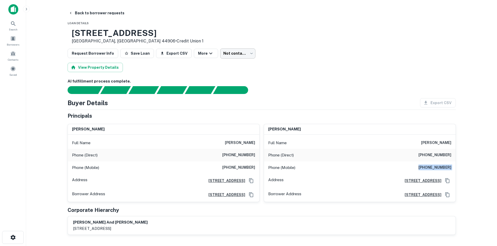
click at [234, 57] on body "Search Borrowers Contacts Saved Back to borrower requests Loan Details 689 N LE…" at bounding box center [248, 123] width 497 height 246
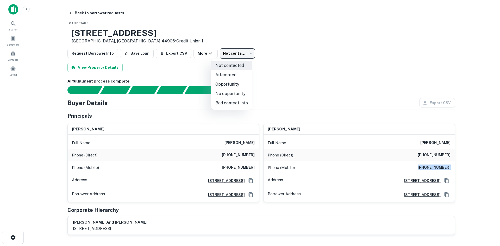
click at [237, 78] on li "Attempted" at bounding box center [231, 74] width 41 height 9
type input "*********"
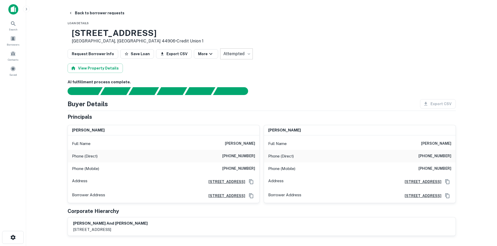
drag, startPoint x: 295, startPoint y: 83, endPoint x: 100, endPoint y: 22, distance: 204.1
click at [288, 80] on h6 "AI fulfillment process complete." at bounding box center [262, 82] width 388 height 6
click at [93, 15] on button "Back to borrower requests" at bounding box center [96, 12] width 60 height 9
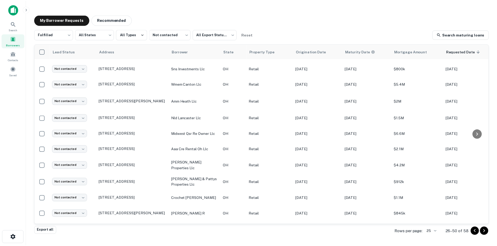
scroll to position [248, 0]
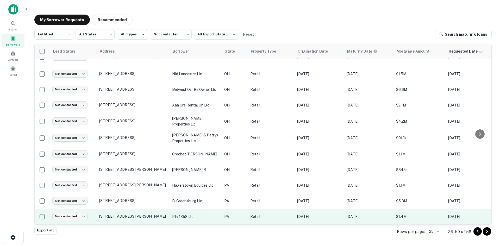
click at [142, 214] on p "365 Mercer Rd Greenville, PA 16125" at bounding box center [133, 216] width 68 height 5
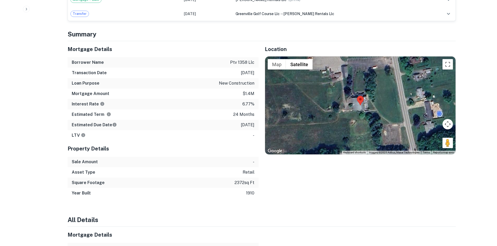
scroll to position [417, 0]
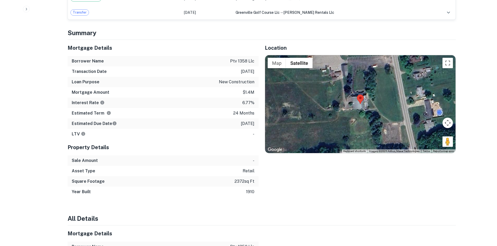
drag, startPoint x: 448, startPoint y: 123, endPoint x: 418, endPoint y: 88, distance: 46.0
click at [391, 74] on div "Map Terrain Satellite Labels Keyboard shortcuts Map Data Imagery ©2025 Airbus, …" at bounding box center [360, 104] width 190 height 98
drag, startPoint x: 450, startPoint y: 118, endPoint x: 411, endPoint y: 88, distance: 49.3
click at [411, 88] on div "To activate drag with keyboard, press Alt + Enter. Once in keyboard drag state,…" at bounding box center [360, 104] width 190 height 98
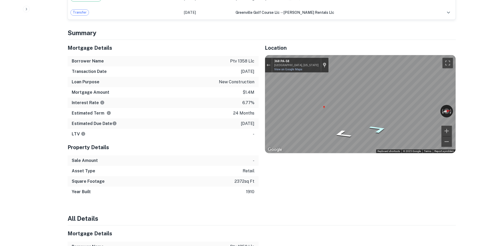
click at [377, 123] on icon "Go North, PA-58" at bounding box center [378, 129] width 34 height 12
drag, startPoint x: 88, startPoint y: 8, endPoint x: 126, endPoint y: 22, distance: 41.1
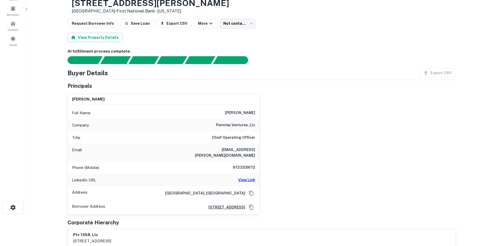
scroll to position [26, 0]
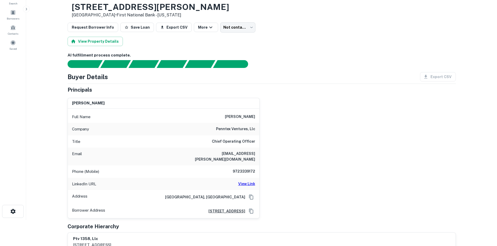
click at [235, 129] on h6 "penntex ventures, llc" at bounding box center [235, 129] width 39 height 6
click at [284, 138] on div "austin weinman Full Name austin weinman Company penntex ventures, llc Title Chi…" at bounding box center [259, 156] width 392 height 125
click at [247, 168] on div "Phone (Mobile) 9723339172" at bounding box center [163, 172] width 191 height 13
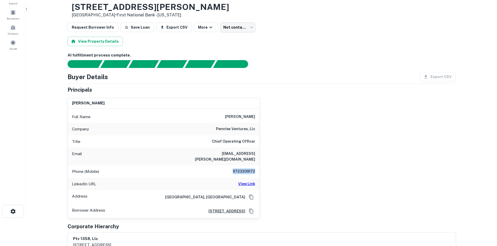
click at [247, 168] on div "Phone (Mobile) 9723339172" at bounding box center [163, 172] width 191 height 13
drag, startPoint x: 251, startPoint y: 185, endPoint x: 247, endPoint y: 176, distance: 10.0
click at [251, 185] on h6 "View Link" at bounding box center [246, 184] width 17 height 6
click at [243, 166] on div "Full Name austin weinman Company penntex ventures, llc Title Chief Operating Of…" at bounding box center [163, 164] width 191 height 110
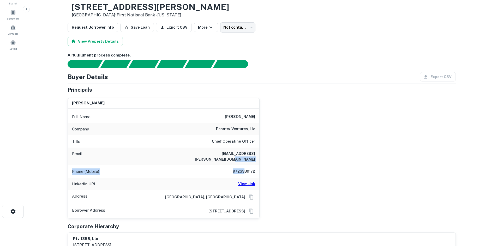
click at [243, 172] on h6 "9723339172" at bounding box center [239, 172] width 31 height 6
click at [226, 27] on body "Search Borrowers Contacts Saved Back to borrower requests Loan Details 365 Merc…" at bounding box center [248, 97] width 497 height 246
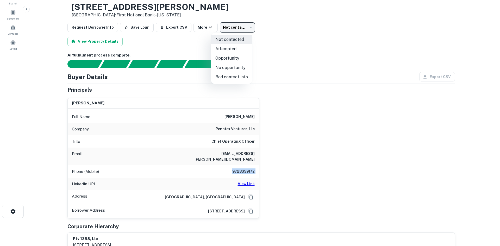
click at [226, 46] on li "Attempted" at bounding box center [231, 48] width 41 height 9
type input "*********"
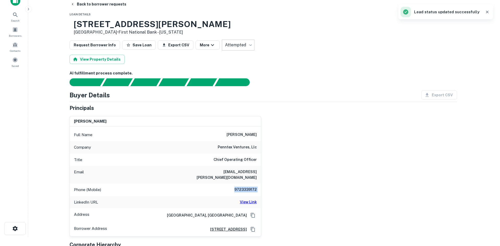
scroll to position [0, 0]
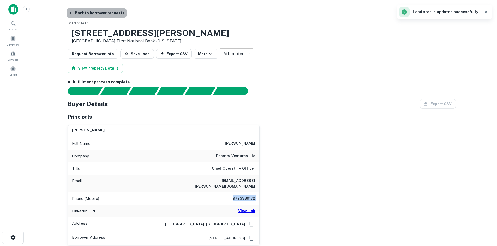
click at [96, 12] on button "Back to borrower requests" at bounding box center [96, 12] width 60 height 9
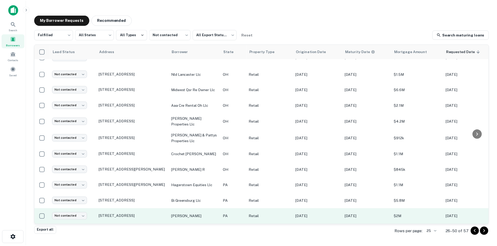
scroll to position [248, 0]
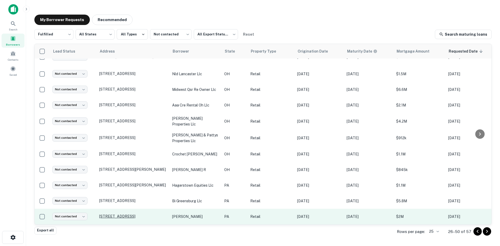
click at [135, 215] on p "11530 Perry Hwy Wexford, PA 15090" at bounding box center [133, 216] width 68 height 5
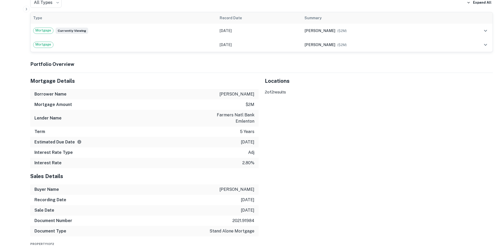
scroll to position [521, 0]
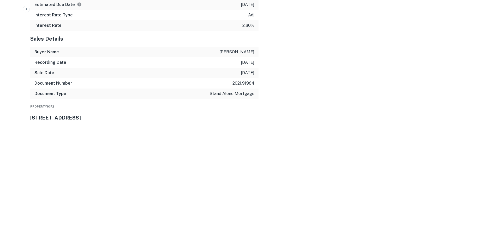
drag, startPoint x: 446, startPoint y: 188, endPoint x: 349, endPoint y: 160, distance: 100.8
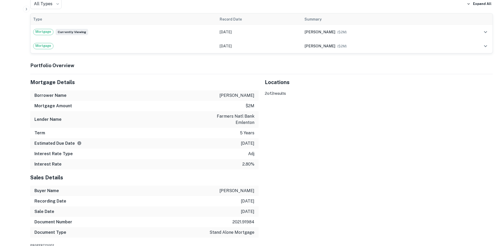
scroll to position [417, 0]
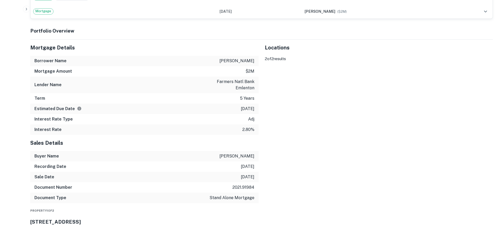
drag, startPoint x: 443, startPoint y: 164, endPoint x: 263, endPoint y: 88, distance: 195.7
click at [263, 88] on div "Locations ← Move left → Move right ↑ Move up ↓ Move down + Zoom in - Zoom out H…" at bounding box center [375, 124] width 234 height 168
click at [254, 72] on div "Mortgage Details Borrower Name dimond barbara a Mortgage Amount $2m Lender Name…" at bounding box center [258, 124] width 468 height 168
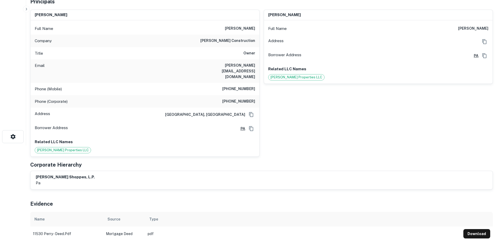
scroll to position [0, 0]
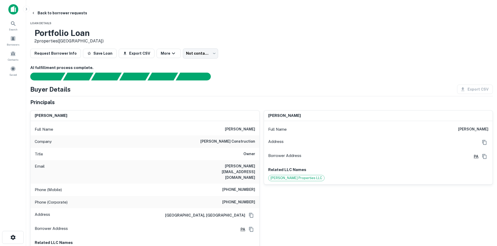
click at [234, 187] on h6 "(612) 735-6667" at bounding box center [238, 190] width 33 height 6
click at [233, 187] on h6 "(612) 735-6667" at bounding box center [238, 190] width 33 height 6
click at [232, 187] on h6 "(612) 735-6667" at bounding box center [238, 190] width 33 height 6
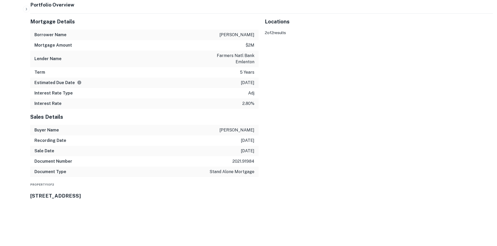
scroll to position [626, 0]
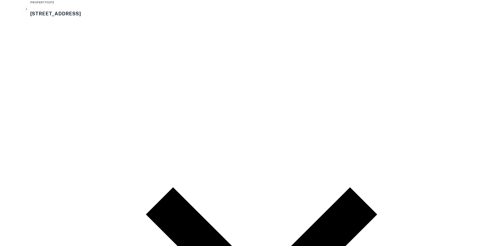
drag, startPoint x: 78, startPoint y: 52, endPoint x: 163, endPoint y: 175, distance: 149.1
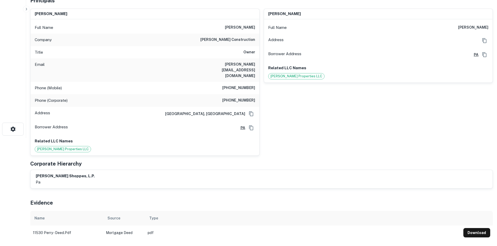
scroll to position [104, 0]
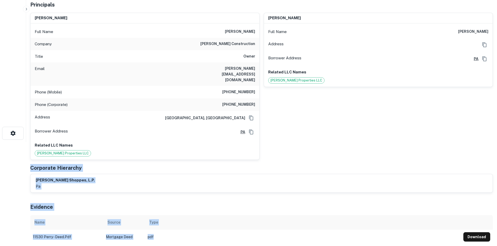
drag, startPoint x: 48, startPoint y: 134, endPoint x: 197, endPoint y: 205, distance: 164.3
click at [197, 142] on main "Back to borrower requests Portfolio Loan 2 properties Save Lender View Lender S…" at bounding box center [261, 19] width 470 height 246
click at [197, 230] on td "pdf" at bounding box center [302, 237] width 315 height 15
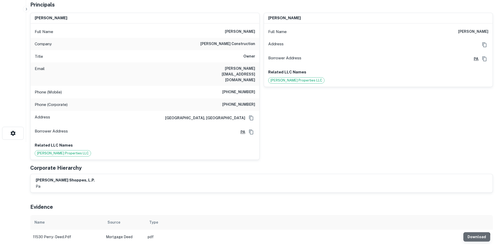
click at [463, 233] on button "Download" at bounding box center [476, 237] width 27 height 9
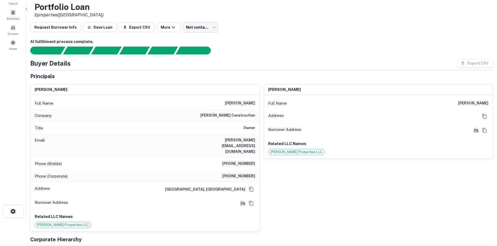
scroll to position [0, 0]
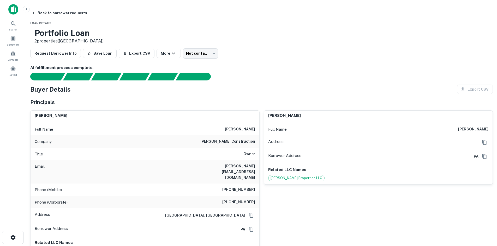
click at [239, 147] on div "Company dimond construction" at bounding box center [144, 142] width 229 height 13
click at [239, 145] on h6 "dimond construction" at bounding box center [227, 142] width 55 height 6
click at [236, 199] on h6 "(619) 279-1062" at bounding box center [238, 202] width 33 height 6
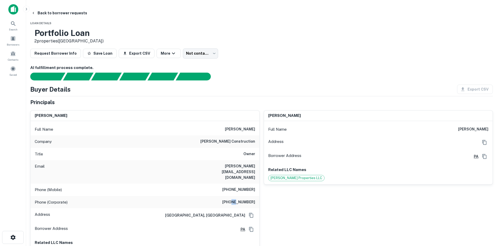
click at [236, 199] on h6 "(619) 279-1062" at bounding box center [238, 202] width 33 height 6
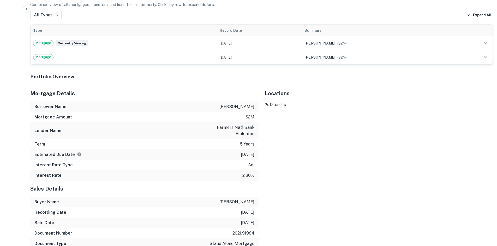
scroll to position [373, 0]
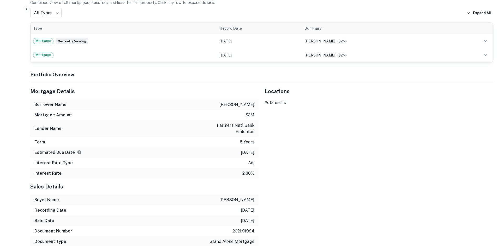
click at [219, 131] on div "Mortgage Details Borrower Name dimond barbara a Mortgage Amount $2m Lender Name…" at bounding box center [258, 167] width 468 height 168
click at [257, 139] on div "Mortgage Details Borrower Name dimond barbara a Mortgage Amount $2m Lender Name…" at bounding box center [258, 167] width 468 height 168
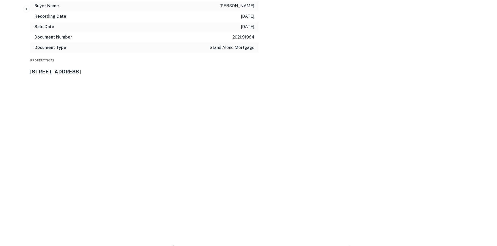
scroll to position [547, 0]
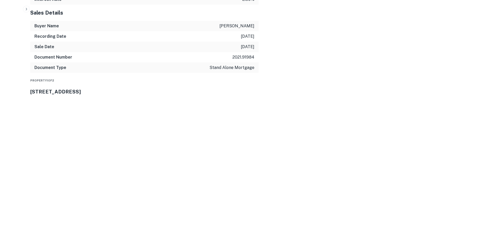
drag, startPoint x: 134, startPoint y: 165, endPoint x: 133, endPoint y: 162, distance: 3.1
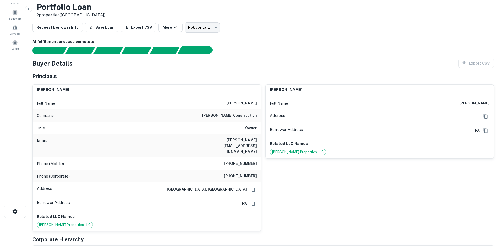
scroll to position [0, 0]
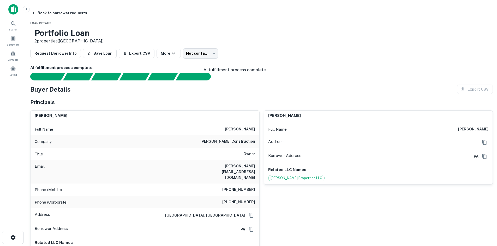
click at [239, 53] on body "Search Borrowers Contacts Saved Back to borrower requests Loan Details Portfoli…" at bounding box center [248, 123] width 497 height 246
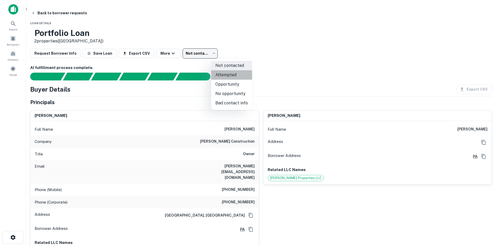
click at [232, 76] on li "Attempted" at bounding box center [231, 74] width 41 height 9
type input "*********"
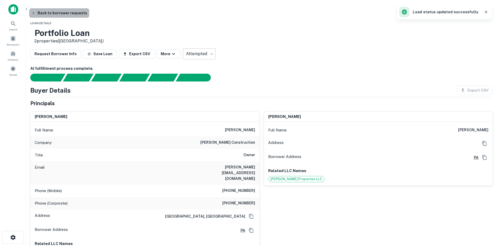
click at [89, 14] on button "Back to borrower requests" at bounding box center [59, 12] width 60 height 9
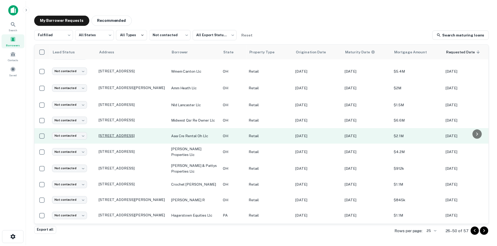
scroll to position [248, 0]
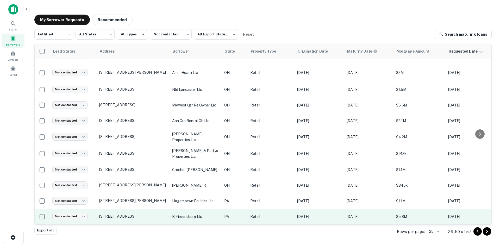
click at [134, 214] on p "660 E Pgh St Greensburg, PA 15601" at bounding box center [133, 216] width 68 height 5
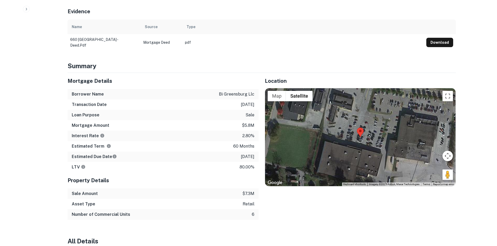
scroll to position [261, 0]
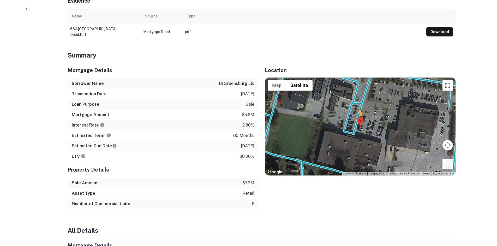
drag, startPoint x: 448, startPoint y: 138, endPoint x: 358, endPoint y: 93, distance: 100.5
click at [358, 93] on div "To activate drag with keyboard, press Alt + Enter. Once in keyboard drag state,…" at bounding box center [360, 127] width 190 height 98
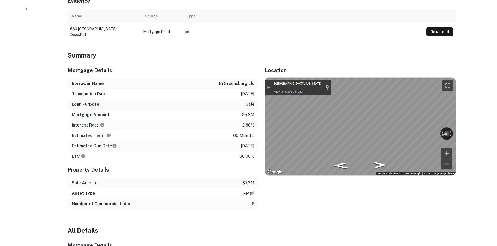
click at [444, 111] on div "← Move left → Move right ↑ Move up ↓ Move down + Zoom in - Zoom out Greensburg,…" at bounding box center [360, 127] width 190 height 98
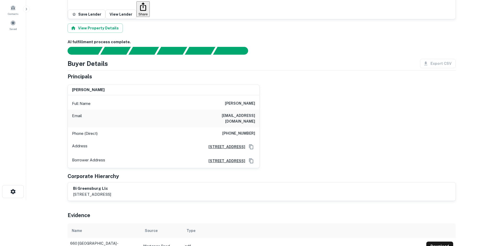
scroll to position [26, 0]
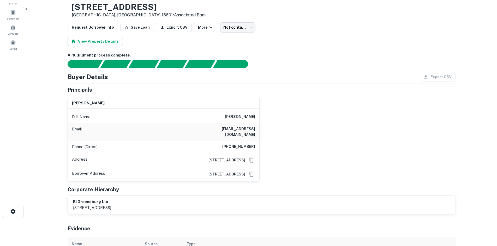
click at [247, 144] on h6 "(646) 409-6372" at bounding box center [238, 147] width 33 height 6
click at [242, 32] on body "Search Borrowers Contacts Saved Back to borrower requests Loan Details 660 E PG…" at bounding box center [248, 97] width 497 height 246
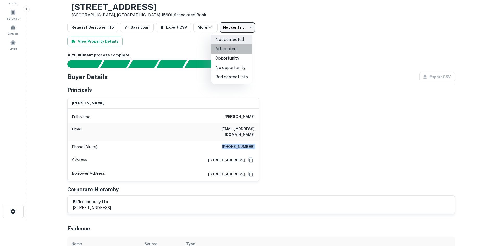
click at [242, 50] on li "Attempted" at bounding box center [231, 48] width 41 height 9
type input "*********"
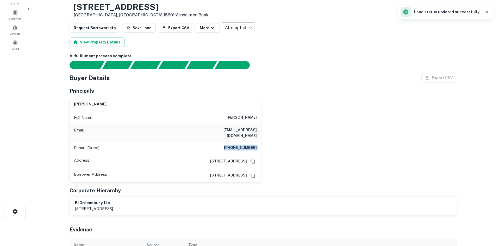
scroll to position [0, 0]
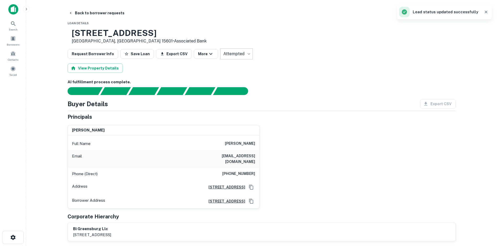
click at [113, 8] on main "Back to borrower requests Loan Details 660 E PGH ST Greensburg, PA 15601 • Asso…" at bounding box center [261, 123] width 470 height 246
click at [112, 13] on button "Back to borrower requests" at bounding box center [96, 12] width 60 height 9
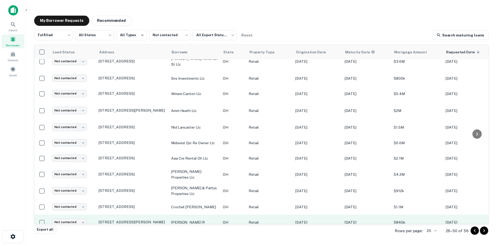
scroll to position [257, 0]
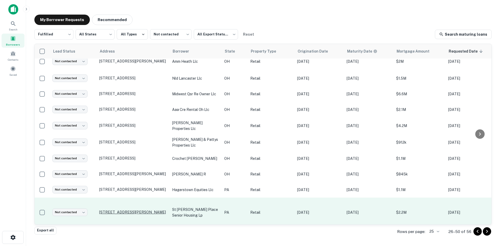
click at [151, 210] on p "1012 Bartram Ave Darby, PA 19023" at bounding box center [133, 212] width 68 height 5
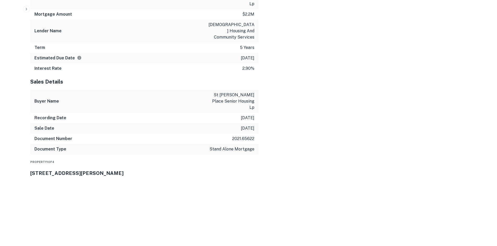
scroll to position [600, 0]
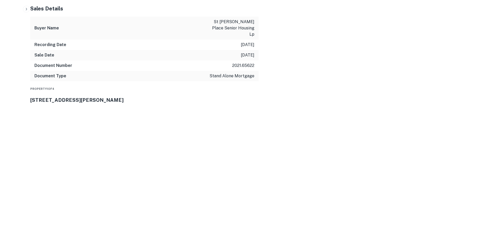
drag, startPoint x: 447, startPoint y: 178, endPoint x: 378, endPoint y: 155, distance: 72.5
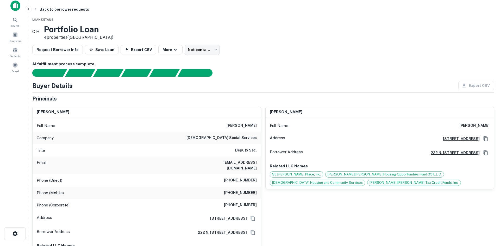
scroll to position [0, 0]
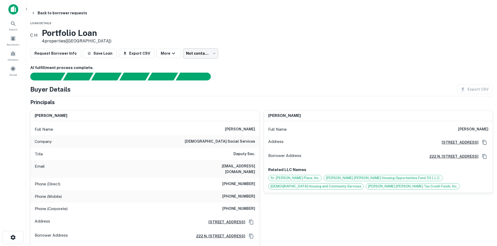
click at [242, 53] on body "Search Borrowers Contacts Saved Back to borrower requests Loan Details C H Port…" at bounding box center [248, 123] width 497 height 246
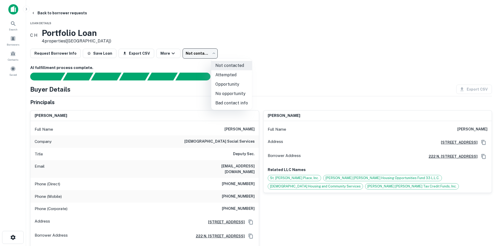
click at [227, 96] on li "No opportunity" at bounding box center [231, 93] width 41 height 9
type input "**********"
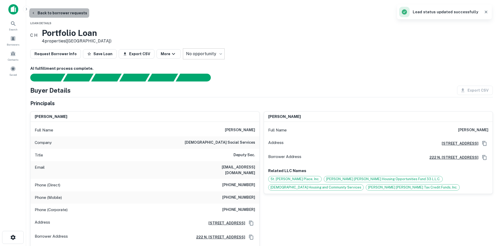
click at [89, 16] on button "Back to borrower requests" at bounding box center [59, 12] width 60 height 9
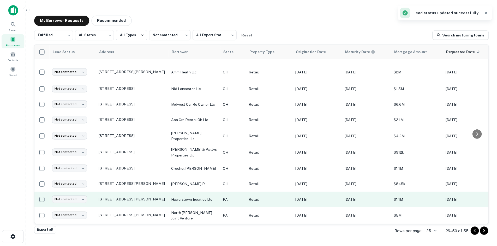
scroll to position [249, 0]
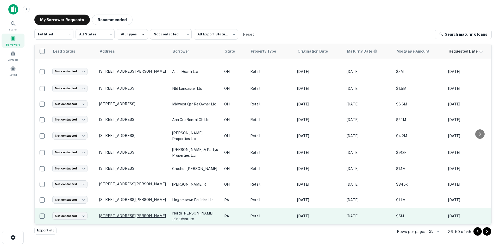
click at [143, 214] on p "1272 N Atherton St State College, PA 16803" at bounding box center [133, 216] width 68 height 5
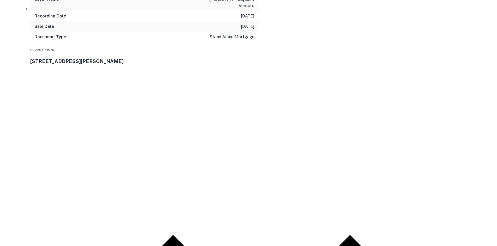
scroll to position [921, 0]
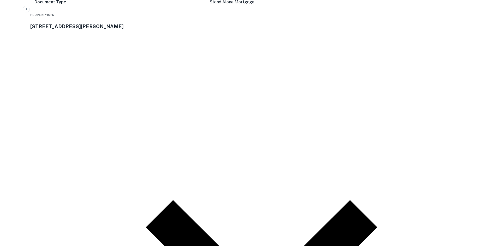
drag, startPoint x: 448, startPoint y: 116, endPoint x: 376, endPoint y: 80, distance: 80.6
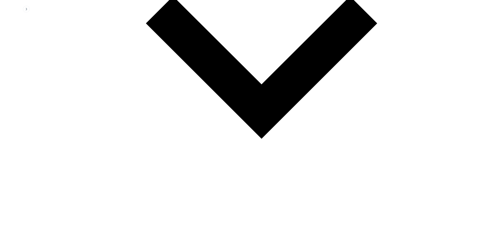
scroll to position [1141, 0]
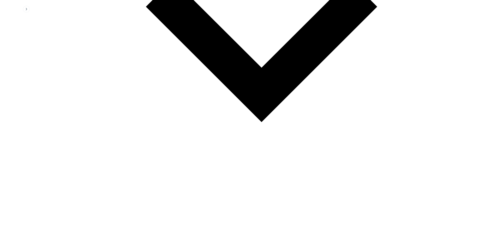
drag, startPoint x: 449, startPoint y: 174, endPoint x: 375, endPoint y: 145, distance: 80.0
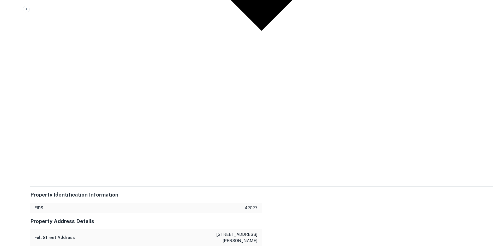
scroll to position [1288, 0]
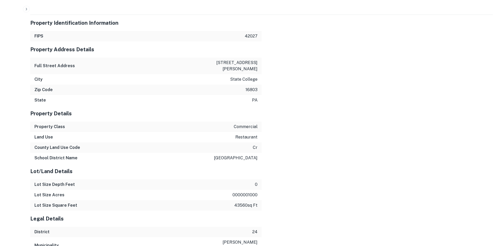
scroll to position [1407, 0]
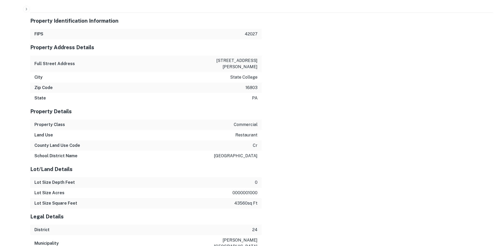
drag, startPoint x: 449, startPoint y: 172, endPoint x: 341, endPoint y: 132, distance: 114.6
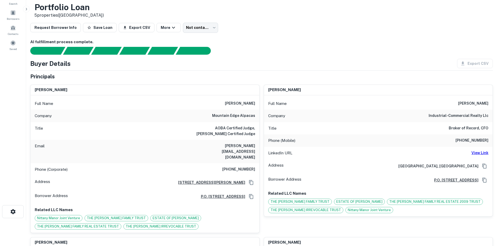
scroll to position [26, 0]
click at [243, 116] on h6 "mountain edge alpacas" at bounding box center [233, 116] width 43 height 6
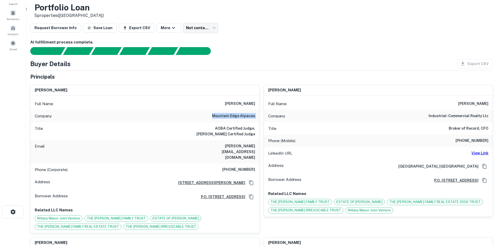
click at [243, 116] on h6 "mountain edge alpacas" at bounding box center [233, 116] width 43 height 6
click at [246, 122] on div "Company mountain edge alpacas" at bounding box center [144, 116] width 229 height 13
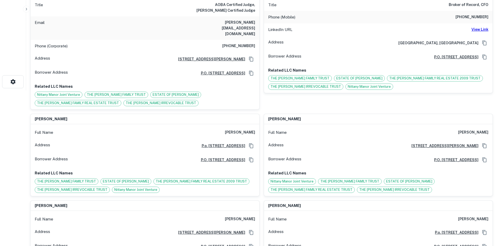
scroll to position [0, 0]
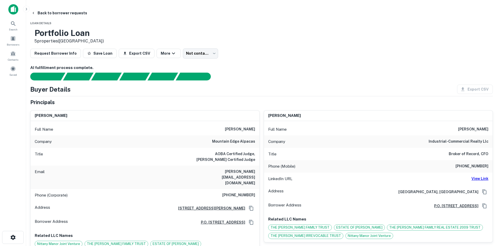
click at [236, 192] on h6 "(814) 466-7352" at bounding box center [238, 195] width 33 height 6
drag, startPoint x: 447, startPoint y: 181, endPoint x: 436, endPoint y: 175, distance: 12.8
click at [471, 181] on h6 "View Link" at bounding box center [479, 179] width 17 height 6
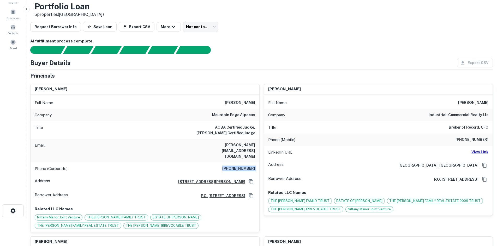
scroll to position [52, 0]
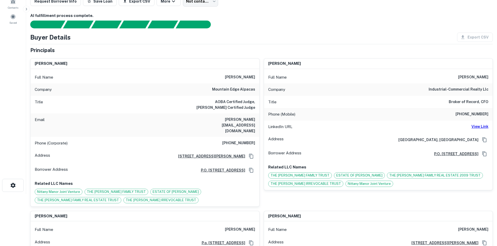
click at [245, 131] on div "Email charlene@mountainedgealpacas.com" at bounding box center [144, 125] width 229 height 23
drag, startPoint x: 256, startPoint y: 137, endPoint x: 227, endPoint y: 65, distance: 77.7
click at [227, 65] on div "charlene a. friedman Full Name charlene a. friedman Company mountain edge alpac…" at bounding box center [144, 133] width 229 height 148
click at [211, 77] on div "Full Name charlene a. friedman" at bounding box center [144, 77] width 229 height 13
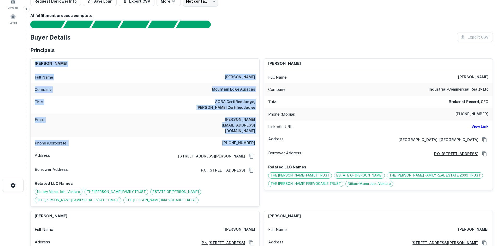
drag, startPoint x: 71, startPoint y: 58, endPoint x: 258, endPoint y: 139, distance: 203.3
click at [258, 139] on div "charlene a. friedman Full Name charlene a. friedman Company mountain edge alpac…" at bounding box center [142, 130] width 233 height 153
click at [258, 139] on div "Phone (Corporate) (814) 466-7352" at bounding box center [144, 143] width 229 height 13
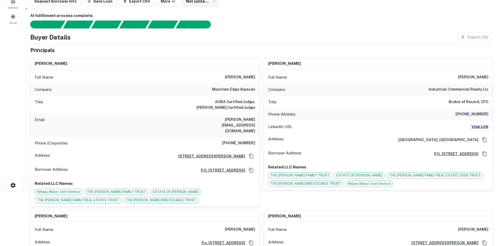
click at [455, 117] on h6 "772-978-7060" at bounding box center [471, 114] width 33 height 6
click at [212, 90] on div "Company mountain edge alpacas" at bounding box center [144, 89] width 229 height 13
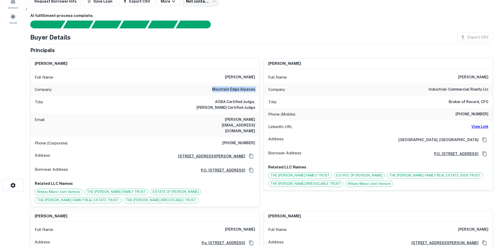
click at [212, 90] on div "Company mountain edge alpacas" at bounding box center [144, 89] width 229 height 13
click at [286, 35] on div "Buyer Details Export CSV" at bounding box center [261, 37] width 462 height 9
click at [222, 89] on h6 "mountain edge alpacas" at bounding box center [233, 90] width 43 height 6
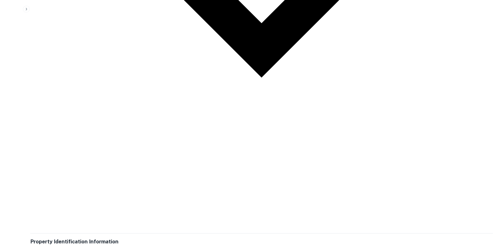
scroll to position [1121, 0]
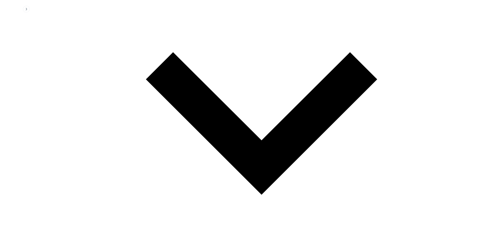
drag, startPoint x: 221, startPoint y: 122, endPoint x: 218, endPoint y: 131, distance: 9.7
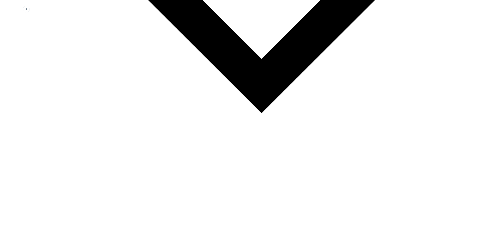
scroll to position [1147, 0]
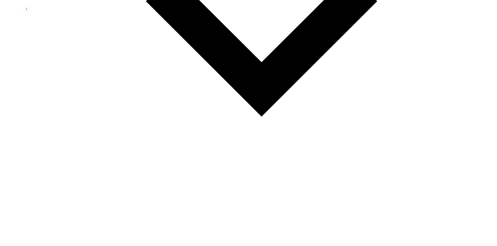
drag, startPoint x: 449, startPoint y: 147, endPoint x: 374, endPoint y: 105, distance: 85.3
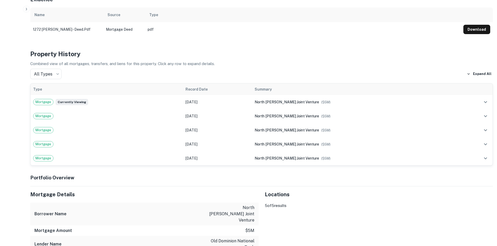
scroll to position [547, 0]
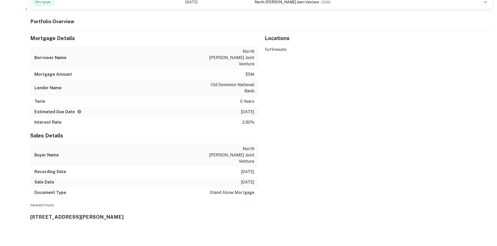
drag, startPoint x: 361, startPoint y: 120, endPoint x: 353, endPoint y: 139, distance: 20.6
click at [353, 46] on div "To activate drag with keyboard, press Alt + Enter. Once in keyboard drag state,…" at bounding box center [379, 46] width 228 height 0
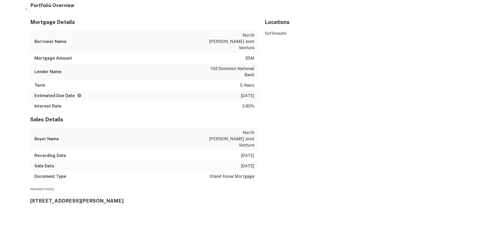
scroll to position [730, 0]
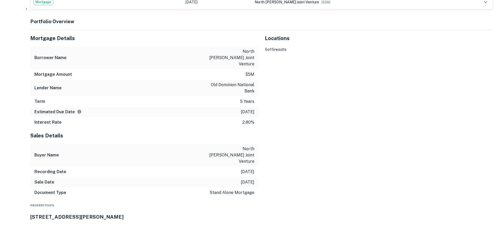
click at [479, 52] on button "Toggle fullscreen view" at bounding box center [484, 54] width 10 height 10
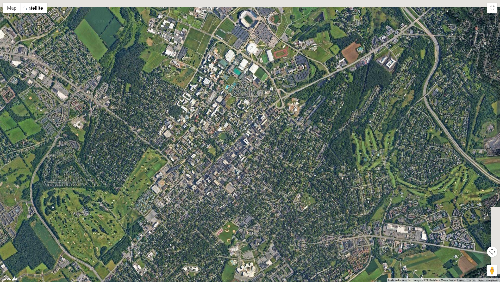
drag, startPoint x: 267, startPoint y: 167, endPoint x: 247, endPoint y: 206, distance: 43.9
click at [247, 206] on div "To activate drag with keyboard, press Alt + Enter. Once in keyboard drag state,…" at bounding box center [250, 141] width 500 height 282
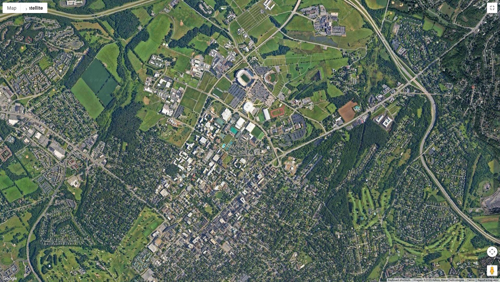
drag, startPoint x: 250, startPoint y: 87, endPoint x: 250, endPoint y: 172, distance: 84.5
click at [250, 172] on div "To activate drag with keyboard, press Alt + Enter. Once in keyboard drag state,…" at bounding box center [250, 141] width 500 height 282
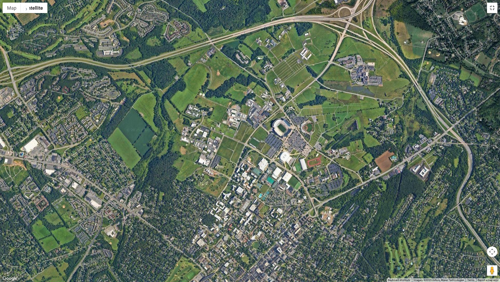
click at [494, 8] on button "Toggle fullscreen view" at bounding box center [492, 8] width 10 height 10
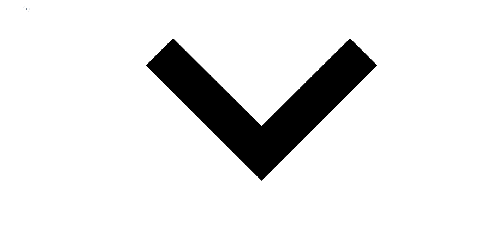
scroll to position [1827, 0]
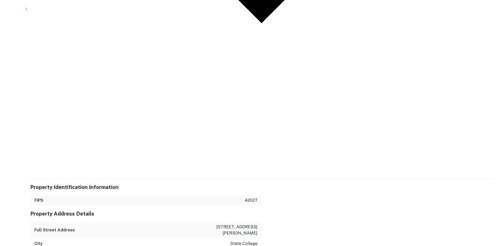
drag, startPoint x: 448, startPoint y: 152, endPoint x: 366, endPoint y: 120, distance: 88.0
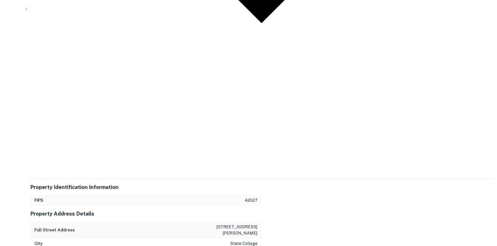
drag, startPoint x: 416, startPoint y: 120, endPoint x: 132, endPoint y: 148, distance: 285.5
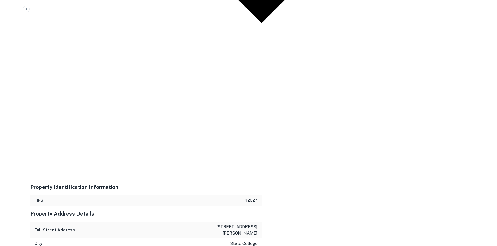
drag, startPoint x: 449, startPoint y: 153, endPoint x: 365, endPoint y: 97, distance: 101.1
drag, startPoint x: 414, startPoint y: 120, endPoint x: 222, endPoint y: 117, distance: 191.9
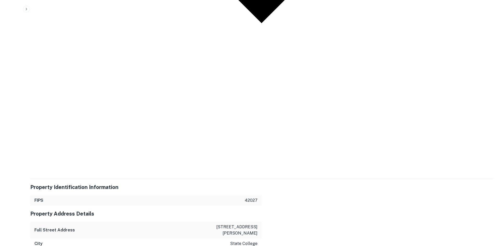
drag, startPoint x: 415, startPoint y: 120, endPoint x: 196, endPoint y: 127, distance: 218.8
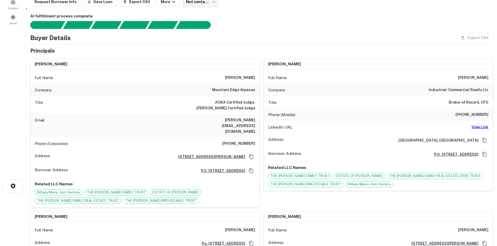
scroll to position [52, 0]
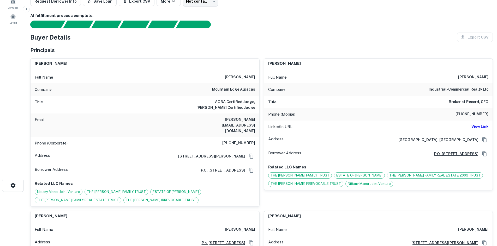
click at [471, 111] on main "Back to borrower requests Loan Details Portfolio Loan 5 properties (PA) Request…" at bounding box center [261, 71] width 470 height 246
drag, startPoint x: 399, startPoint y: 69, endPoint x: 467, endPoint y: 115, distance: 82.3
click at [467, 115] on main "Back to borrower requests Loan Details Portfolio Loan 5 properties (PA) Request…" at bounding box center [261, 71] width 470 height 246
click at [467, 113] on main "Back to borrower requests Loan Details Portfolio Loan 5 properties (PA) Request…" at bounding box center [261, 71] width 470 height 246
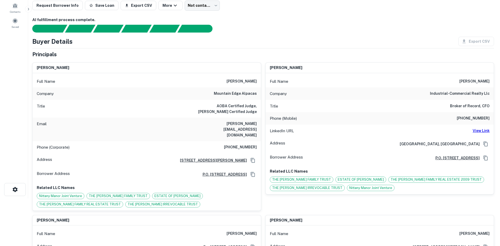
scroll to position [0, 0]
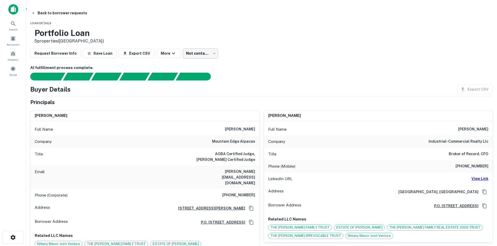
drag, startPoint x: 234, startPoint y: 60, endPoint x: 233, endPoint y: 53, distance: 7.2
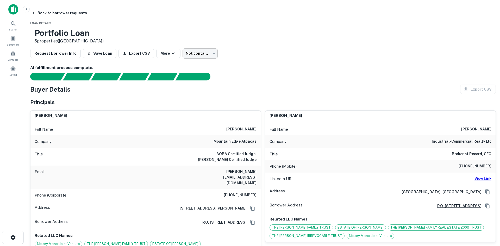
click at [233, 53] on body "Search Borrowers Contacts Saved Back to borrower requests Loan Details Portfoli…" at bounding box center [250, 123] width 500 height 246
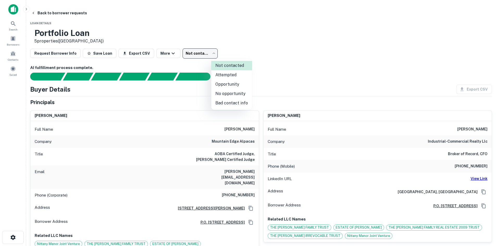
click at [232, 108] on li "Bad contact info" at bounding box center [231, 103] width 41 height 9
type input "**********"
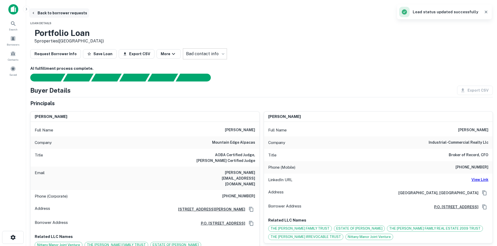
click at [89, 13] on button "Back to borrower requests" at bounding box center [59, 12] width 60 height 9
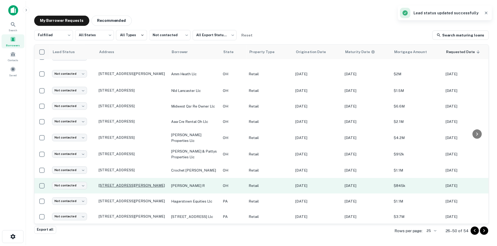
scroll to position [248, 0]
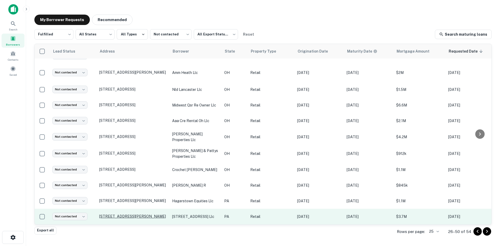
click at [121, 214] on p "1425 Easton Rd Warrington, PA 18976" at bounding box center [133, 216] width 68 height 5
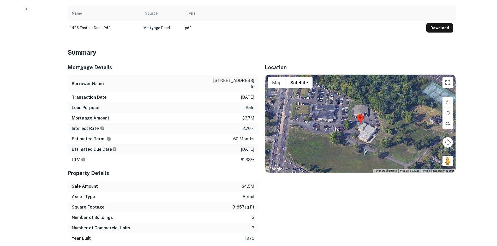
scroll to position [313, 0]
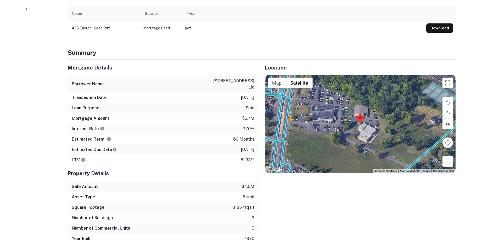
drag, startPoint x: 448, startPoint y: 133, endPoint x: 288, endPoint y: 98, distance: 163.8
click at [288, 98] on div "To activate drag with keyboard, press Alt + Enter. Once in keyboard drag state,…" at bounding box center [360, 124] width 190 height 98
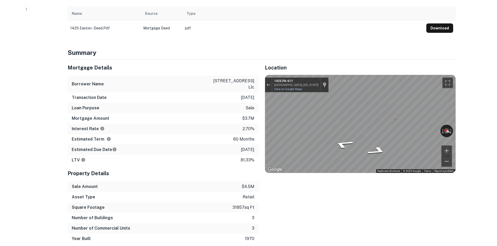
click at [263, 88] on div "Location ← Move left → Move right ↑ Move up ↓ Move down + Zoom in - Zoom out Ho…" at bounding box center [356, 152] width 197 height 185
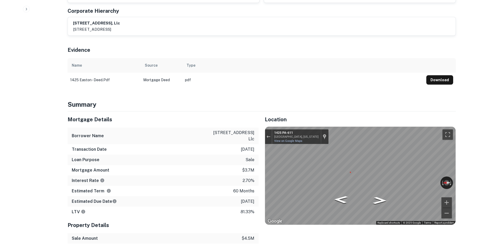
scroll to position [261, 0]
click at [262, 136] on div "Location ← Move left → Move right ↑ Move up ↓ Move down + Zoom in - Zoom out Ho…" at bounding box center [356, 204] width 197 height 185
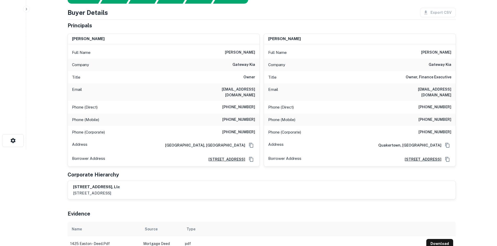
scroll to position [104, 0]
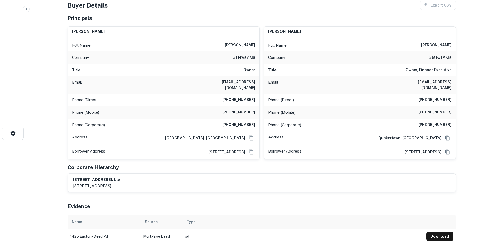
click at [297, 164] on div "AI fulfillment process complete. Buyer Details Export CSV Principals edward j. …" at bounding box center [262, 112] width 388 height 263
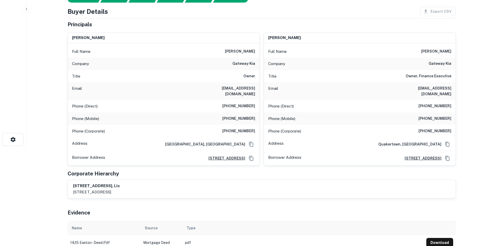
scroll to position [52, 0]
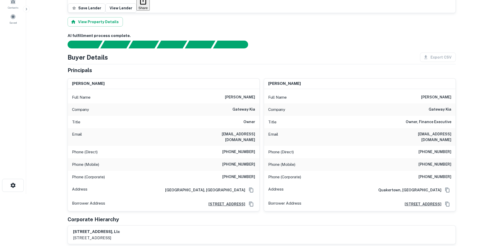
click at [433, 149] on h6 "(215) 491-1400" at bounding box center [434, 152] width 33 height 6
click at [251, 149] on h6 "(215) 491-1400" at bounding box center [238, 152] width 33 height 6
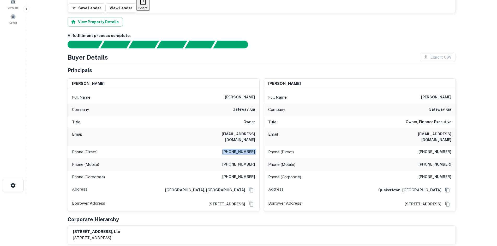
click at [251, 149] on h6 "(215) 491-1400" at bounding box center [238, 152] width 33 height 6
click at [238, 174] on h6 "(732) 218-9629" at bounding box center [238, 177] width 33 height 6
click at [238, 149] on h6 "(215) 491-1400" at bounding box center [238, 152] width 33 height 6
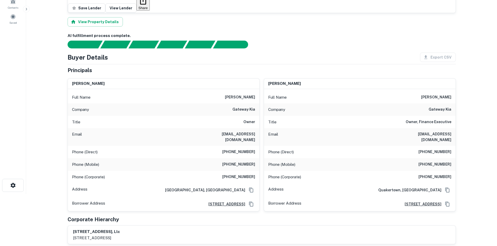
click at [228, 162] on h6 "(561) 706-8070" at bounding box center [238, 165] width 33 height 6
click at [427, 162] on h6 "(215) 783-7887" at bounding box center [434, 165] width 33 height 6
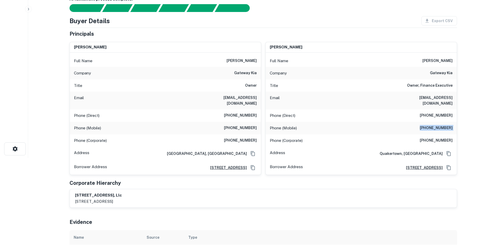
scroll to position [0, 0]
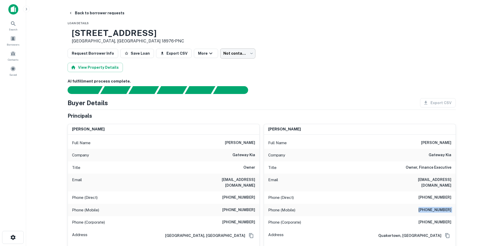
click at [236, 55] on body "Search Borrowers Contacts Saved Back to borrower requests Loan Details 1425 Eas…" at bounding box center [248, 123] width 497 height 246
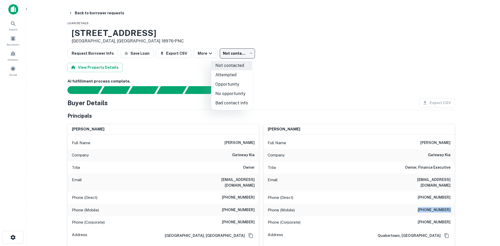
click at [223, 77] on li "Attempted" at bounding box center [231, 74] width 41 height 9
type input "*********"
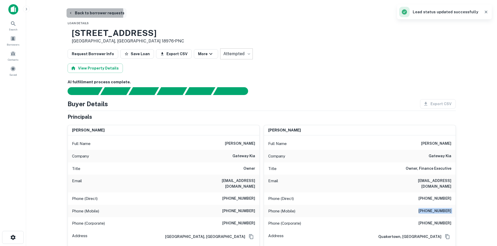
click at [88, 13] on button "Back to borrower requests" at bounding box center [96, 12] width 60 height 9
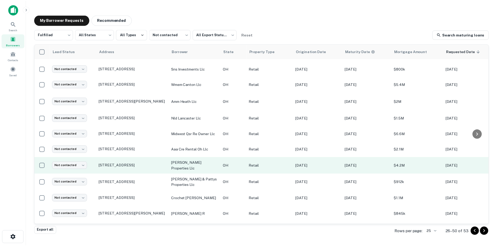
scroll to position [252, 0]
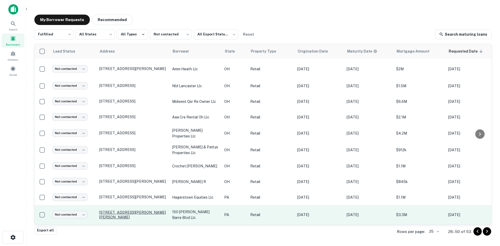
click at [139, 210] on p "100 N Wilkes Barre Blvd Wilkes Barre, PA 18702" at bounding box center [133, 214] width 68 height 9
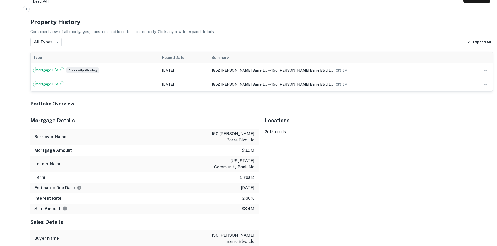
scroll to position [417, 0]
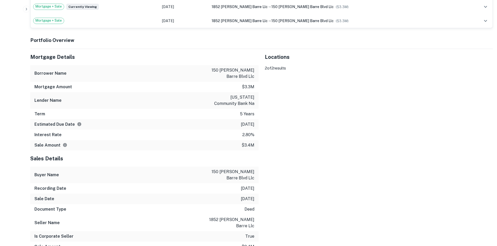
drag, startPoint x: 448, startPoint y: 215, endPoint x: 306, endPoint y: 170, distance: 149.0
click at [306, 65] on div "To activate drag with keyboard, press Alt + Enter. Once in keyboard drag state,…" at bounding box center [379, 65] width 228 height 0
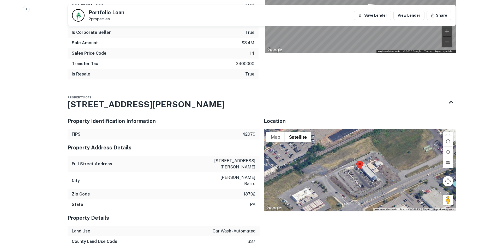
scroll to position [713, 0]
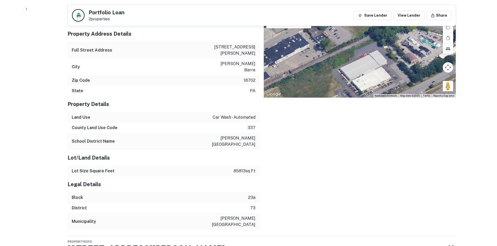
drag, startPoint x: 375, startPoint y: 60, endPoint x: 282, endPoint y: 114, distance: 108.3
click at [282, 116] on div "Location ← Move left → Move right ↑ Move up ↓ Move down + Zoom in - Zoom out Ho…" at bounding box center [357, 112] width 196 height 235
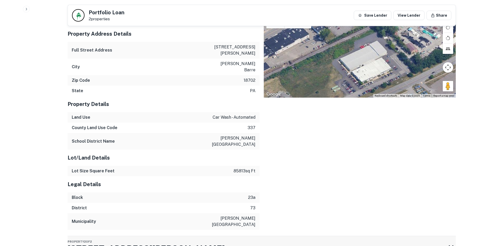
click at [243, 236] on div "Property 2 of 2 [STREET_ADDRESS][PERSON_NAME]" at bounding box center [257, 246] width 378 height 21
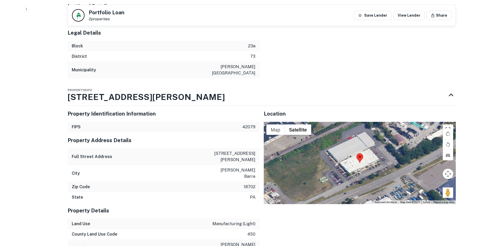
scroll to position [884, 0]
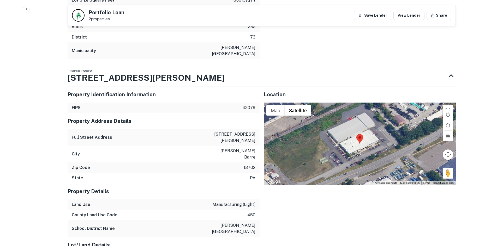
drag, startPoint x: 440, startPoint y: 139, endPoint x: 394, endPoint y: 133, distance: 46.5
click at [394, 133] on div "Map Terrain Satellite Labels Keyboard shortcuts Map Data Map data ©2025 Map dat…" at bounding box center [360, 144] width 192 height 82
drag, startPoint x: 446, startPoint y: 141, endPoint x: 358, endPoint y: 121, distance: 90.2
click at [358, 121] on div "To activate drag with keyboard, press Alt + Enter. Once in keyboard drag state,…" at bounding box center [360, 144] width 192 height 82
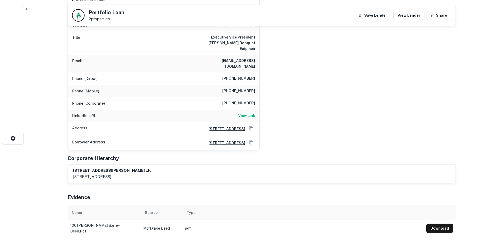
scroll to position [50, 0]
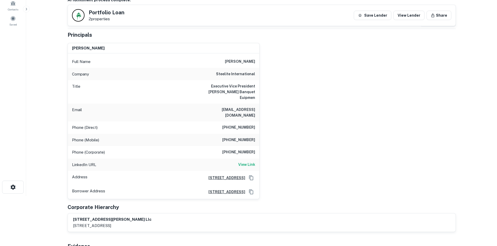
click at [234, 137] on h6 "[PHONE_NUMBER]" at bounding box center [238, 140] width 33 height 6
click at [239, 121] on div "Phone (Direct) [PHONE_NUMBER]" at bounding box center [163, 127] width 191 height 13
click at [233, 137] on h6 "[PHONE_NUMBER]" at bounding box center [238, 140] width 33 height 6
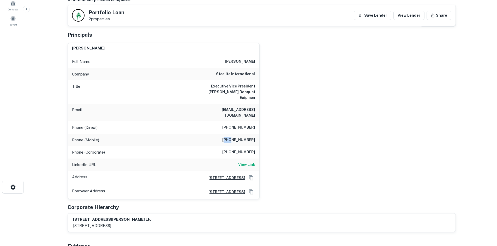
click at [233, 137] on h6 "[PHONE_NUMBER]" at bounding box center [238, 140] width 33 height 6
copy h6 "[PHONE_NUMBER]"
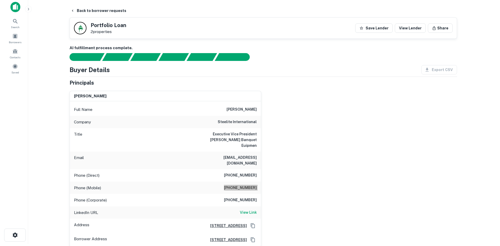
scroll to position [0, 0]
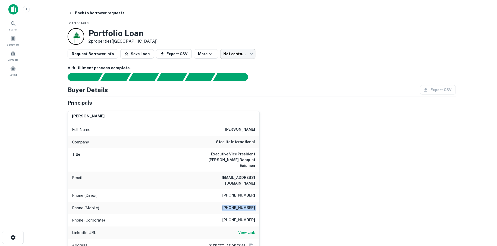
click at [228, 57] on body "Search Borrowers Contacts Saved Back to borrower requests Loan Details Portfoli…" at bounding box center [248, 123] width 497 height 246
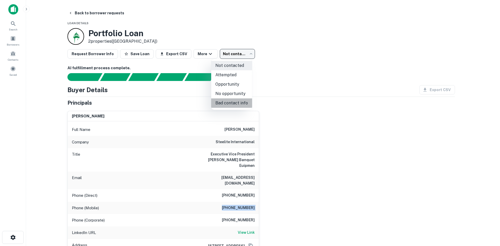
click at [236, 103] on li "Bad contact info" at bounding box center [231, 103] width 41 height 9
type input "**********"
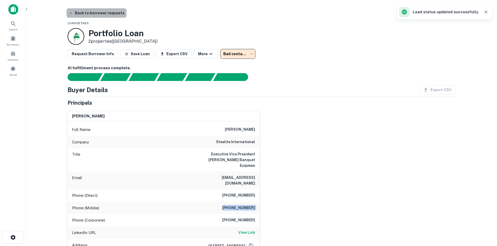
click at [106, 14] on button "Back to borrower requests" at bounding box center [96, 12] width 60 height 9
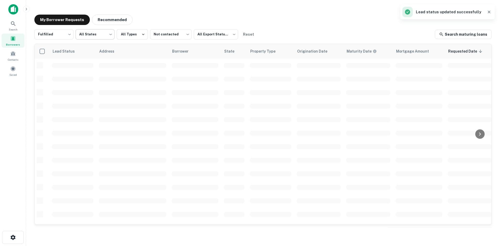
scroll to position [177, 0]
click at [487, 10] on button "button" at bounding box center [489, 11] width 7 height 7
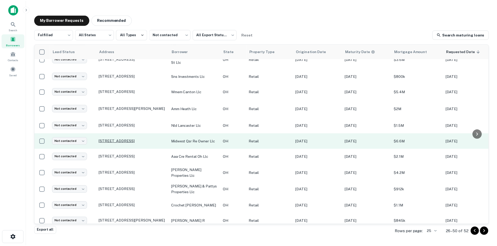
scroll to position [251, 0]
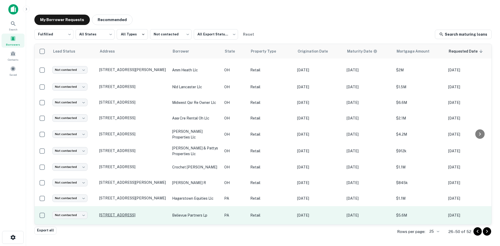
click at [113, 213] on p "[STREET_ADDRESS]" at bounding box center [133, 215] width 68 height 5
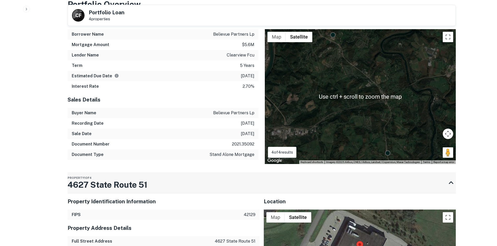
scroll to position [573, 0]
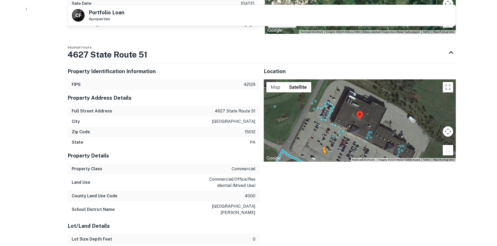
drag, startPoint x: 445, startPoint y: 137, endPoint x: 317, endPoint y: 150, distance: 128.9
click at [317, 150] on div "To activate drag with keyboard, press Alt + Enter. Once in keyboard drag state,…" at bounding box center [360, 121] width 192 height 82
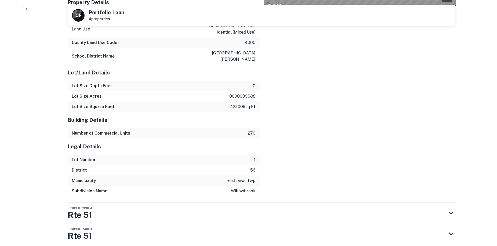
scroll to position [760, 0]
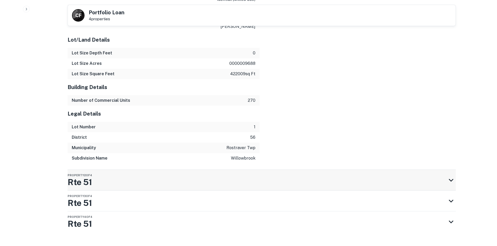
click at [121, 170] on div "Property [GEOGRAPHIC_DATA]" at bounding box center [257, 180] width 378 height 21
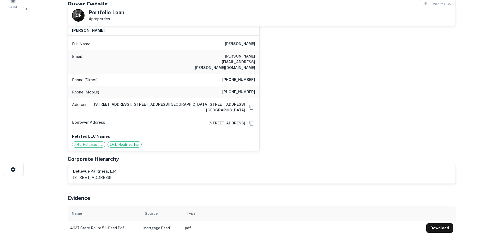
scroll to position [0, 0]
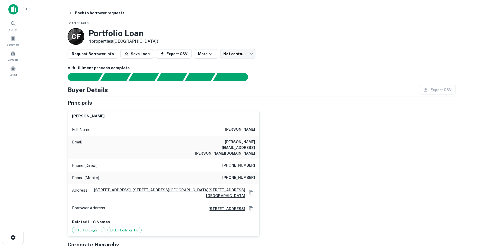
click at [239, 172] on div "Phone (Mobile) [PHONE_NUMBER]" at bounding box center [163, 178] width 191 height 13
click at [238, 160] on div "Phone (Direct) [PHONE_NUMBER]" at bounding box center [163, 166] width 191 height 13
copy h6 "[PHONE_NUMBER]"
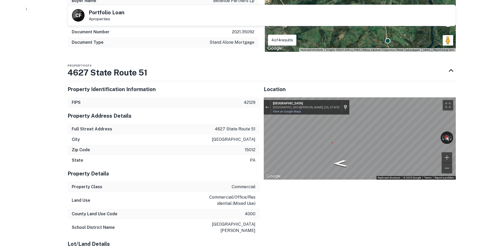
scroll to position [547, 0]
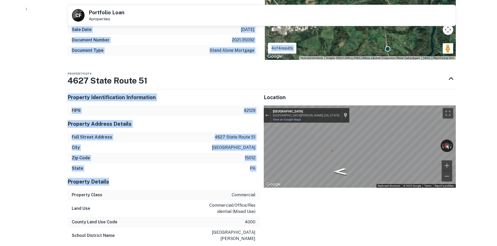
drag, startPoint x: 56, startPoint y: 60, endPoint x: 152, endPoint y: 168, distance: 145.1
click at [152, 178] on h5 "Property Details" at bounding box center [164, 182] width 192 height 8
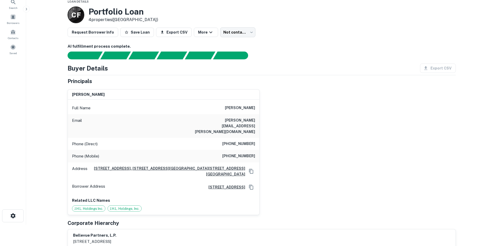
scroll to position [0, 0]
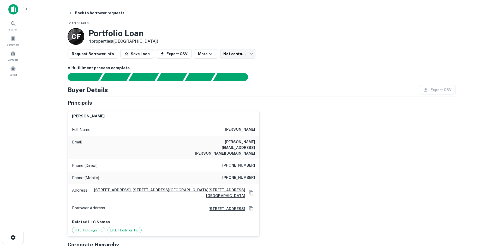
click at [229, 175] on h6 "[PHONE_NUMBER]" at bounding box center [238, 178] width 33 height 6
copy h6 "[PHONE_NUMBER]"
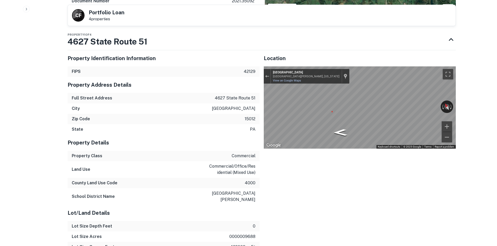
scroll to position [547, 0]
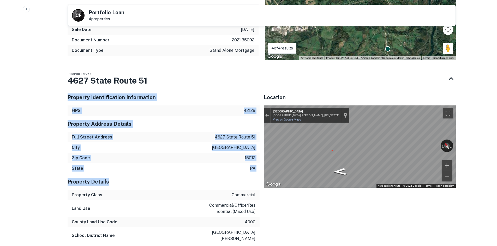
drag, startPoint x: 66, startPoint y: 67, endPoint x: 116, endPoint y: 169, distance: 113.3
click at [116, 169] on div "Back to borrower requests C F Portfolio Loan 4 properties AI fulfillment proces…" at bounding box center [261, 99] width 400 height 1276
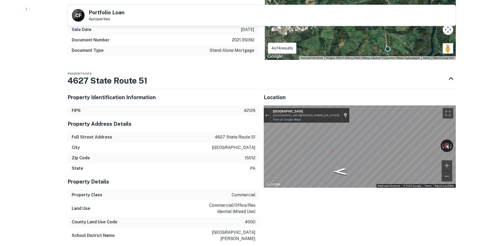
click at [119, 200] on div "Land Use commercial/office/residential (mixed use)" at bounding box center [164, 208] width 192 height 17
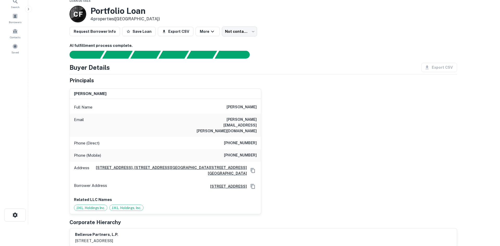
scroll to position [0, 0]
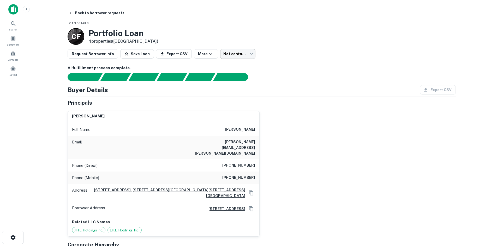
click at [239, 55] on body "Search Borrowers Contacts Saved Back to borrower requests Loan Details C F Port…" at bounding box center [248, 123] width 497 height 246
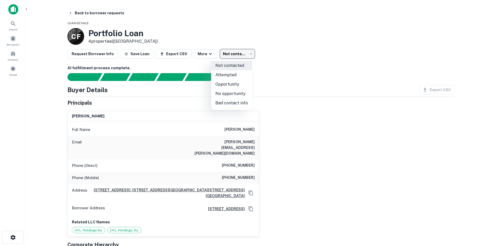
drag, startPoint x: 243, startPoint y: 106, endPoint x: 112, endPoint y: 14, distance: 160.7
click at [242, 103] on li "Bad contact info" at bounding box center [231, 103] width 41 height 9
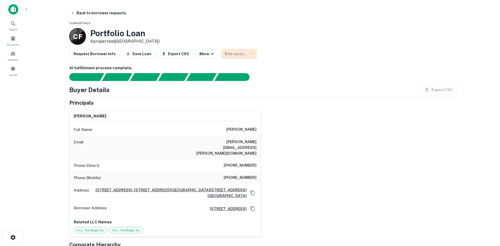
type input "**********"
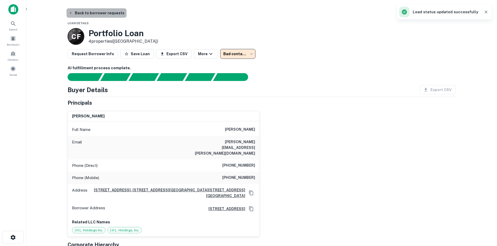
click at [103, 15] on button "Back to borrower requests" at bounding box center [96, 12] width 60 height 9
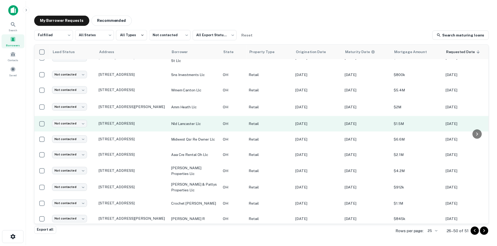
scroll to position [248, 0]
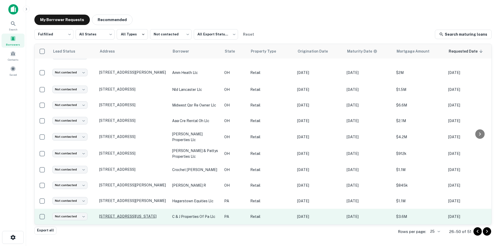
click at [139, 214] on p "[STREET_ADDRESS][US_STATE]" at bounding box center [133, 216] width 68 height 5
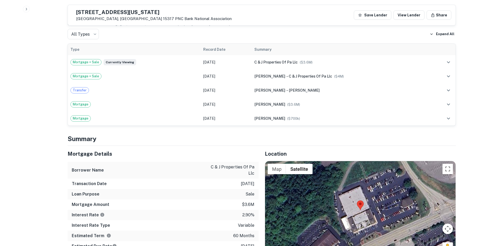
scroll to position [417, 0]
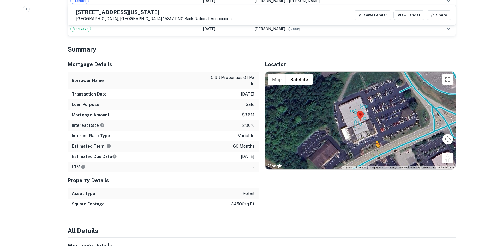
drag, startPoint x: 445, startPoint y: 154, endPoint x: 375, endPoint y: 149, distance: 70.9
click at [375, 149] on div "To activate drag with keyboard, press Alt + Enter. Once in keyboard drag state,…" at bounding box center [360, 121] width 190 height 98
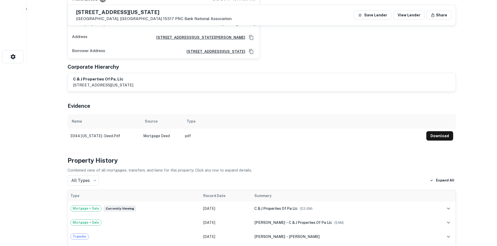
scroll to position [78, 0]
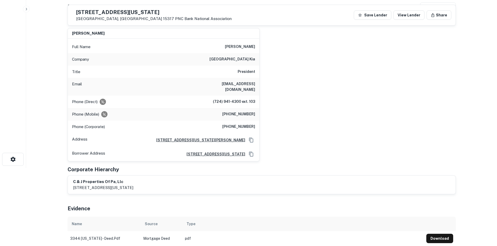
click at [229, 101] on div "Phone (Direct) (724) 941-4300 ext. 103" at bounding box center [163, 102] width 191 height 13
click at [229, 111] on h6 "[PHONE_NUMBER]" at bounding box center [238, 114] width 33 height 6
drag, startPoint x: 248, startPoint y: 106, endPoint x: 246, endPoint y: 94, distance: 11.4
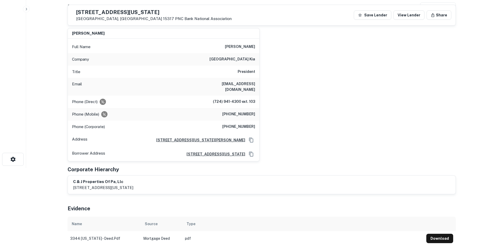
click at [246, 99] on h6 "(724) 941-4300 ext. 103" at bounding box center [234, 102] width 42 height 6
copy h6 "(724) 941-4300 ext. 103"
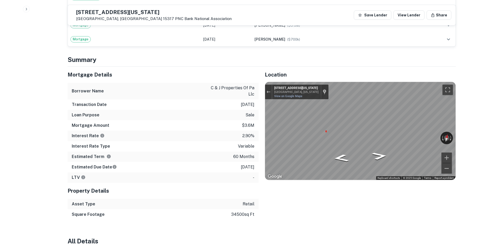
scroll to position [417, 0]
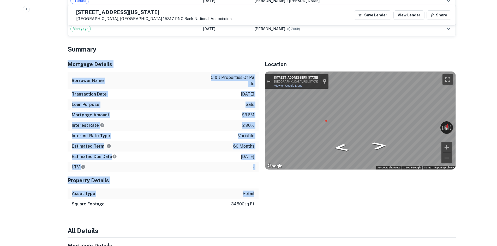
drag, startPoint x: 254, startPoint y: 189, endPoint x: 67, endPoint y: 58, distance: 229.2
click at [67, 60] on div "Mortgage Details Borrower Name c & j properties of pa llc Transaction Date [DAT…" at bounding box center [159, 132] width 197 height 153
drag, startPoint x: 67, startPoint y: 58, endPoint x: 68, endPoint y: 41, distance: 16.4
click at [67, 57] on div "Mortgage Details Borrower Name c & j properties of pa llc Transaction Date [DAT…" at bounding box center [159, 132] width 197 height 153
drag, startPoint x: 68, startPoint y: 41, endPoint x: 243, endPoint y: 202, distance: 238.2
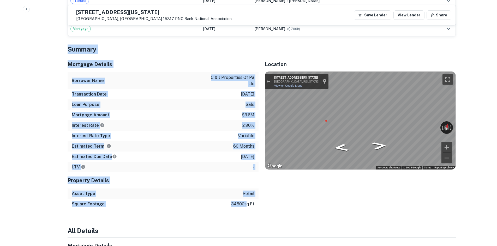
drag, startPoint x: 243, startPoint y: 202, endPoint x: 175, endPoint y: 157, distance: 81.9
click at [243, 202] on p "34500 sq ft" at bounding box center [242, 204] width 23 height 6
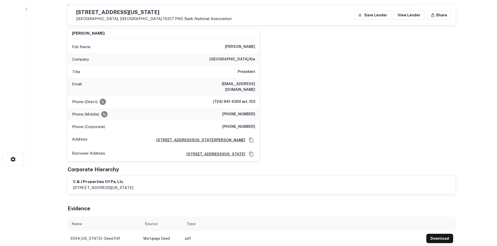
scroll to position [52, 0]
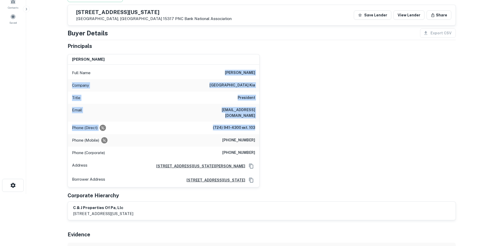
drag, startPoint x: 227, startPoint y: 69, endPoint x: 291, endPoint y: 124, distance: 84.0
click at [291, 124] on div "[PERSON_NAME] Full Name [PERSON_NAME] Company [GEOGRAPHIC_DATA] kia Title Presi…" at bounding box center [259, 119] width 392 height 138
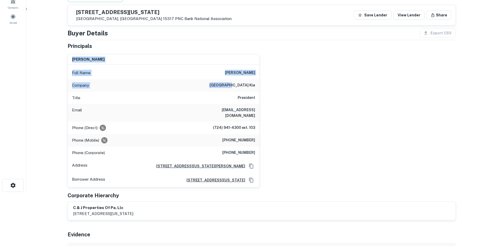
drag, startPoint x: 63, startPoint y: 53, endPoint x: 245, endPoint y: 91, distance: 186.3
click at [245, 91] on div "Company [GEOGRAPHIC_DATA] kia" at bounding box center [163, 85] width 191 height 13
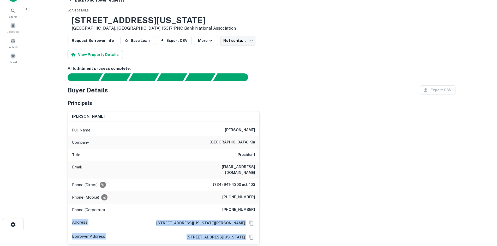
scroll to position [20, 0]
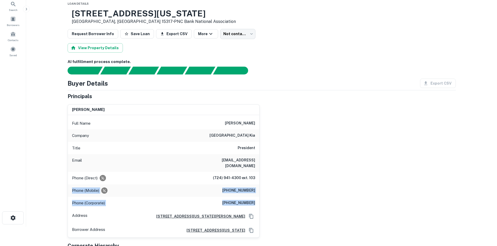
drag, startPoint x: 257, startPoint y: 142, endPoint x: 387, endPoint y: 173, distance: 133.7
click at [387, 173] on div "[PERSON_NAME] Full Name [PERSON_NAME] Company [GEOGRAPHIC_DATA] kia Title Presi…" at bounding box center [259, 169] width 392 height 138
click at [331, 185] on div "[PERSON_NAME] Full Name [PERSON_NAME] Company [GEOGRAPHIC_DATA] kia Title Presi…" at bounding box center [259, 169] width 392 height 138
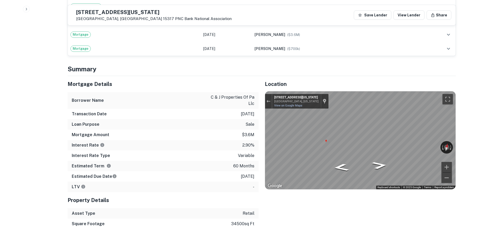
scroll to position [411, 0]
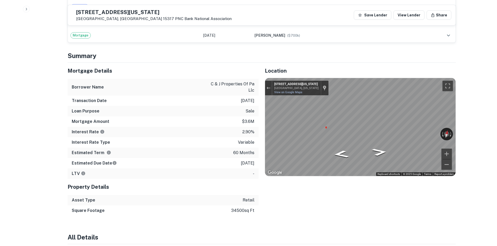
drag, startPoint x: 247, startPoint y: 159, endPoint x: 202, endPoint y: 68, distance: 101.5
click at [202, 68] on div "Mortgage Details Borrower Name c & j properties of pa llc Transaction Date [DAT…" at bounding box center [163, 121] width 191 height 116
click at [202, 68] on h5 "Mortgage Details" at bounding box center [163, 71] width 191 height 8
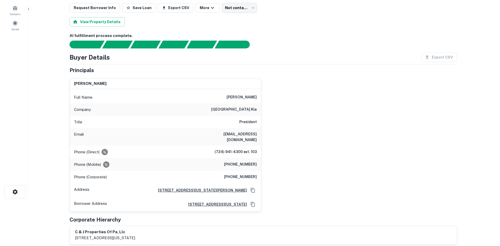
scroll to position [0, 0]
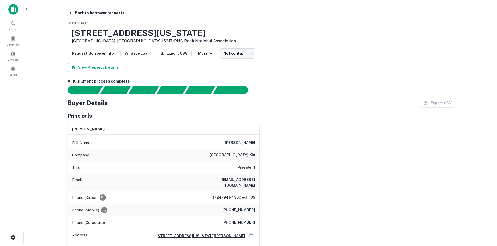
drag, startPoint x: 246, startPoint y: 42, endPoint x: 245, endPoint y: 47, distance: 5.8
click at [246, 42] on div "[STREET_ADDRESS][US_STATE] • PNC Bank National Association" at bounding box center [262, 36] width 388 height 16
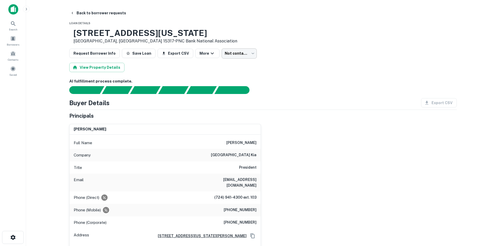
click at [240, 53] on body "Search Borrowers Contacts Saved Back to borrower requests Loan Details [STREET_…" at bounding box center [250, 123] width 500 height 246
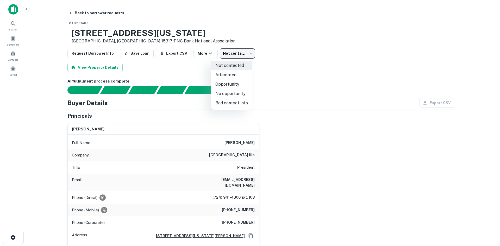
click at [240, 71] on li "Attempted" at bounding box center [231, 74] width 41 height 9
type input "*********"
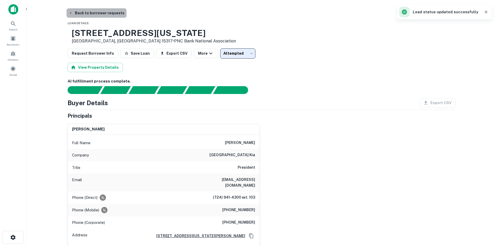
click at [100, 13] on button "Back to borrower requests" at bounding box center [96, 12] width 60 height 9
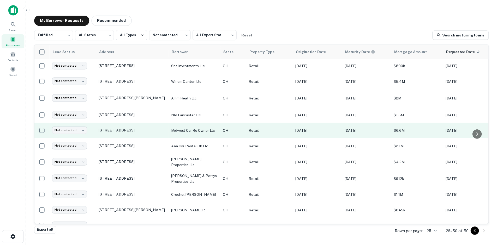
scroll to position [248, 0]
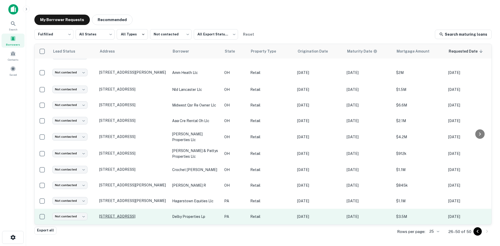
click at [144, 214] on p "[STREET_ADDRESS]" at bounding box center [133, 216] width 68 height 5
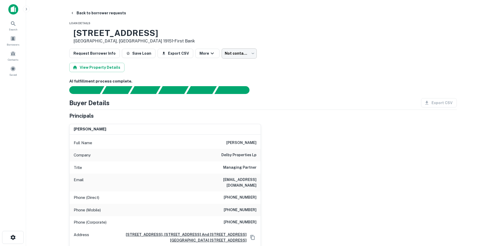
click at [243, 52] on body "Search Borrowers Contacts Saved Back to borrower requests Loan Details [STREET_…" at bounding box center [250, 123] width 500 height 246
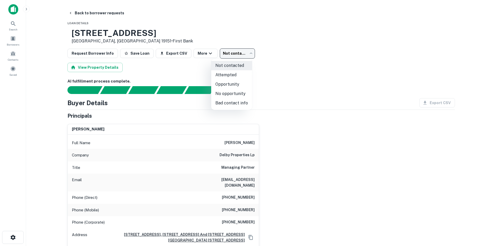
click at [235, 72] on li "Attempted" at bounding box center [231, 74] width 41 height 9
type input "*********"
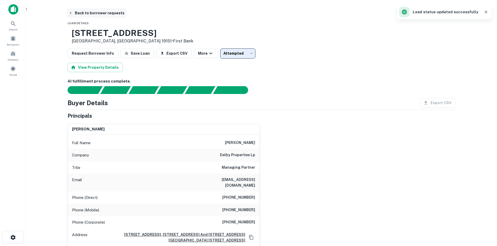
click at [101, 13] on button "Back to borrower requests" at bounding box center [96, 12] width 60 height 9
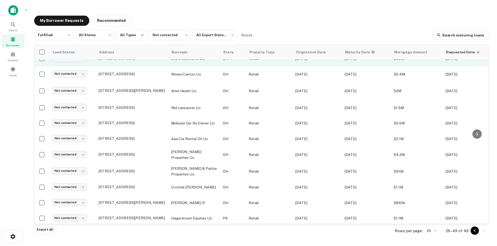
scroll to position [233, 0]
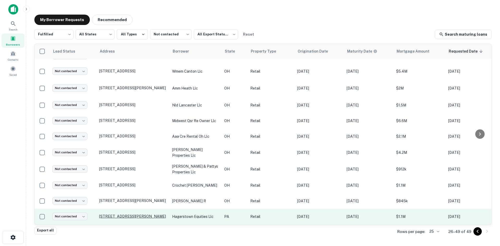
click at [139, 214] on p "[STREET_ADDRESS][PERSON_NAME]" at bounding box center [133, 216] width 68 height 5
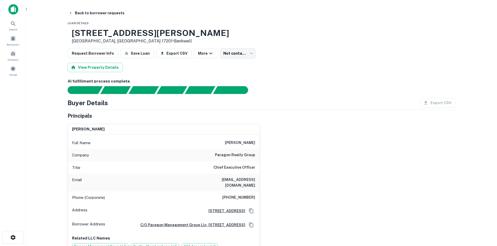
drag, startPoint x: 138, startPoint y: 214, endPoint x: 343, endPoint y: 43, distance: 266.7
click at [343, 43] on div "[STREET_ADDRESS][PERSON_NAME] • [GEOGRAPHIC_DATA]" at bounding box center [262, 36] width 388 height 16
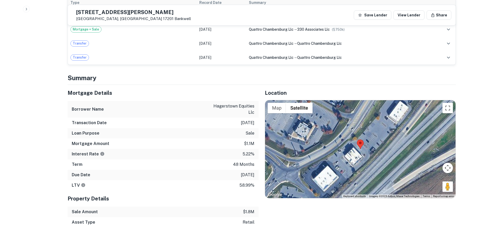
scroll to position [391, 0]
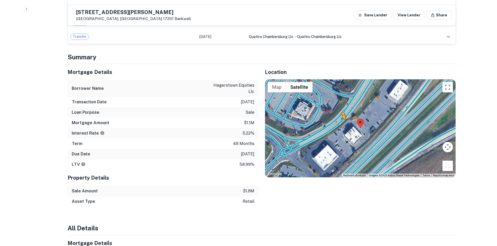
drag, startPoint x: 444, startPoint y: 168, endPoint x: 341, endPoint y: 124, distance: 111.5
click at [341, 124] on div "To activate drag with keyboard, press Alt + Enter. Once in keyboard drag state,…" at bounding box center [360, 129] width 190 height 98
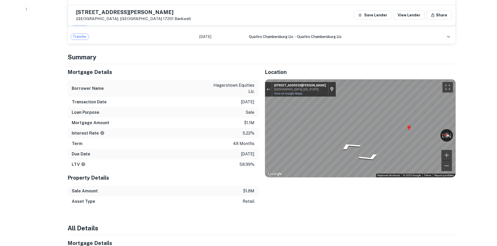
click at [203, 116] on div "Mortgage Details Borrower Name hagerstown equities llc Transaction Date [DATE] …" at bounding box center [258, 135] width 394 height 143
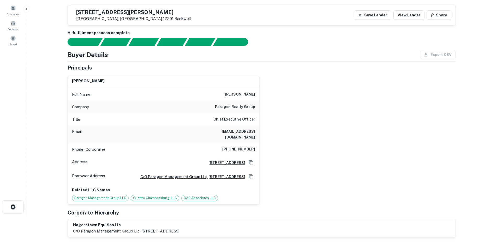
scroll to position [26, 0]
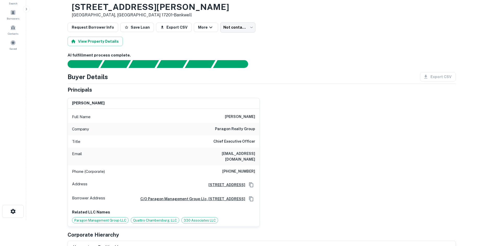
click at [241, 129] on h6 "paragon realty group" at bounding box center [235, 129] width 40 height 6
copy h6 "paragon realty group"
drag, startPoint x: 217, startPoint y: 128, endPoint x: 220, endPoint y: 130, distance: 3.5
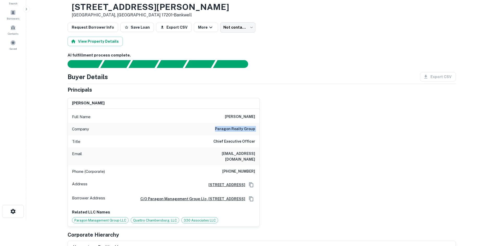
click at [217, 128] on h6 "paragon realty group" at bounding box center [235, 129] width 40 height 6
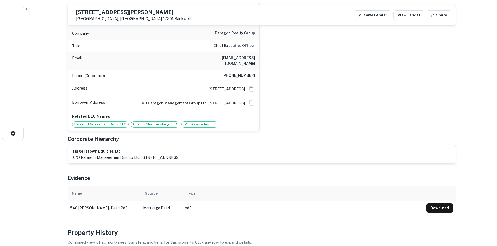
scroll to position [78, 0]
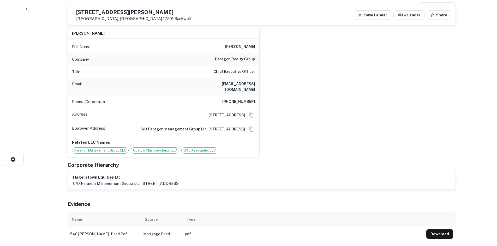
click at [241, 99] on h6 "[PHONE_NUMBER]" at bounding box center [238, 102] width 33 height 6
click at [236, 113] on h6 "[STREET_ADDRESS]" at bounding box center [224, 115] width 41 height 6
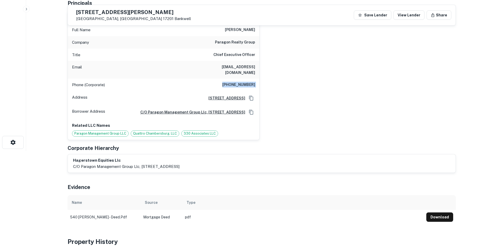
scroll to position [104, 0]
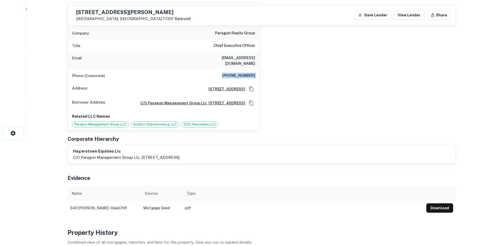
click at [234, 73] on h6 "[PHONE_NUMBER]" at bounding box center [238, 76] width 33 height 6
click at [232, 73] on h6 "[PHONE_NUMBER]" at bounding box center [238, 76] width 33 height 6
click at [231, 73] on h6 "[PHONE_NUMBER]" at bounding box center [238, 76] width 33 height 6
copy h6 "[PHONE_NUMBER]"
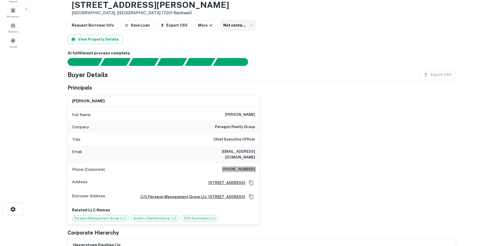
scroll to position [26, 0]
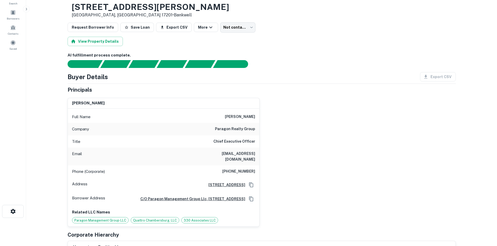
click at [324, 211] on div "[PERSON_NAME] Full Name [PERSON_NAME] Company paragon realty group Title Chief …" at bounding box center [259, 160] width 392 height 133
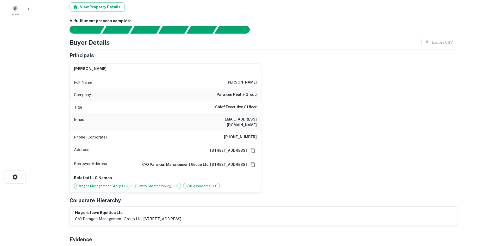
scroll to position [0, 0]
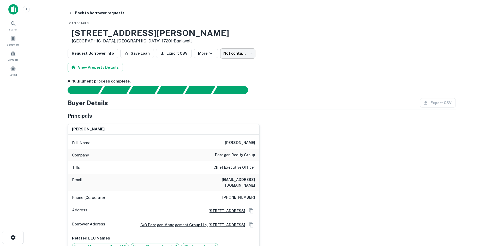
click at [239, 51] on body "Search Borrowers Contacts Saved Back to borrower requests Loan Details [STREET_…" at bounding box center [248, 123] width 497 height 246
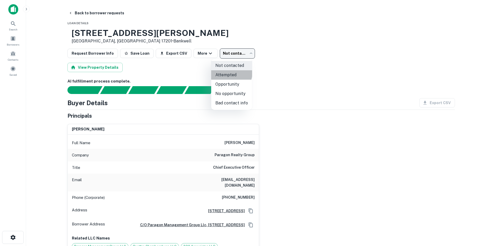
click at [229, 73] on li "Attempted" at bounding box center [231, 74] width 41 height 9
type input "*********"
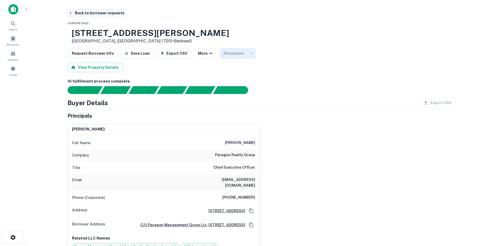
click at [95, 14] on button "Back to borrower requests" at bounding box center [96, 12] width 60 height 9
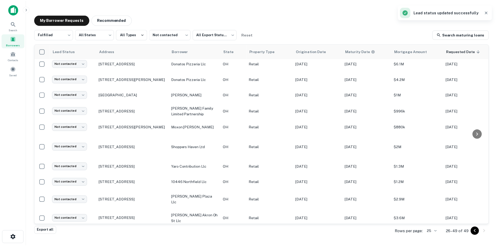
scroll to position [233, 0]
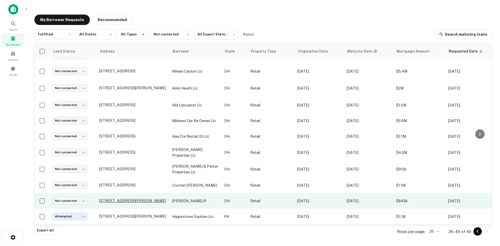
click at [139, 199] on p "[STREET_ADDRESS][PERSON_NAME]" at bounding box center [133, 201] width 68 height 5
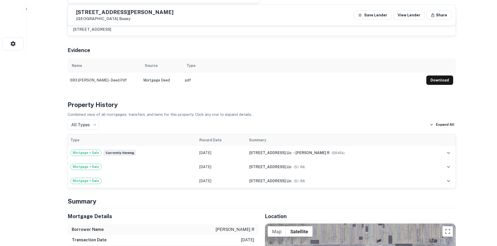
scroll to position [287, 0]
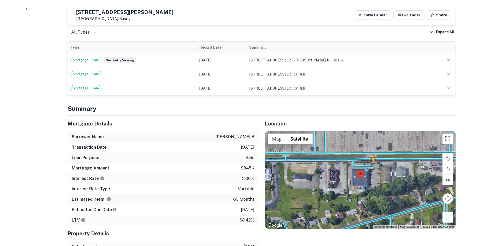
drag, startPoint x: 449, startPoint y: 219, endPoint x: 367, endPoint y: 165, distance: 98.5
click at [367, 165] on div "To activate drag with keyboard, press Alt + Enter. Once in keyboard drag state,…" at bounding box center [360, 180] width 190 height 98
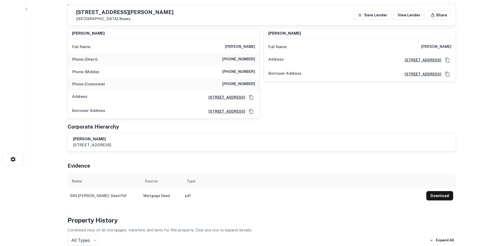
scroll to position [0, 0]
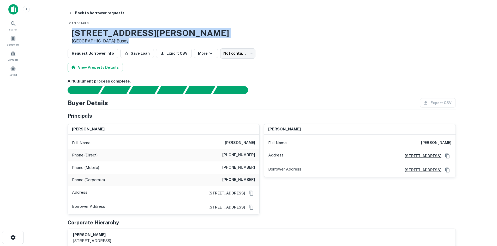
drag, startPoint x: 89, startPoint y: 25, endPoint x: 184, endPoint y: 40, distance: 96.0
click at [203, 28] on div "[STREET_ADDRESS][PERSON_NAME] • [GEOGRAPHIC_DATA]" at bounding box center [262, 36] width 388 height 16
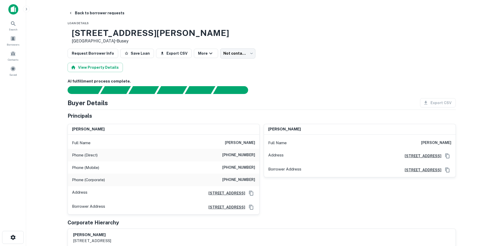
click at [261, 80] on h6 "AI fulfillment process complete." at bounding box center [262, 81] width 388 height 6
click at [235, 156] on h6 "[PHONE_NUMBER]" at bounding box center [238, 155] width 33 height 6
copy h6 "[PHONE_NUMBER]"
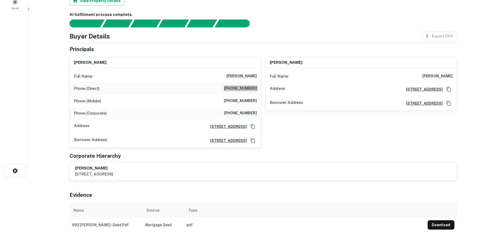
scroll to position [26, 0]
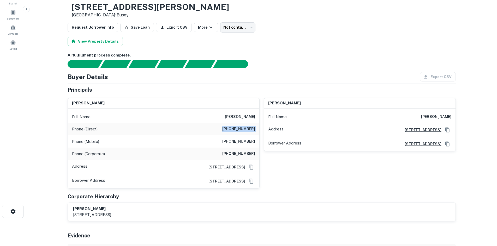
click at [230, 143] on h6 "[PHONE_NUMBER]" at bounding box center [238, 142] width 33 height 6
click at [230, 142] on h6 "[PHONE_NUMBER]" at bounding box center [238, 142] width 33 height 6
click at [227, 142] on h6 "[PHONE_NUMBER]" at bounding box center [238, 142] width 33 height 6
click at [226, 142] on h6 "[PHONE_NUMBER]" at bounding box center [238, 142] width 33 height 6
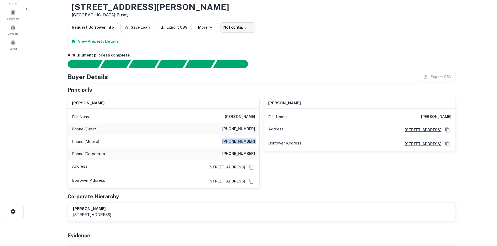
click at [226, 142] on h6 "[PHONE_NUMBER]" at bounding box center [238, 142] width 33 height 6
copy h6 "[PHONE_NUMBER]"
click at [235, 31] on body "Search Borrowers Contacts Saved Back to borrower requests Loan Details [STREET_…" at bounding box center [248, 97] width 497 height 246
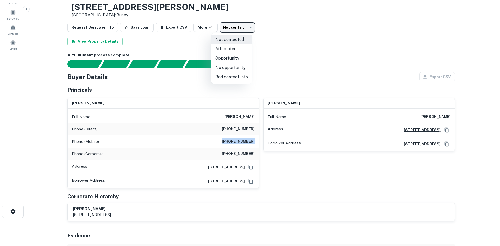
click at [235, 53] on li "Attempted" at bounding box center [231, 48] width 41 height 9
type input "*********"
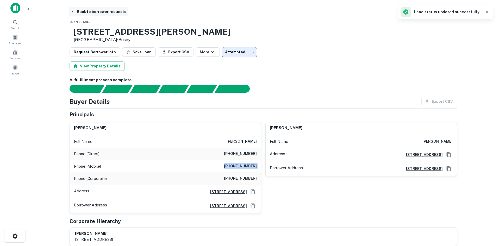
scroll to position [0, 0]
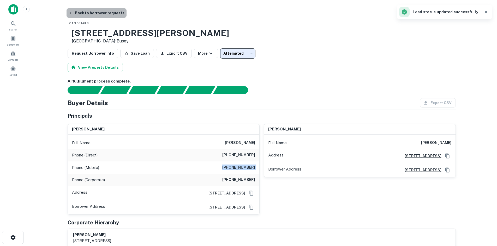
click at [118, 15] on button "Back to borrower requests" at bounding box center [96, 12] width 60 height 9
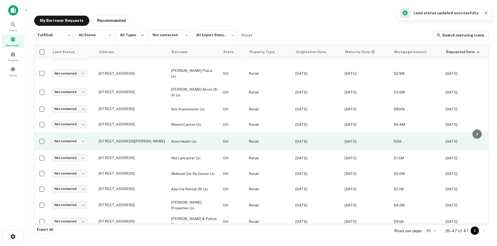
scroll to position [201, 0]
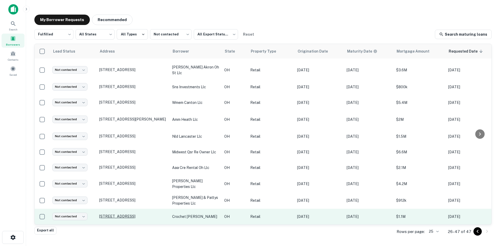
click at [147, 214] on p "[STREET_ADDRESS]" at bounding box center [133, 216] width 68 height 5
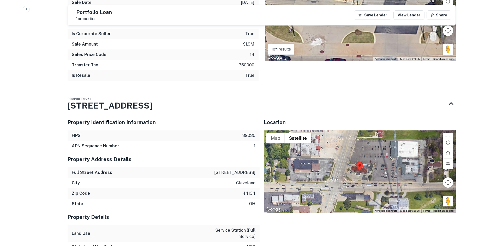
scroll to position [573, 0]
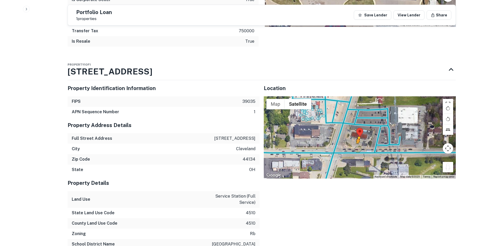
drag, startPoint x: 448, startPoint y: 151, endPoint x: 356, endPoint y: 129, distance: 94.5
click at [356, 129] on div "To activate drag with keyboard, press Alt + Enter. Once in keyboard drag state,…" at bounding box center [360, 137] width 192 height 82
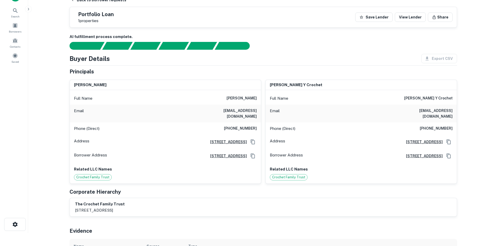
scroll to position [0, 0]
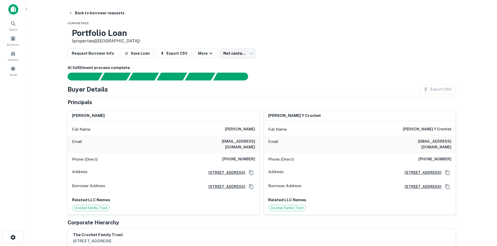
click at [241, 157] on h6 "[PHONE_NUMBER]" at bounding box center [238, 159] width 33 height 6
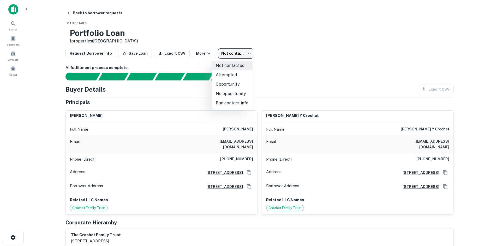
click at [230, 52] on body "Search Borrowers Contacts Saved Back to borrower requests Loan Details Portfoli…" at bounding box center [248, 123] width 497 height 246
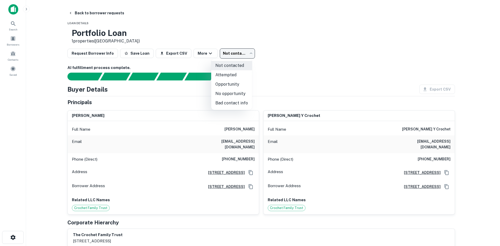
click at [227, 74] on li "Attempted" at bounding box center [231, 74] width 41 height 9
type input "*********"
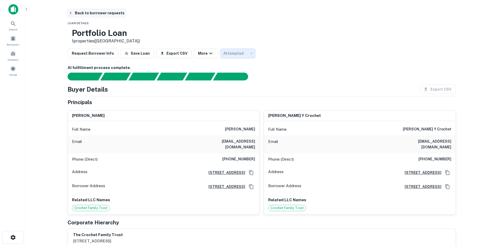
click at [93, 15] on button "Back to borrower requests" at bounding box center [96, 12] width 60 height 9
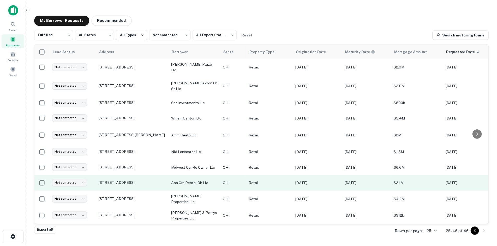
scroll to position [186, 0]
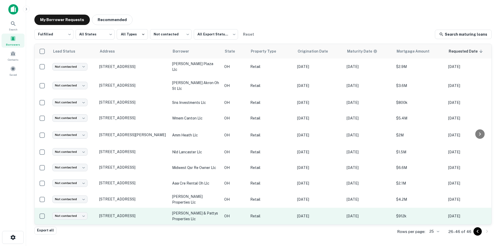
click at [145, 215] on td "[STREET_ADDRESS]" at bounding box center [133, 216] width 73 height 17
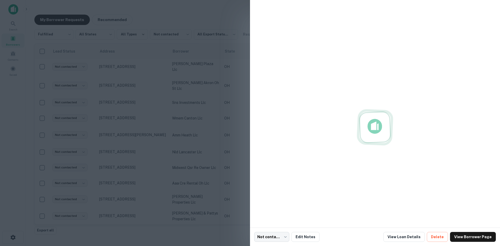
click at [145, 214] on div at bounding box center [250, 123] width 500 height 246
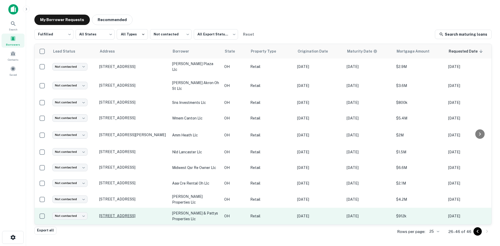
click at [147, 214] on p "[STREET_ADDRESS]" at bounding box center [133, 216] width 68 height 5
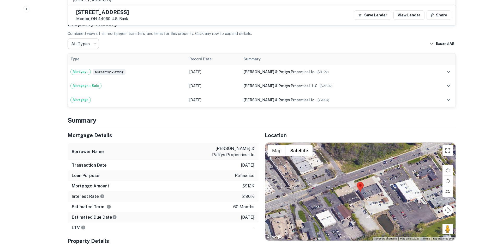
scroll to position [339, 0]
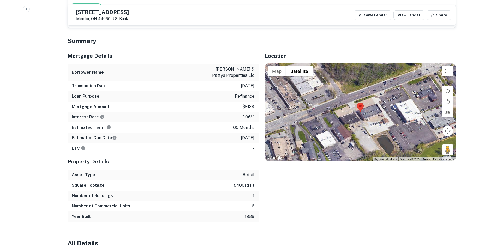
drag, startPoint x: 450, startPoint y: 143, endPoint x: 356, endPoint y: 88, distance: 109.3
click at [356, 88] on div "Map Terrain Satellite Labels Keyboard shortcuts Map Data Map data ©2025 Map dat…" at bounding box center [360, 112] width 190 height 98
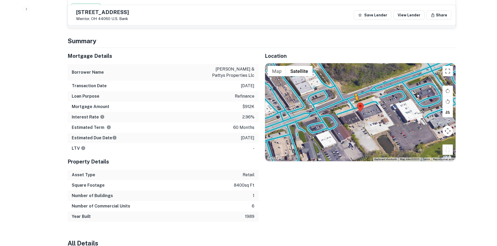
drag, startPoint x: 444, startPoint y: 140, endPoint x: 354, endPoint y: 95, distance: 100.3
click at [354, 95] on div "To activate drag with keyboard, press Alt + Enter. Once in keyboard drag state,…" at bounding box center [360, 112] width 190 height 98
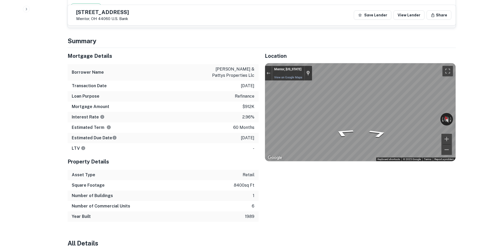
click at [256, 79] on div "Mortgage Details Borrower Name [PERSON_NAME] & pattys properties llc Transactio…" at bounding box center [258, 135] width 394 height 174
click at [261, 95] on div "Location ← Move left → Move right ↑ Move up ↓ Move down + Zoom in - Zoom out Ho…" at bounding box center [356, 135] width 197 height 174
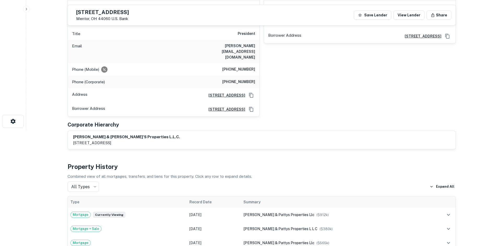
scroll to position [52, 0]
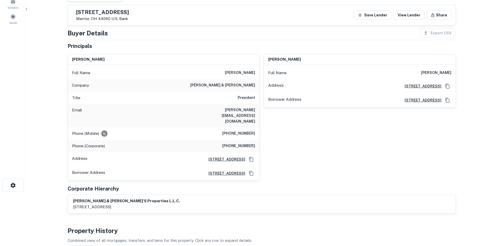
click at [244, 84] on h6 "[PERSON_NAME] & [PERSON_NAME]" at bounding box center [222, 85] width 65 height 6
copy h6 "[PERSON_NAME] & [PERSON_NAME]"
click at [257, 155] on div "Address [STREET_ADDRESS]" at bounding box center [163, 159] width 191 height 14
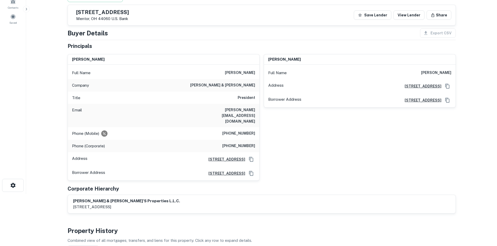
click at [244, 131] on h6 "[PHONE_NUMBER]" at bounding box center [238, 134] width 33 height 6
copy h6 "[PHONE_NUMBER]"
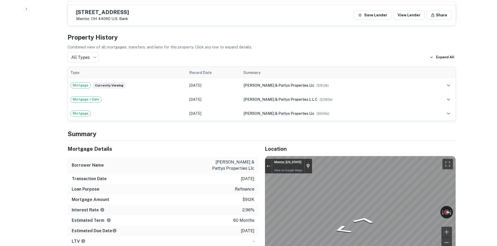
scroll to position [287, 0]
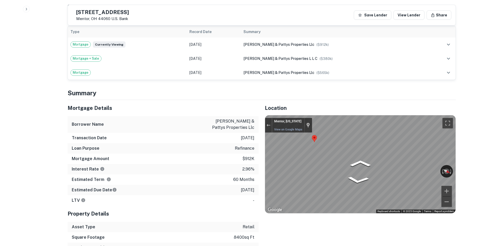
click at [224, 121] on div "Mortgage Details Borrower Name [PERSON_NAME] & pattys properties llc Transactio…" at bounding box center [258, 187] width 394 height 174
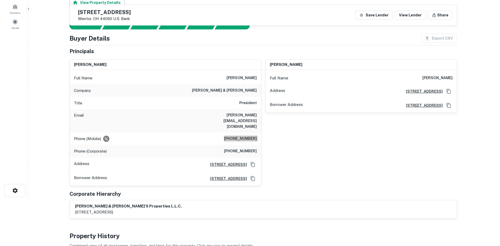
scroll to position [0, 0]
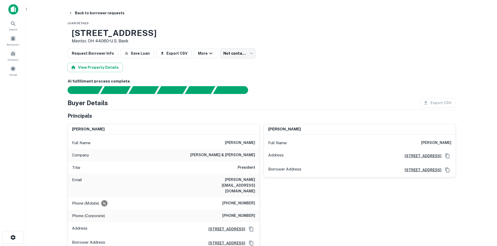
click at [236, 43] on div "[STREET_ADDRESS] • U.s. Bank" at bounding box center [262, 36] width 388 height 16
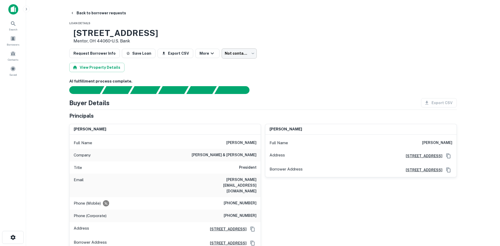
click at [228, 57] on body "Search Borrowers Contacts Saved Back to borrower requests Loan Details [STREET_…" at bounding box center [250, 123] width 500 height 246
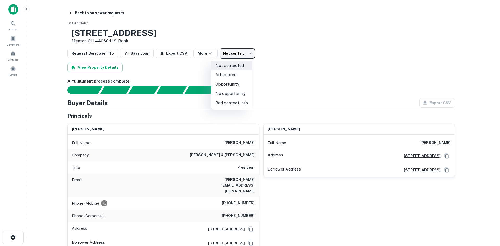
click at [235, 82] on li "Opportunity" at bounding box center [231, 84] width 41 height 9
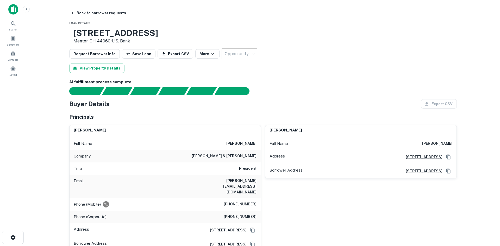
click at [238, 51] on div at bounding box center [250, 123] width 500 height 246
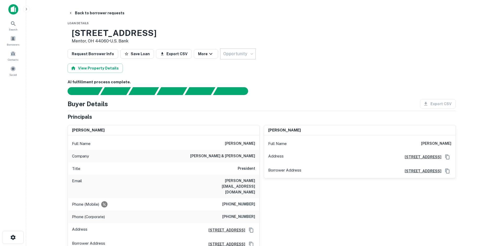
click at [239, 56] on div "Opportunity" at bounding box center [243, 53] width 47 height 11
click at [242, 56] on div "Opportunity" at bounding box center [243, 53] width 47 height 11
click at [243, 54] on body "**********" at bounding box center [248, 123] width 497 height 246
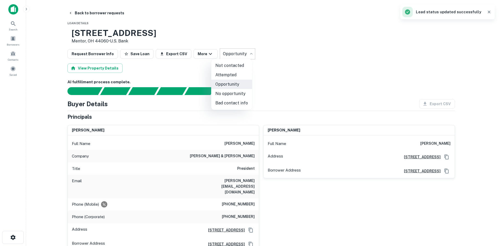
click at [248, 72] on li "Attempted" at bounding box center [231, 74] width 41 height 9
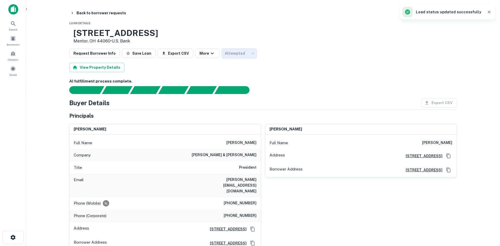
type input "*********"
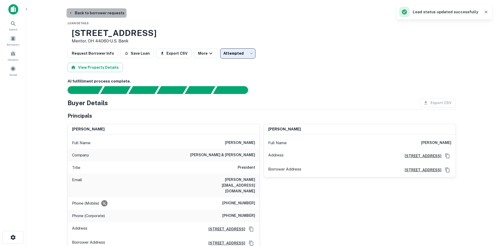
click at [99, 15] on button "Back to borrower requests" at bounding box center [96, 12] width 60 height 9
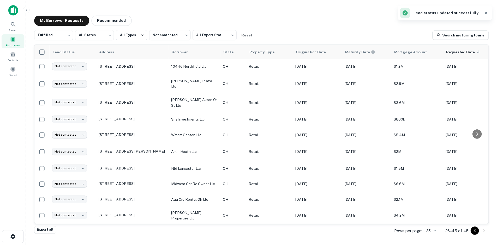
scroll to position [169, 0]
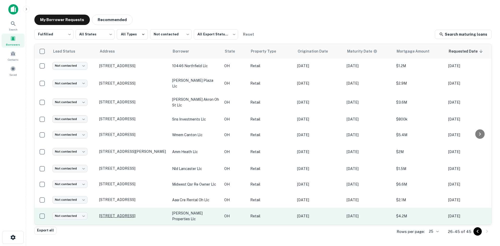
click at [121, 214] on p "[STREET_ADDRESS]" at bounding box center [133, 216] width 68 height 5
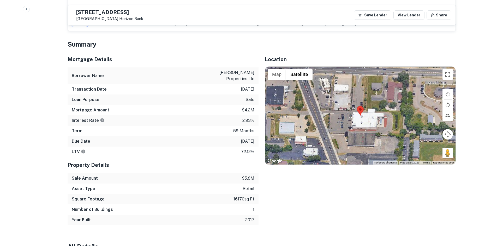
scroll to position [393, 0]
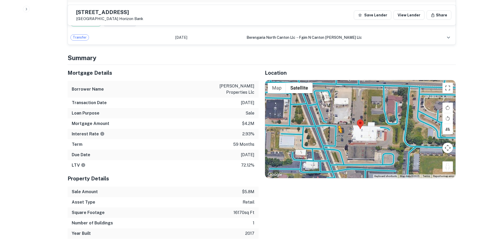
drag, startPoint x: 448, startPoint y: 166, endPoint x: 336, endPoint y: 136, distance: 116.4
click at [336, 136] on div "To activate drag with keyboard, press Alt + Enter. Once in keyboard drag state,…" at bounding box center [360, 129] width 190 height 98
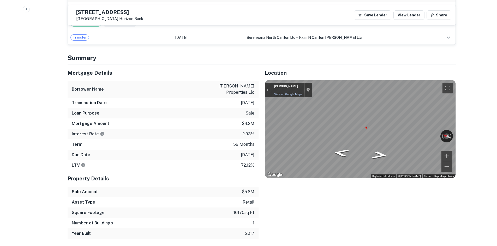
click at [260, 122] on div "Location ← Move left → Move right ↑ Move up ↓ Move down + Zoom in - Zoom out Ho…" at bounding box center [356, 152] width 197 height 174
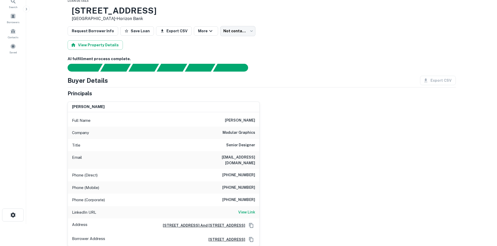
scroll to position [28, 0]
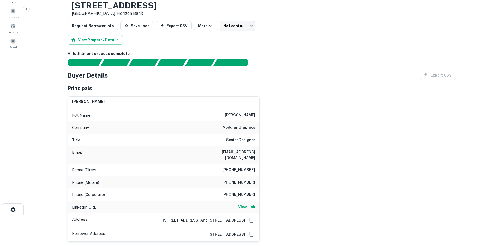
click at [246, 167] on h6 "[PHONE_NUMBER]" at bounding box center [238, 170] width 33 height 6
click at [244, 180] on h6 "[PHONE_NUMBER]" at bounding box center [238, 183] width 33 height 6
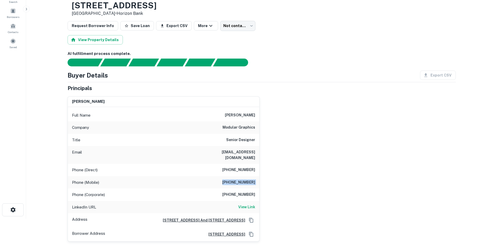
click at [244, 180] on h6 "[PHONE_NUMBER]" at bounding box center [238, 183] width 33 height 6
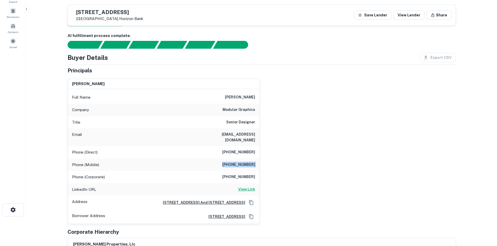
click at [249, 187] on h6 "View Link" at bounding box center [246, 190] width 17 height 6
drag, startPoint x: 252, startPoint y: 184, endPoint x: 246, endPoint y: 167, distance: 17.5
click at [251, 187] on h6 "View Link" at bounding box center [246, 190] width 17 height 6
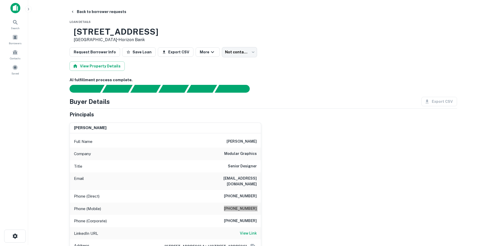
scroll to position [0, 0]
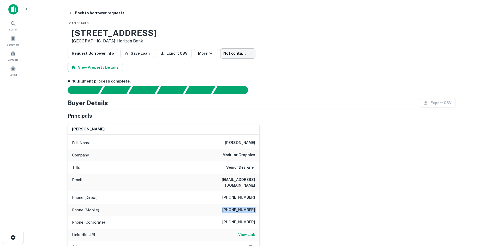
click at [235, 57] on body "Search Borrowers Contacts Saved Back to borrower requests Loan Details [STREET_…" at bounding box center [248, 123] width 497 height 246
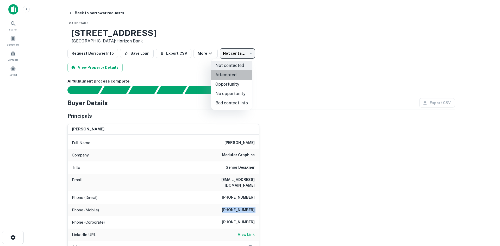
click at [239, 73] on li "Attempted" at bounding box center [231, 74] width 41 height 9
type input "*********"
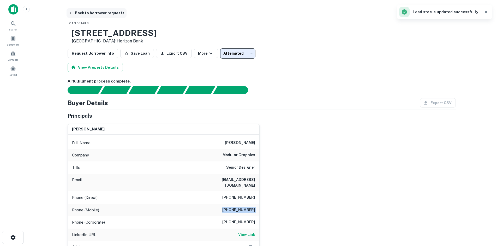
click at [90, 11] on button "Back to borrower requests" at bounding box center [96, 12] width 60 height 9
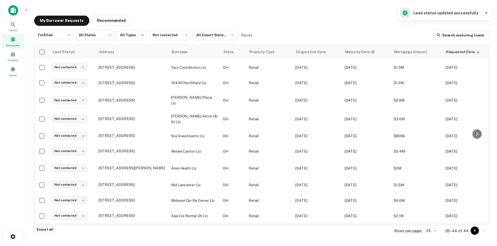
scroll to position [154, 0]
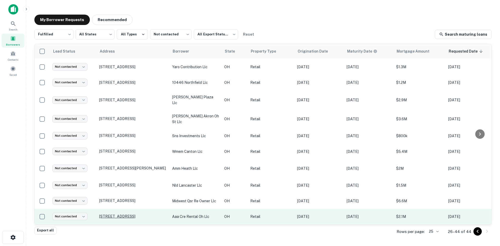
click at [130, 214] on p "[STREET_ADDRESS]" at bounding box center [133, 216] width 68 height 5
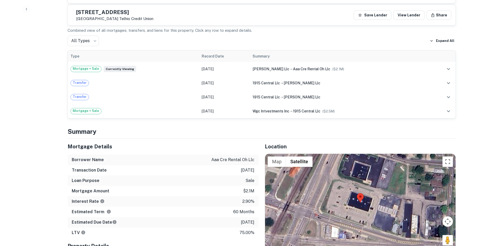
scroll to position [678, 0]
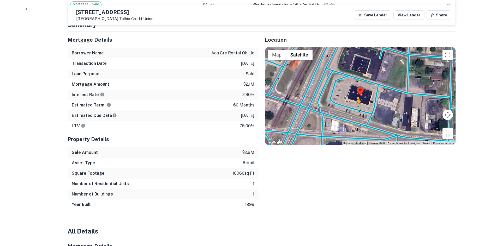
drag, startPoint x: 446, startPoint y: 117, endPoint x: 341, endPoint y: 88, distance: 108.8
click at [340, 89] on div "To activate drag with keyboard, press Alt + Enter. Once in keyboard drag state,…" at bounding box center [360, 96] width 190 height 98
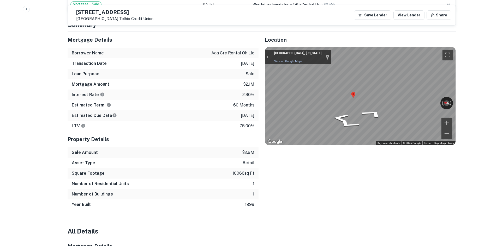
click at [219, 76] on div "Mortgage Details Borrower Name aaa cre rental oh llc Transaction Date [DATE] Lo…" at bounding box center [258, 121] width 394 height 178
click at [369, 90] on div "Map" at bounding box center [360, 96] width 190 height 98
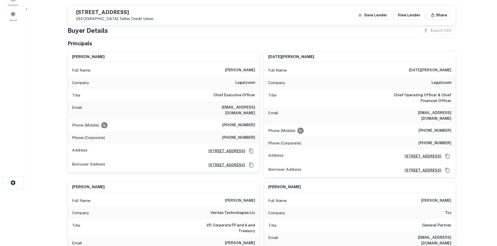
scroll to position [52, 0]
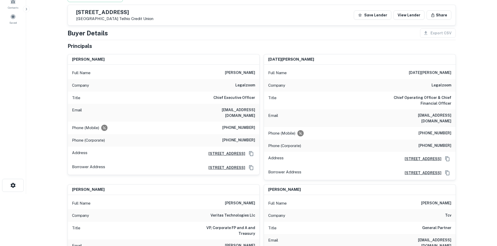
click at [247, 125] on h6 "[PHONE_NUMBER]" at bounding box center [238, 128] width 33 height 6
click at [248, 125] on h6 "[PHONE_NUMBER]" at bounding box center [238, 128] width 33 height 6
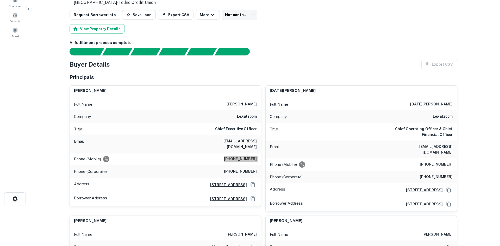
scroll to position [26, 0]
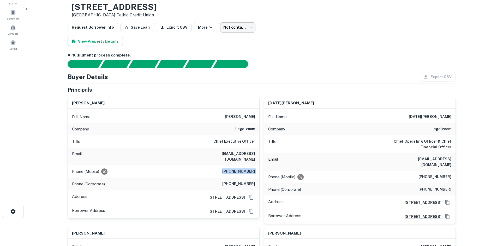
click at [236, 29] on body "Search Borrowers Contacts Saved Back to borrower requests Loan Details [STREET_…" at bounding box center [248, 97] width 497 height 246
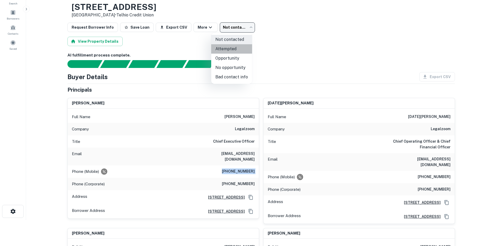
click at [241, 53] on li "Attempted" at bounding box center [231, 48] width 41 height 9
type input "*********"
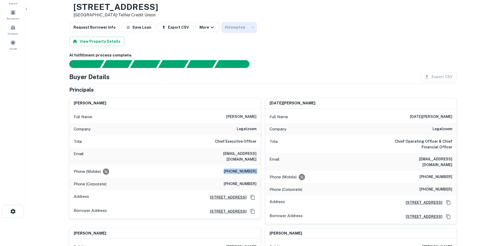
scroll to position [0, 0]
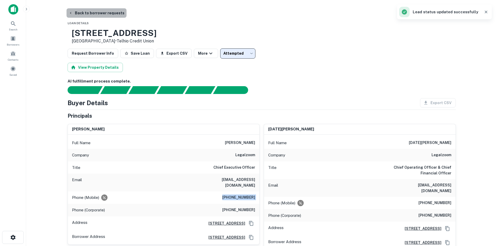
click at [105, 13] on button "Back to borrower requests" at bounding box center [96, 12] width 60 height 9
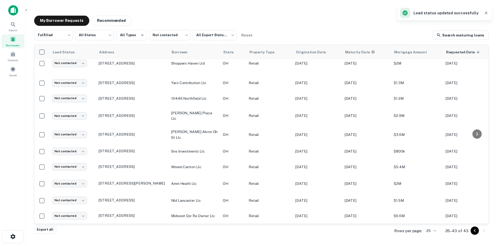
scroll to position [138, 0]
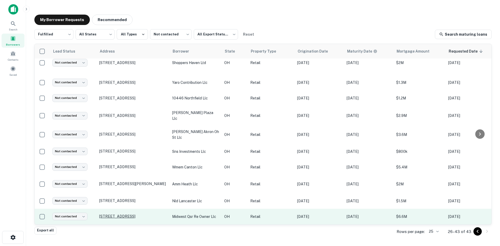
click at [149, 214] on p "[STREET_ADDRESS]" at bounding box center [133, 216] width 68 height 5
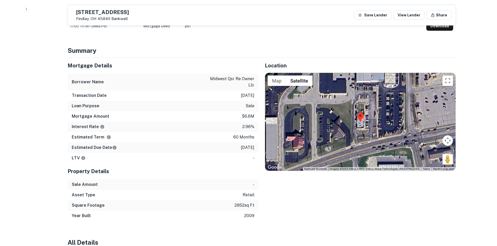
scroll to position [287, 0]
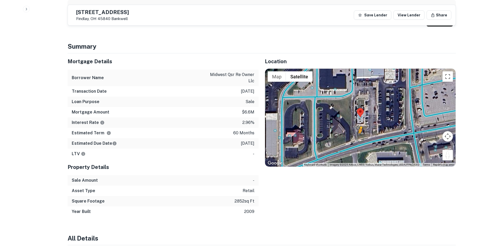
drag, startPoint x: 447, startPoint y: 158, endPoint x: 359, endPoint y: 139, distance: 89.3
click at [359, 139] on div "To activate drag with keyboard, press Alt + Enter. Once in keyboard drag state,…" at bounding box center [360, 118] width 190 height 98
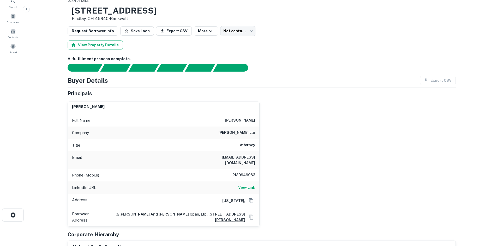
scroll to position [52, 0]
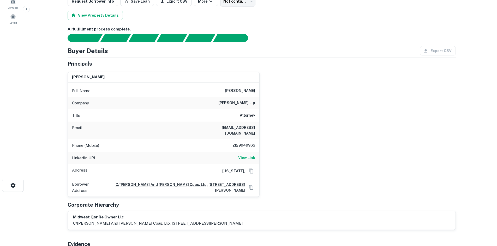
click at [240, 142] on div "Phone (Mobile) [PHONE_NUMBER]" at bounding box center [163, 145] width 191 height 13
click at [240, 149] on h6 "2129949963" at bounding box center [239, 146] width 31 height 6
click at [244, 158] on h6 "View Link" at bounding box center [246, 158] width 17 height 6
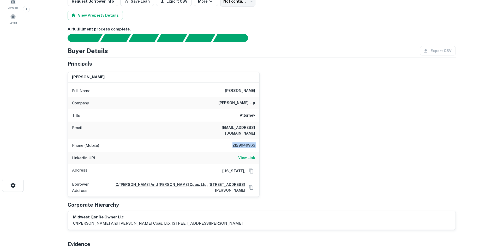
click at [251, 144] on h6 "2129949963" at bounding box center [239, 146] width 31 height 6
click at [283, 129] on div "[PERSON_NAME] Full Name [PERSON_NAME] Company [PERSON_NAME] llp Title Attorney …" at bounding box center [259, 132] width 392 height 129
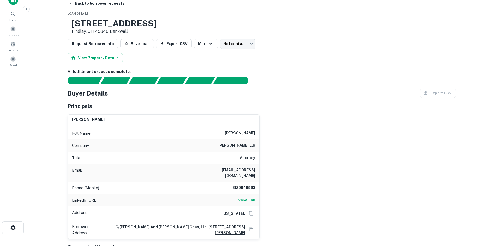
scroll to position [0, 0]
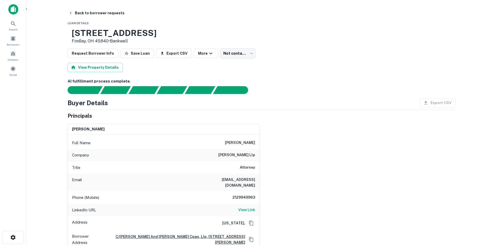
drag, startPoint x: 87, startPoint y: 35, endPoint x: 126, endPoint y: 44, distance: 40.0
click at [126, 44] on div "[STREET_ADDRESS] • [GEOGRAPHIC_DATA]" at bounding box center [112, 36] width 89 height 16
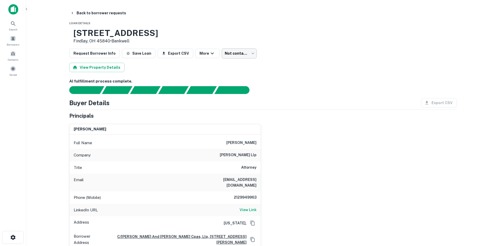
click at [247, 56] on body "Search Borrowers Contacts Saved Back to borrower requests Loan Details [STREET_…" at bounding box center [250, 123] width 500 height 246
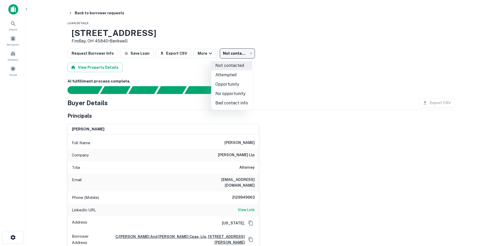
click at [231, 98] on li "No opportunity" at bounding box center [231, 93] width 41 height 9
type input "**********"
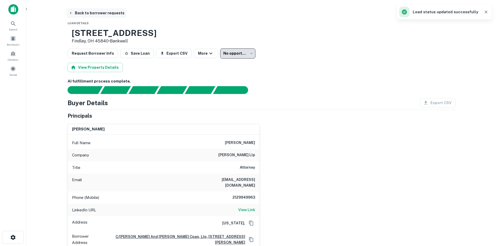
click at [87, 11] on button "Back to borrower requests" at bounding box center [96, 12] width 60 height 9
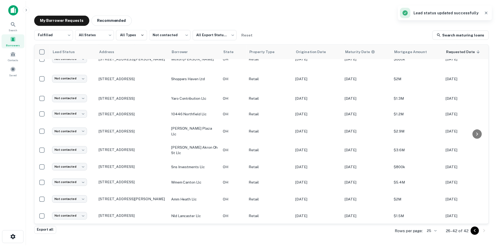
scroll to position [122, 0]
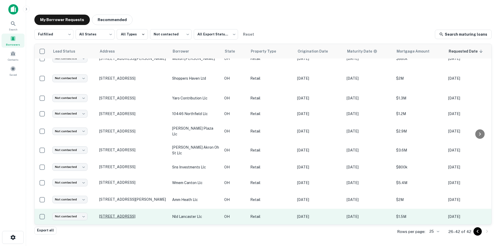
click at [132, 214] on p "[STREET_ADDRESS]" at bounding box center [133, 216] width 68 height 5
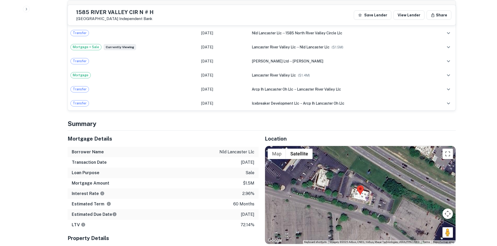
scroll to position [495, 0]
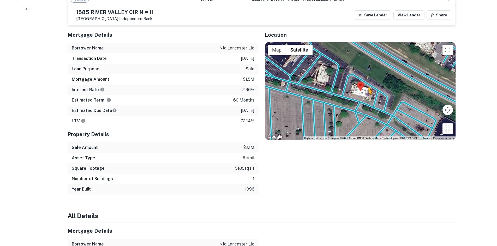
drag, startPoint x: 448, startPoint y: 123, endPoint x: 367, endPoint y: 95, distance: 86.4
click at [367, 95] on div "To activate drag with keyboard, press Alt + Enter. Once in keyboard drag state,…" at bounding box center [360, 91] width 190 height 98
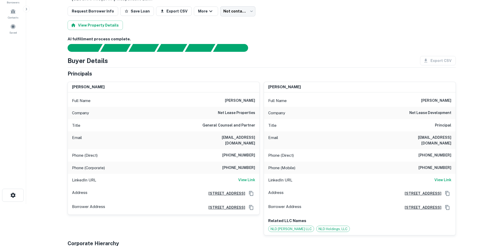
scroll to position [0, 0]
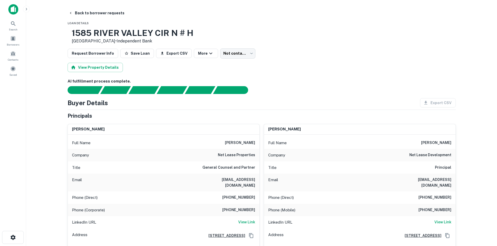
click at [242, 157] on h6 "net lease properties" at bounding box center [236, 155] width 37 height 6
click at [246, 158] on h6 "net lease properties" at bounding box center [236, 155] width 37 height 6
click at [246, 145] on h6 "[PERSON_NAME]" at bounding box center [240, 143] width 30 height 6
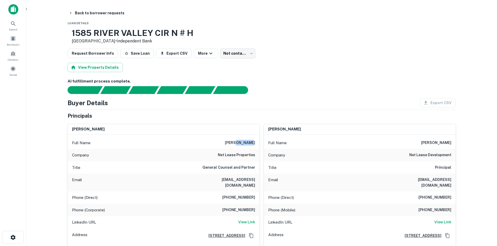
click at [246, 145] on h6 "[PERSON_NAME]" at bounding box center [240, 143] width 30 height 6
click at [250, 217] on div "Copy Address" at bounding box center [251, 220] width 29 height 8
click at [249, 219] on h6 "View Link" at bounding box center [246, 222] width 17 height 6
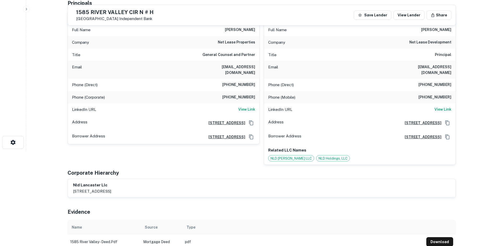
scroll to position [104, 0]
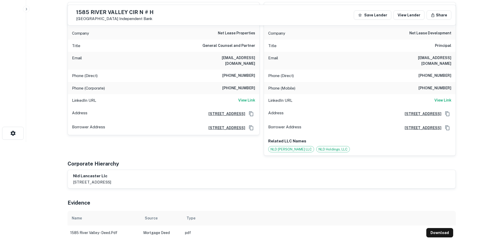
drag, startPoint x: 213, startPoint y: 72, endPoint x: 234, endPoint y: 75, distance: 20.8
click at [214, 72] on div "Phone (Direct) [PHONE_NUMBER]" at bounding box center [163, 76] width 191 height 13
click at [242, 75] on div "Phone (Direct) [PHONE_NUMBER]" at bounding box center [163, 76] width 191 height 13
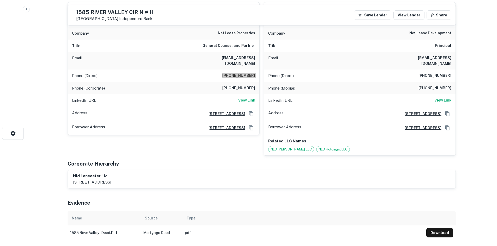
scroll to position [52, 0]
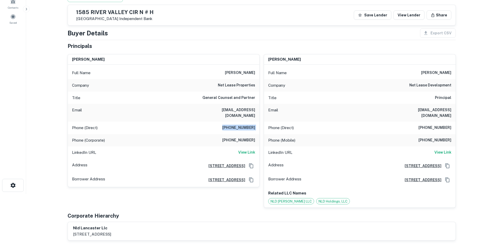
click at [443, 150] on h6 "View Link" at bounding box center [442, 153] width 17 height 6
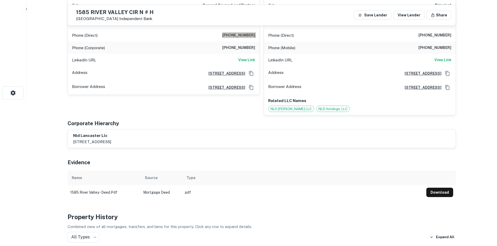
scroll to position [78, 0]
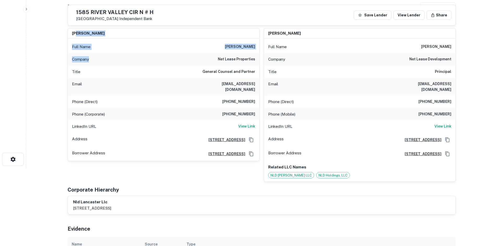
drag, startPoint x: 76, startPoint y: 34, endPoint x: 120, endPoint y: 56, distance: 48.1
click at [120, 56] on div "[PERSON_NAME] Full Name [PERSON_NAME] Company net lease properties Title Genera…" at bounding box center [163, 94] width 191 height 133
click at [61, 38] on main "Back to borrower requests [STREET_ADDRESS] Independent Bank Save Lender View Le…" at bounding box center [261, 45] width 470 height 246
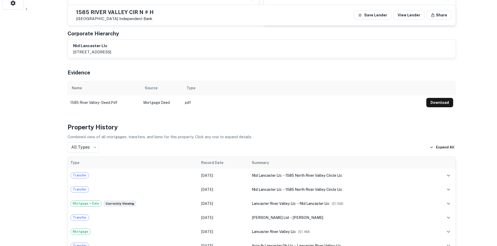
scroll to position [52, 0]
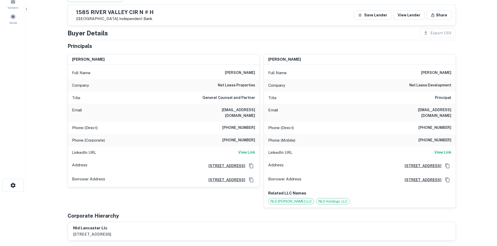
click at [438, 125] on h6 "[PHONE_NUMBER]" at bounding box center [434, 128] width 33 height 6
click at [435, 137] on h6 "[PHONE_NUMBER]" at bounding box center [434, 140] width 33 height 6
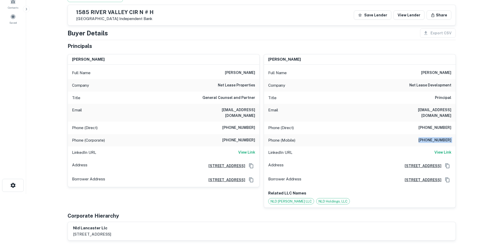
click at [435, 137] on h6 "[PHONE_NUMBER]" at bounding box center [434, 140] width 33 height 6
drag, startPoint x: 435, startPoint y: 132, endPoint x: 398, endPoint y: 135, distance: 36.3
click at [398, 135] on div "Phone (Mobile) [PHONE_NUMBER]" at bounding box center [359, 140] width 191 height 13
click at [426, 137] on h6 "[PHONE_NUMBER]" at bounding box center [434, 140] width 33 height 6
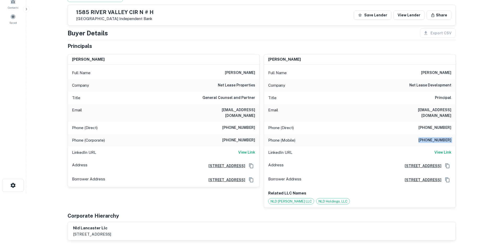
click at [426, 137] on h6 "[PHONE_NUMBER]" at bounding box center [434, 140] width 33 height 6
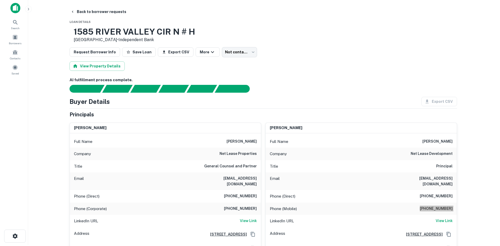
scroll to position [0, 0]
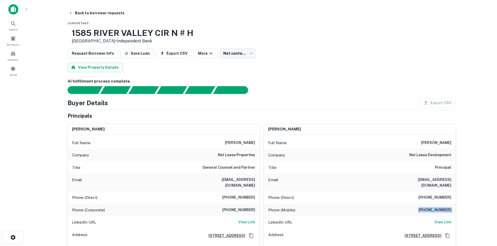
click at [233, 58] on body "Search Borrowers Contacts Saved Back to borrower requests Loan Details [STREET_…" at bounding box center [248, 123] width 497 height 246
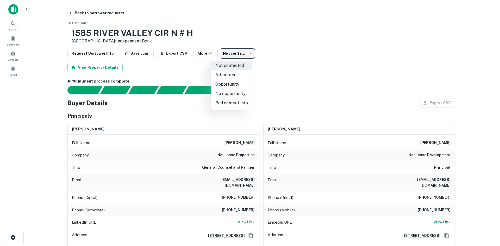
click at [229, 94] on li "No opportunity" at bounding box center [231, 93] width 41 height 9
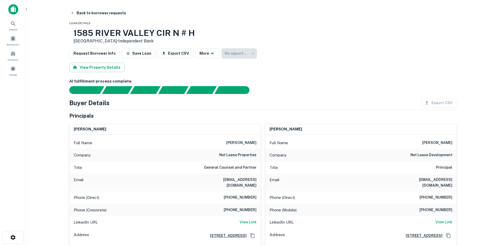
type input "**********"
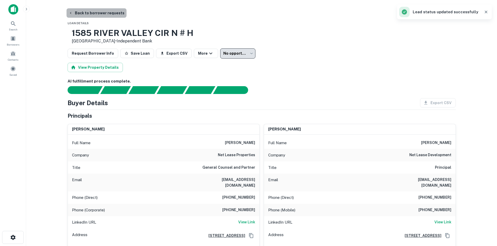
click at [103, 11] on button "Back to borrower requests" at bounding box center [96, 12] width 60 height 9
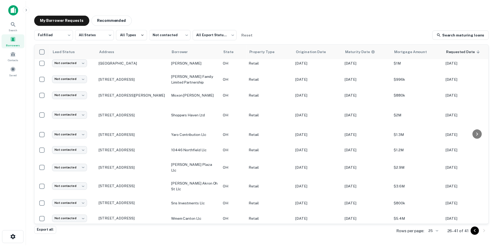
scroll to position [107, 0]
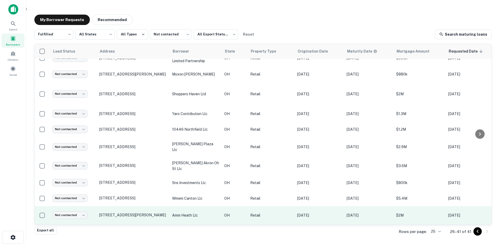
click at [136, 216] on td "[STREET_ADDRESS][PERSON_NAME]" at bounding box center [133, 215] width 73 height 18
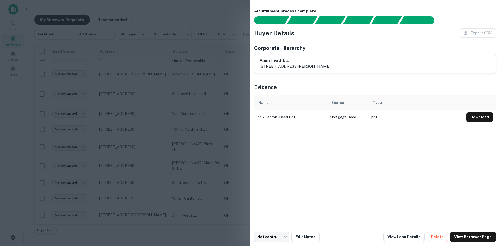
click at [136, 213] on div at bounding box center [250, 123] width 500 height 246
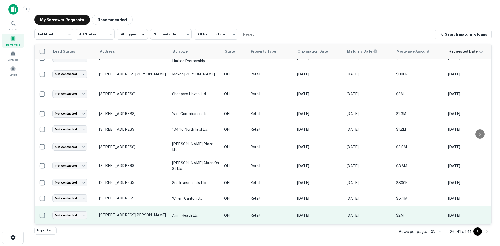
click at [138, 213] on p "[STREET_ADDRESS][PERSON_NAME]" at bounding box center [133, 215] width 68 height 5
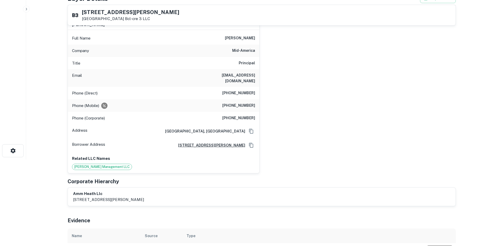
scroll to position [78, 0]
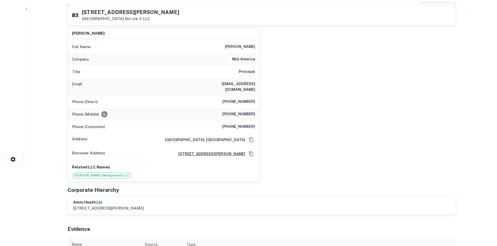
click at [233, 111] on h6 "[PHONE_NUMBER]" at bounding box center [238, 114] width 33 height 6
click at [234, 111] on h6 "[PHONE_NUMBER]" at bounding box center [238, 114] width 33 height 6
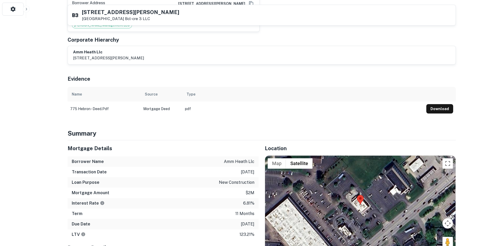
scroll to position [287, 0]
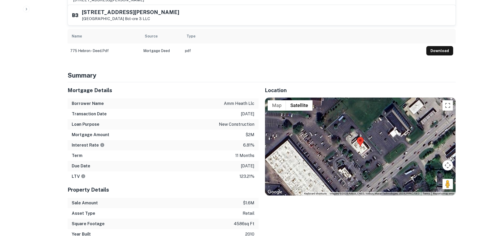
drag, startPoint x: 442, startPoint y: 179, endPoint x: 369, endPoint y: 156, distance: 77.2
click at [369, 156] on div "Map Terrain Satellite Labels Keyboard shortcuts Map Data Imagery ©2025 Airbus, …" at bounding box center [360, 147] width 190 height 98
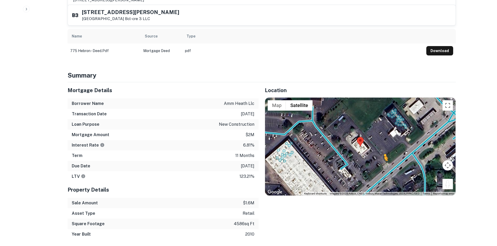
drag, startPoint x: 449, startPoint y: 183, endPoint x: 383, endPoint y: 162, distance: 68.7
click at [383, 162] on div "To activate drag with keyboard, press Alt + Enter. Once in keyboard drag state,…" at bounding box center [360, 147] width 190 height 98
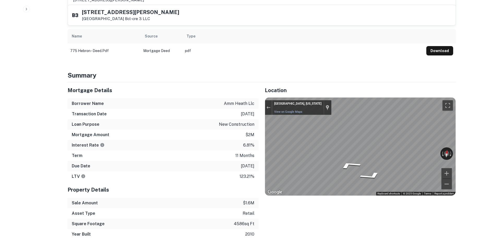
click at [169, 121] on div "Mortgage Details Borrower Name amm heath llc Transaction Date [DATE] Loan Purpo…" at bounding box center [258, 160] width 394 height 157
click at [224, 128] on div "Mortgage Details Borrower Name amm heath llc Transaction Date [DATE] Loan Purpo…" at bounding box center [258, 160] width 394 height 157
click at [264, 134] on div "Location ← Move left → Move right ↑ Move up ↓ Move down + Zoom in - Zoom out Ho…" at bounding box center [356, 160] width 197 height 157
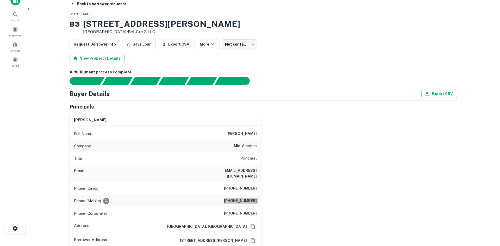
scroll to position [0, 0]
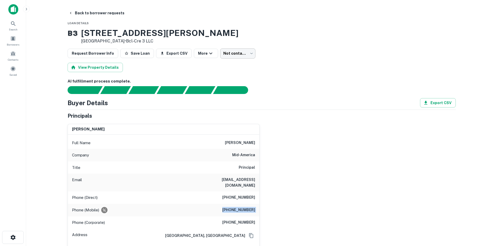
click at [226, 64] on div "View Property Details" at bounding box center [262, 67] width 388 height 9
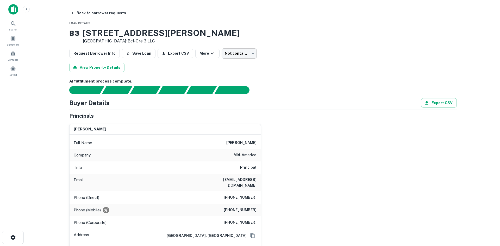
click at [230, 57] on body "Search Borrowers Contacts Saved Back to borrower requests Loan Details B 3 [STR…" at bounding box center [250, 123] width 500 height 246
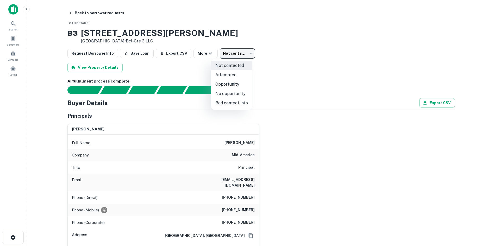
click at [233, 78] on li "Attempted" at bounding box center [231, 74] width 41 height 9
type input "*********"
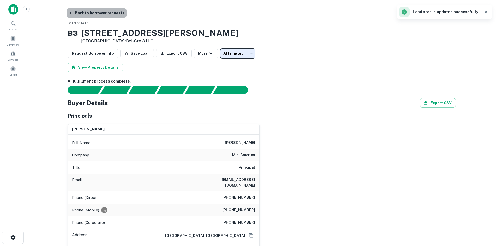
click at [98, 11] on button "Back to borrower requests" at bounding box center [96, 12] width 60 height 9
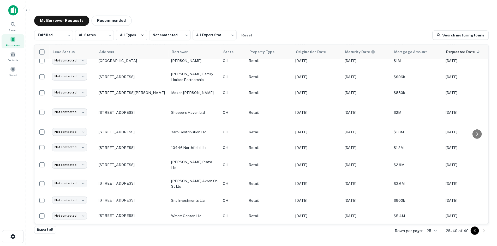
scroll to position [88, 0]
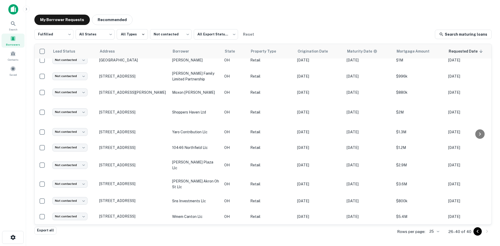
drag, startPoint x: 142, startPoint y: 208, endPoint x: 27, endPoint y: 157, distance: 126.2
click at [142, 214] on p "[STREET_ADDRESS]" at bounding box center [133, 216] width 68 height 5
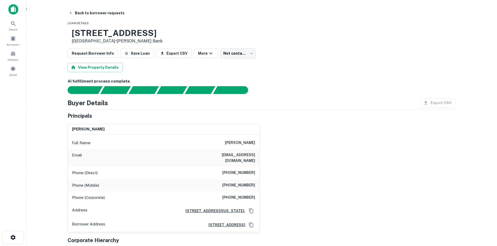
click at [225, 173] on div "Phone (Direct) [PHONE_NUMBER]" at bounding box center [163, 173] width 191 height 13
click at [236, 167] on div "Phone (Direct) [PHONE_NUMBER]" at bounding box center [163, 173] width 191 height 13
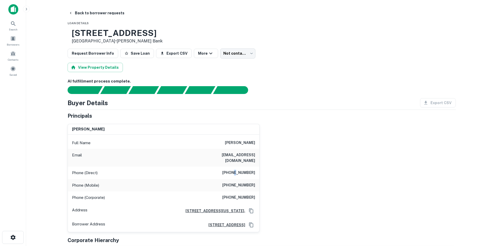
click at [236, 167] on div "Phone (Direct) [PHONE_NUMBER]" at bounding box center [163, 173] width 191 height 13
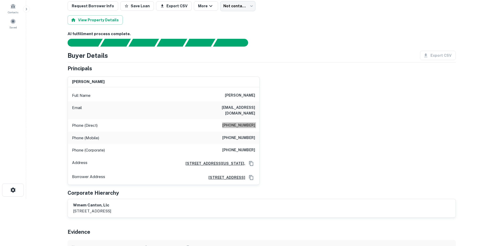
scroll to position [52, 0]
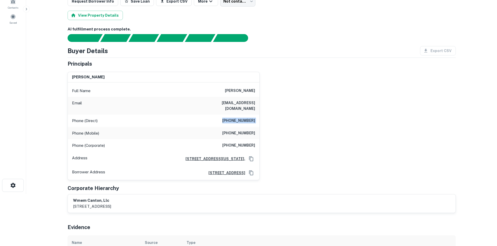
click at [264, 118] on div "[PERSON_NAME] Full Name [PERSON_NAME] Email [EMAIL_ADDRESS][DOMAIN_NAME] Phone …" at bounding box center [259, 124] width 392 height 113
click at [244, 78] on div "[PERSON_NAME]" at bounding box center [163, 77] width 191 height 10
click at [247, 120] on div "Phone (Direct) [PHONE_NUMBER]" at bounding box center [163, 121] width 191 height 13
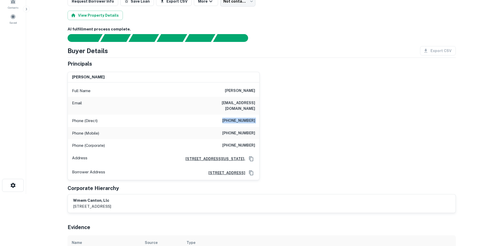
click at [247, 120] on div "Phone (Direct) [PHONE_NUMBER]" at bounding box center [163, 121] width 191 height 13
click at [245, 118] on h6 "[PHONE_NUMBER]" at bounding box center [238, 121] width 33 height 6
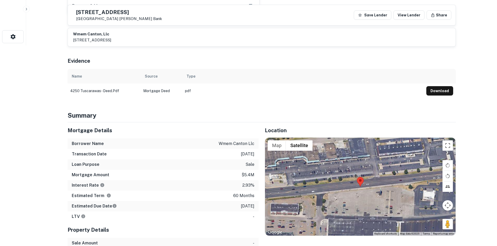
scroll to position [209, 0]
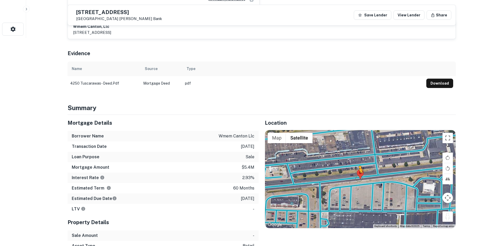
drag, startPoint x: 449, startPoint y: 212, endPoint x: 355, endPoint y: 173, distance: 101.6
click at [355, 173] on div "To activate drag with keyboard, press Alt + Enter. Once in keyboard drag state,…" at bounding box center [360, 179] width 190 height 98
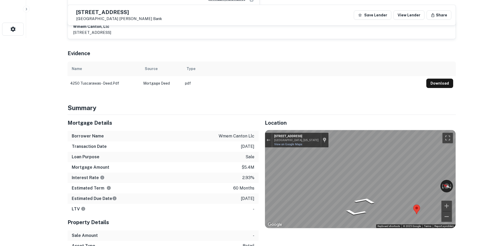
click at [197, 172] on div "Mortgage Details Borrower Name wmem canton llc Transaction Date [DATE] Loan Pur…" at bounding box center [258, 204] width 394 height 178
click at [419, 182] on div "← Move left → Move right ↑ Move up ↓ Move down + Zoom in - Zoom out [STREET_ADD…" at bounding box center [360, 179] width 190 height 98
click at [356, 180] on div "← Move left → Move right ↑ Move up ↓ Move down + Zoom in - Zoom out [STREET_ADD…" at bounding box center [360, 179] width 190 height 98
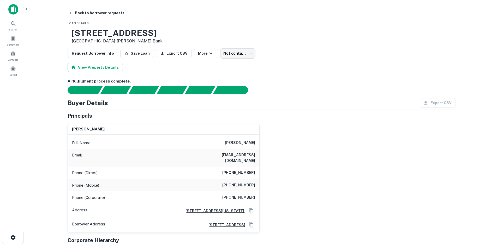
scroll to position [52, 0]
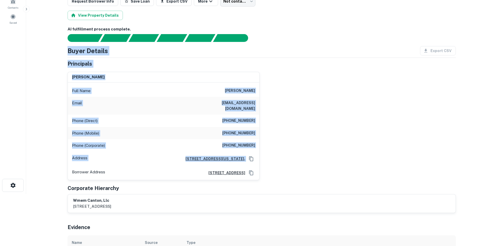
drag, startPoint x: 52, startPoint y: 53, endPoint x: 279, endPoint y: 157, distance: 249.8
click at [274, 156] on main "Back to borrower requests Loan Details [STREET_ADDRESS] • [PERSON_NAME] Bank Re…" at bounding box center [261, 71] width 470 height 246
click at [293, 149] on div "[PERSON_NAME] Full Name [PERSON_NAME] Email [EMAIL_ADDRESS][DOMAIN_NAME] Phone …" at bounding box center [259, 124] width 392 height 113
drag, startPoint x: 274, startPoint y: 146, endPoint x: 70, endPoint y: 50, distance: 225.4
click at [70, 50] on div "Buyer Details Export CSV Principals [PERSON_NAME] Full Name [PERSON_NAME] Email…" at bounding box center [262, 129] width 388 height 167
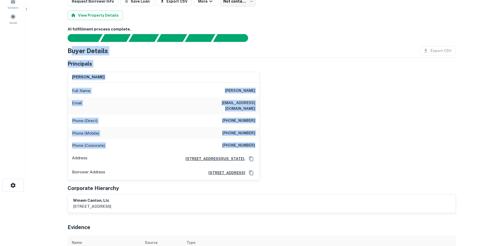
click at [70, 50] on h4 "Buyer Details" at bounding box center [88, 50] width 40 height 9
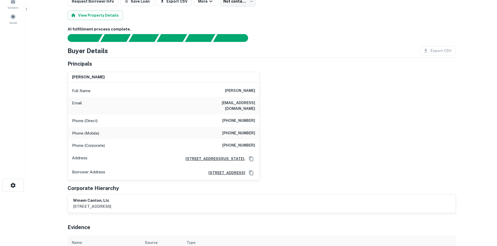
click at [239, 90] on h6 "[PERSON_NAME]" at bounding box center [240, 91] width 30 height 6
drag, startPoint x: 286, startPoint y: 127, endPoint x: 281, endPoint y: 127, distance: 5.0
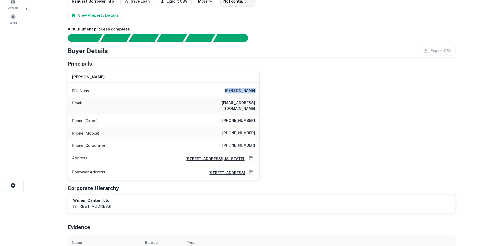
click at [286, 127] on div "[PERSON_NAME] Full Name [PERSON_NAME] Email [EMAIL_ADDRESS][DOMAIN_NAME] Phone …" at bounding box center [259, 124] width 392 height 113
click at [239, 127] on div "Phone (Mobile) [PHONE_NUMBER]" at bounding box center [163, 133] width 191 height 13
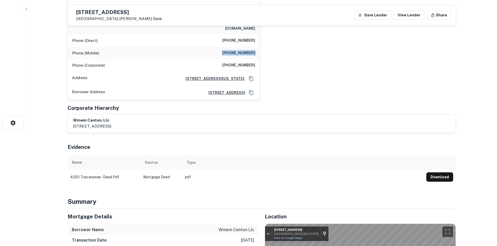
scroll to position [104, 0]
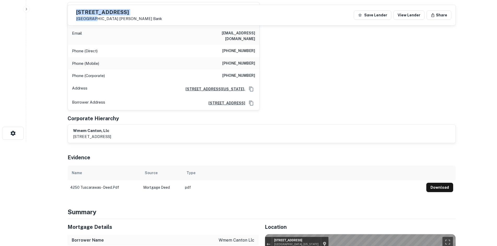
drag, startPoint x: 88, startPoint y: 12, endPoint x: 104, endPoint y: 17, distance: 16.4
click at [104, 17] on div "[STREET_ADDRESS] [PERSON_NAME] Bank" at bounding box center [119, 15] width 86 height 11
click at [316, 103] on div "[PERSON_NAME] Full Name [PERSON_NAME] Email [EMAIL_ADDRESS][DOMAIN_NAME] Phone …" at bounding box center [259, 54] width 392 height 113
drag, startPoint x: 90, startPoint y: 6, endPoint x: 107, endPoint y: 16, distance: 18.8
click at [107, 16] on div "[STREET_ADDRESS] [PERSON_NAME] Bank Save Lender View Lender Share" at bounding box center [261, 15] width 387 height 20
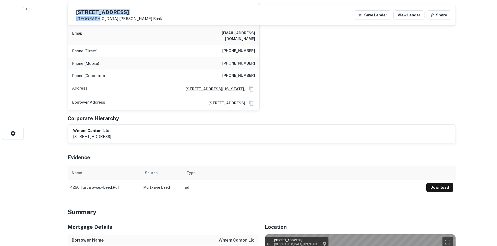
click at [108, 19] on p "[GEOGRAPHIC_DATA], [GEOGRAPHIC_DATA] 44708 [PERSON_NAME] Bank" at bounding box center [119, 18] width 86 height 5
drag, startPoint x: 122, startPoint y: 19, endPoint x: 90, endPoint y: 10, distance: 33.7
click at [90, 10] on div "[STREET_ADDRESS] [PERSON_NAME] Bank" at bounding box center [119, 15] width 86 height 11
click at [327, 60] on div "[PERSON_NAME] Full Name [PERSON_NAME] Email [EMAIL_ADDRESS][DOMAIN_NAME] Phone …" at bounding box center [259, 54] width 392 height 113
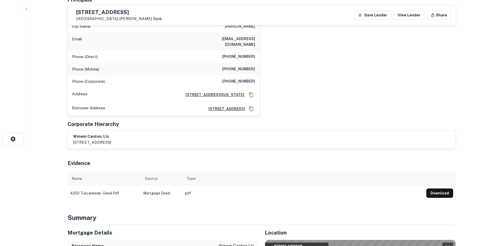
scroll to position [52, 0]
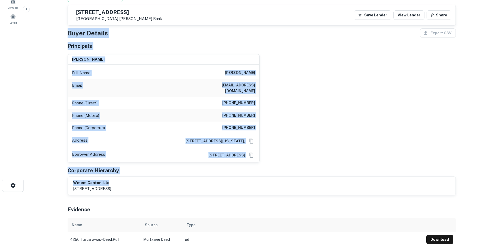
drag, startPoint x: 67, startPoint y: 35, endPoint x: 205, endPoint y: 180, distance: 200.8
click at [205, 180] on div "Buyer Details Export CSV Principals [PERSON_NAME] Full Name [PERSON_NAME] Email…" at bounding box center [262, 111] width 388 height 167
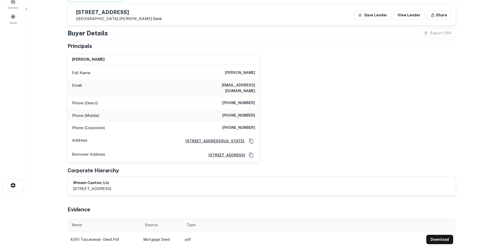
click at [118, 200] on div "Evidence" at bounding box center [262, 209] width 388 height 18
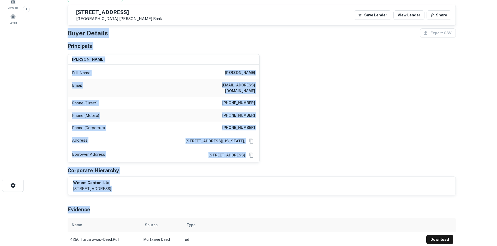
drag, startPoint x: 105, startPoint y: 196, endPoint x: 69, endPoint y: 29, distance: 170.5
click at [69, 29] on div "AI fulfillment process complete. Buyer Details Export CSV Principals [PERSON_NA…" at bounding box center [262, 127] width 388 height 239
click at [69, 31] on h4 "Buyer Details" at bounding box center [88, 32] width 40 height 9
drag, startPoint x: 65, startPoint y: 29, endPoint x: 187, endPoint y: 207, distance: 215.8
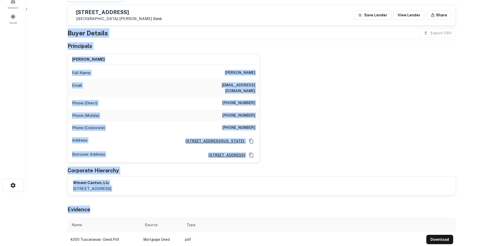
click at [185, 206] on div "Evidence" at bounding box center [262, 209] width 388 height 18
drag, startPoint x: 156, startPoint y: 197, endPoint x: 63, endPoint y: 46, distance: 177.4
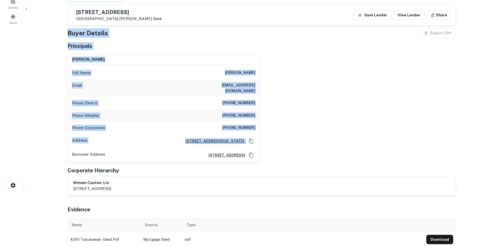
drag, startPoint x: 66, startPoint y: 31, endPoint x: 293, endPoint y: 143, distance: 253.1
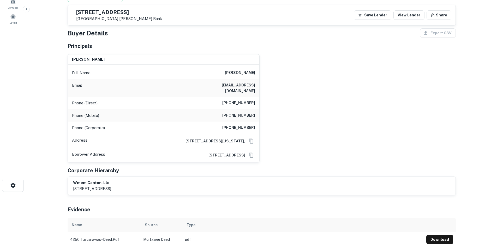
click at [295, 149] on div "[PERSON_NAME] Full Name [PERSON_NAME] Email [EMAIL_ADDRESS][DOMAIN_NAME] Phone …" at bounding box center [259, 106] width 392 height 113
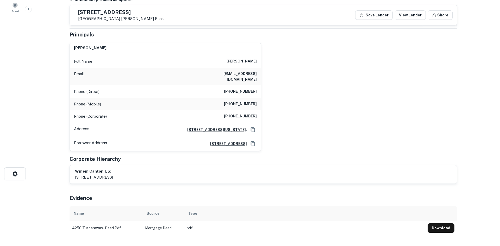
scroll to position [0, 0]
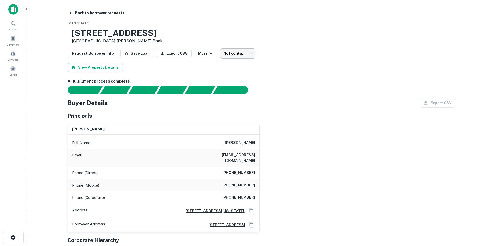
click at [227, 51] on body "Search Borrowers Contacts Saved Back to borrower requests Loan Details [STREET_…" at bounding box center [248, 123] width 497 height 246
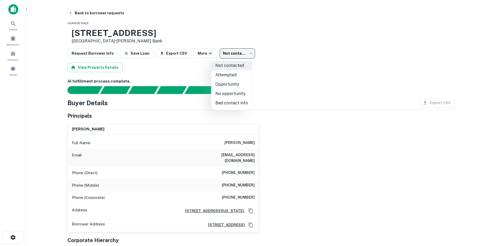
click at [224, 77] on li "Attempted" at bounding box center [231, 74] width 41 height 9
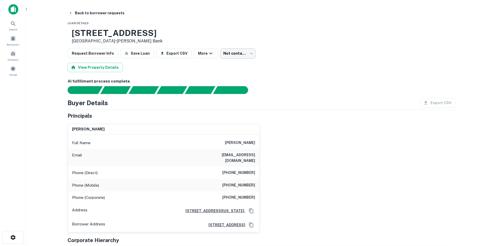
click at [223, 57] on body "Search Borrowers Contacts Saved Back to borrower requests Loan Details [STREET_…" at bounding box center [248, 123] width 497 height 246
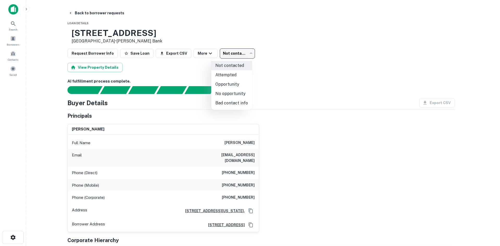
click at [228, 76] on li "Attempted" at bounding box center [231, 74] width 41 height 9
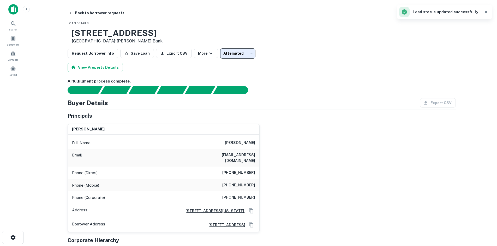
click at [235, 53] on body "Search Borrowers Contacts Saved Back to borrower requests Loan Details [STREET_…" at bounding box center [248, 123] width 497 height 246
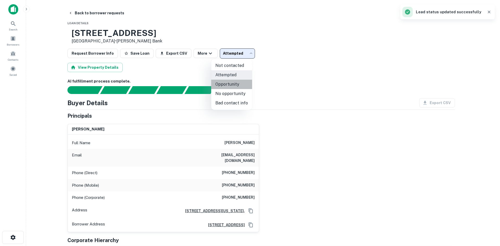
click at [234, 86] on li "Opportunity" at bounding box center [231, 84] width 41 height 9
type input "**********"
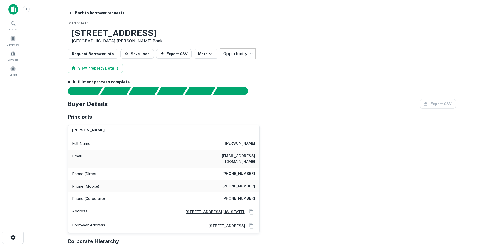
drag, startPoint x: 98, startPoint y: 12, endPoint x: 143, endPoint y: 17, distance: 45.6
click at [98, 12] on button "Back to borrower requests" at bounding box center [96, 12] width 60 height 9
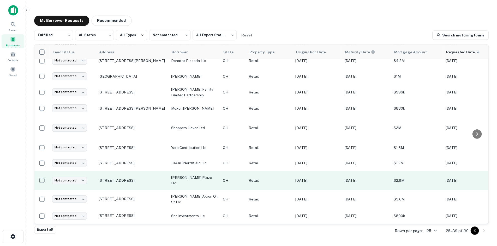
scroll to position [73, 0]
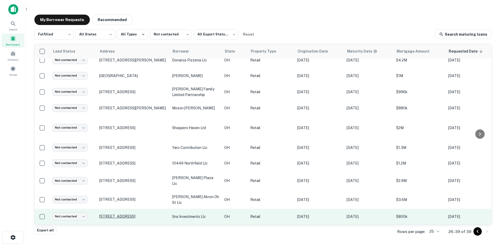
click at [136, 214] on p "[STREET_ADDRESS]" at bounding box center [133, 216] width 68 height 5
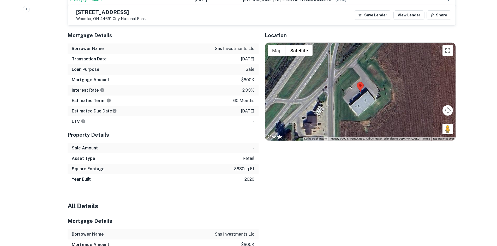
scroll to position [313, 0]
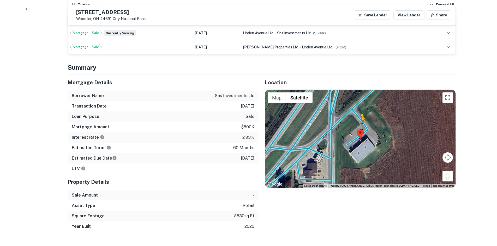
drag, startPoint x: 448, startPoint y: 173, endPoint x: 351, endPoint y: 132, distance: 105.0
click at [351, 132] on div "To activate drag with keyboard, press Alt + Enter. Once in keyboard drag state,…" at bounding box center [360, 139] width 190 height 98
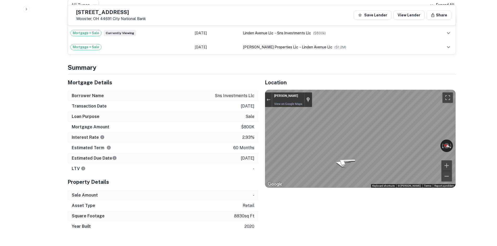
click at [256, 115] on div "Mortgage Details Borrower Name sns investments llc Transaction Date [DATE] Loan…" at bounding box center [258, 153] width 394 height 157
click at [190, 151] on div "Mortgage Details Borrower Name sns investments llc Transaction Date [DATE] Loan…" at bounding box center [258, 153] width 394 height 157
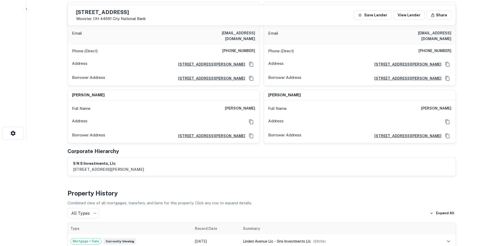
scroll to position [0, 0]
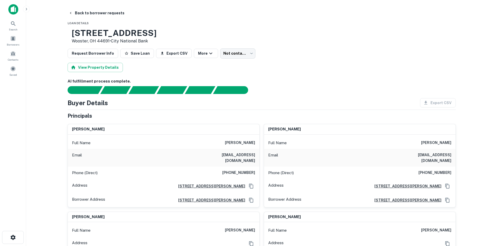
click at [238, 155] on h6 "[EMAIL_ADDRESS][DOMAIN_NAME]" at bounding box center [223, 157] width 63 height 11
click at [434, 170] on h6 "[PHONE_NUMBER]" at bounding box center [434, 173] width 33 height 6
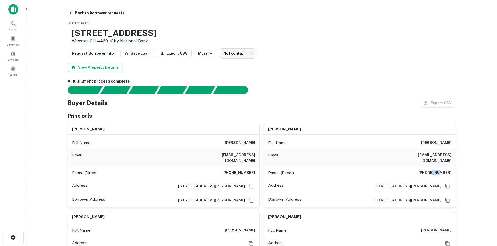
click at [434, 170] on h6 "[PHONE_NUMBER]" at bounding box center [434, 173] width 33 height 6
drag, startPoint x: 88, startPoint y: 33, endPoint x: 206, endPoint y: 30, distance: 118.1
click at [206, 30] on div "[STREET_ADDRESS] • City National Bank" at bounding box center [262, 36] width 388 height 16
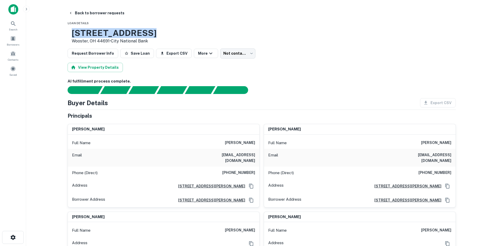
click at [206, 29] on div "[STREET_ADDRESS] • City National Bank" at bounding box center [262, 36] width 388 height 16
click at [242, 55] on body "Search Borrowers Contacts Saved Back to borrower requests Loan Details [STREET_…" at bounding box center [248, 123] width 497 height 246
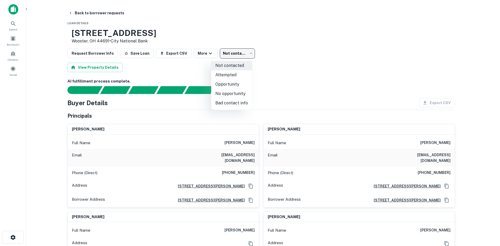
click at [235, 94] on li "No opportunity" at bounding box center [231, 93] width 41 height 9
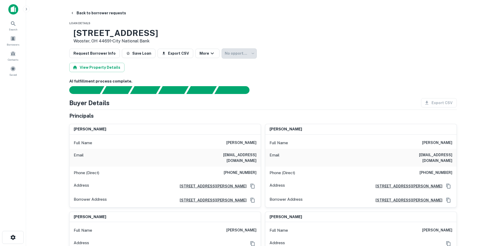
type input "**********"
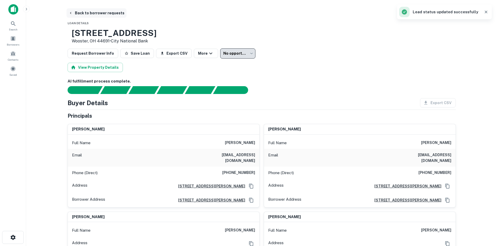
click at [96, 15] on button "Back to borrower requests" at bounding box center [96, 12] width 60 height 9
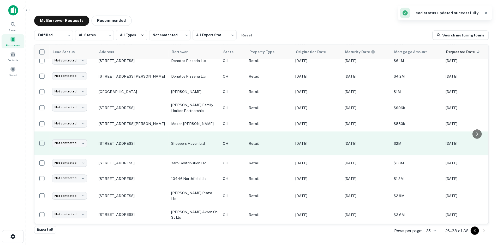
scroll to position [57, 0]
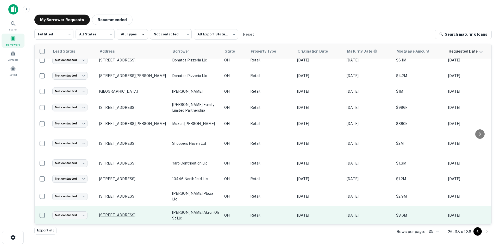
click at [133, 213] on p "[STREET_ADDRESS]" at bounding box center [133, 215] width 68 height 5
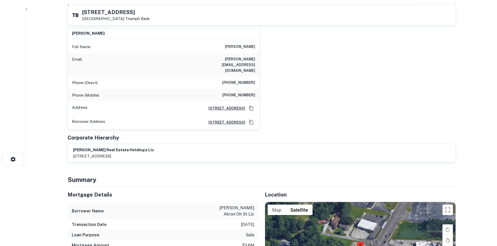
scroll to position [235, 0]
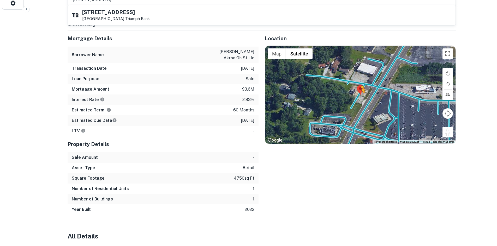
drag, startPoint x: 449, startPoint y: 120, endPoint x: 360, endPoint y: 87, distance: 95.4
click at [360, 87] on div "To activate drag with keyboard, press Alt + Enter. Once in keyboard drag state,…" at bounding box center [360, 95] width 190 height 98
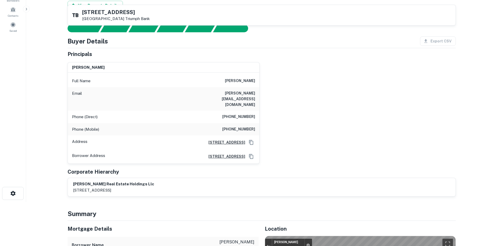
scroll to position [0, 0]
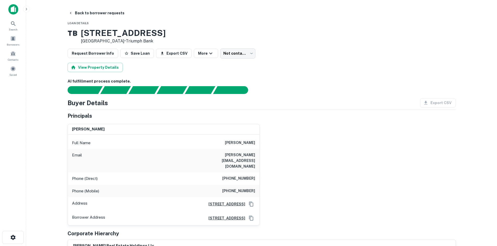
click at [250, 173] on div "Phone (Direct) [PHONE_NUMBER]" at bounding box center [163, 179] width 191 height 13
click at [244, 173] on div "Phone (Direct) [PHONE_NUMBER]" at bounding box center [163, 179] width 191 height 13
click at [250, 185] on div "Phone (Mobile) [PHONE_NUMBER]" at bounding box center [163, 191] width 191 height 13
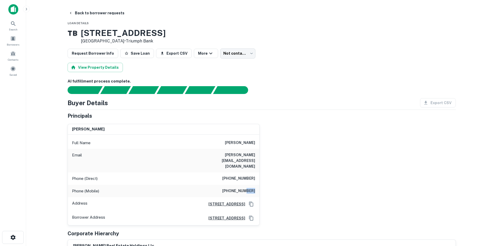
click at [250, 185] on div "Phone (Mobile) [PHONE_NUMBER]" at bounding box center [163, 191] width 191 height 13
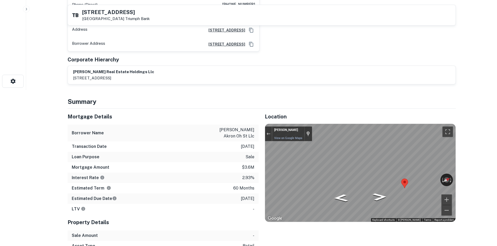
scroll to position [182, 0]
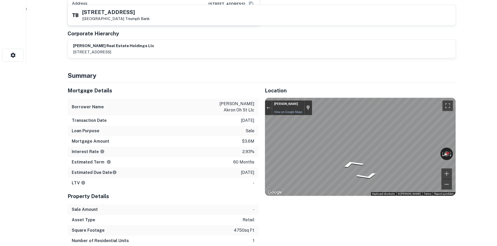
click at [244, 142] on div "Mortgage Details Borrower Name [PERSON_NAME] akron oh st llc Transaction Date […" at bounding box center [258, 175] width 394 height 185
click at [343, 166] on icon "Go South, OH-93" at bounding box center [340, 171] width 26 height 11
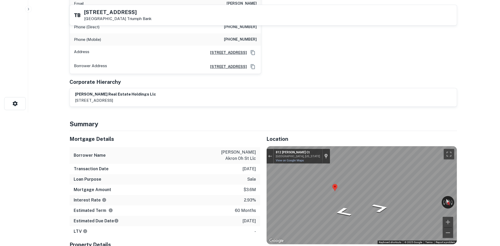
scroll to position [0, 0]
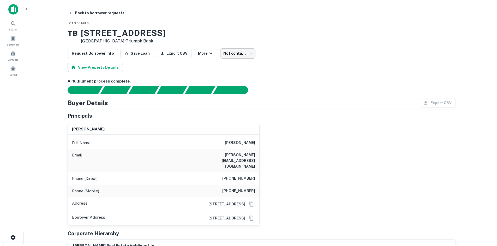
click at [241, 54] on body "Search Borrowers Contacts Saved Back to borrower requests Loan Details T B [STR…" at bounding box center [248, 123] width 497 height 246
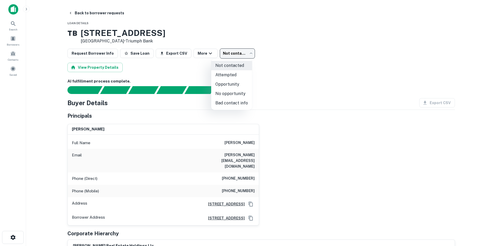
click at [238, 78] on li "Attempted" at bounding box center [231, 74] width 41 height 9
type input "*********"
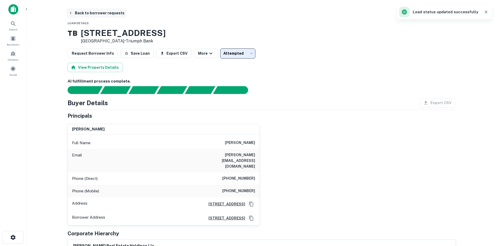
click at [93, 12] on button "Back to borrower requests" at bounding box center [96, 12] width 60 height 9
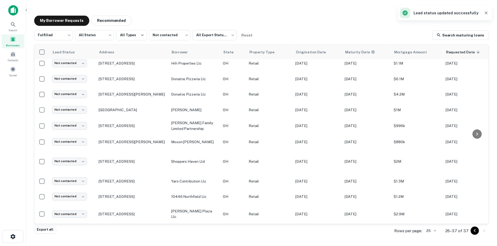
scroll to position [39, 0]
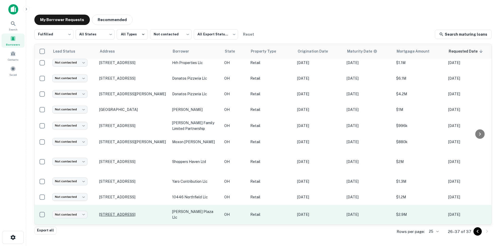
click at [144, 212] on p "[STREET_ADDRESS]" at bounding box center [133, 214] width 68 height 5
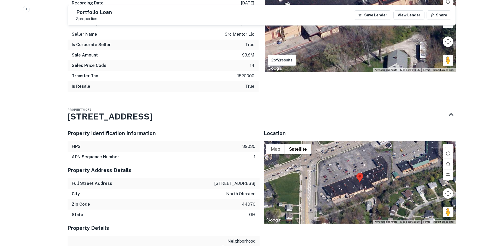
scroll to position [600, 0]
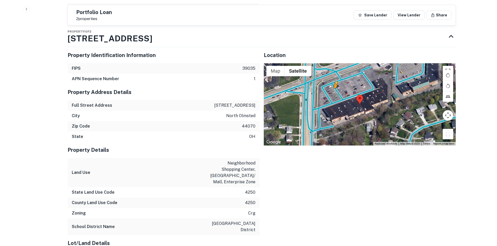
drag, startPoint x: 449, startPoint y: 118, endPoint x: 334, endPoint y: 75, distance: 122.2
click at [334, 75] on div "To activate drag with keyboard, press Alt + Enter. Once in keyboard drag state,…" at bounding box center [360, 104] width 192 height 82
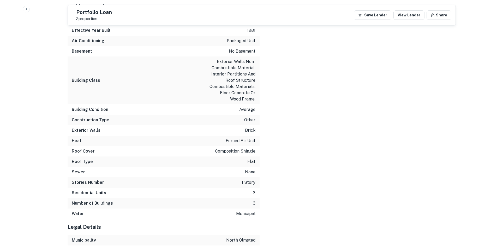
scroll to position [976, 0]
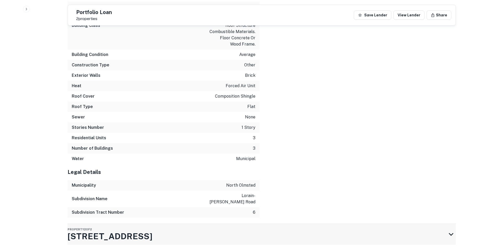
click at [241, 224] on div "Property 2 of 2 [STREET_ADDRESS]" at bounding box center [257, 234] width 378 height 21
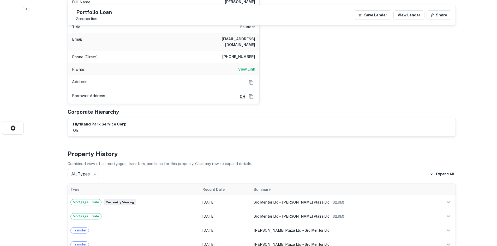
scroll to position [26, 0]
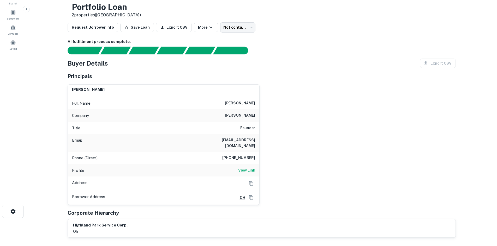
click at [240, 152] on div "Phone (Direct) [PHONE_NUMBER]" at bounding box center [163, 158] width 191 height 13
click at [240, 155] on h6 "[PHONE_NUMBER]" at bounding box center [238, 158] width 33 height 6
click at [250, 168] on h6 "View Link" at bounding box center [246, 171] width 17 height 6
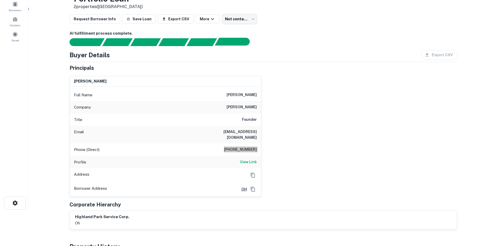
scroll to position [0, 0]
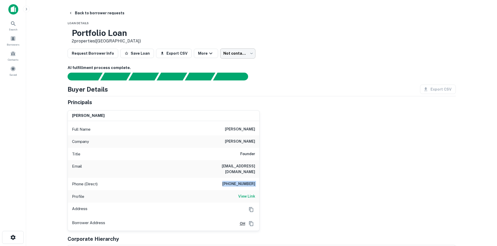
drag, startPoint x: 248, startPoint y: 60, endPoint x: 240, endPoint y: 58, distance: 8.3
click at [234, 57] on body "Search Borrowers Contacts Saved Back to borrower requests Loan Details Portfoli…" at bounding box center [248, 123] width 497 height 246
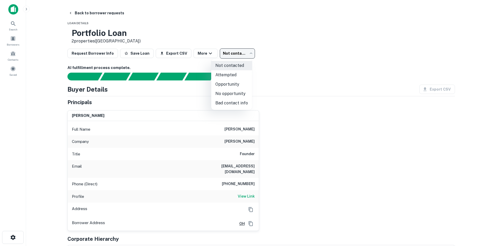
click at [231, 76] on li "Attempted" at bounding box center [231, 74] width 41 height 9
type input "*********"
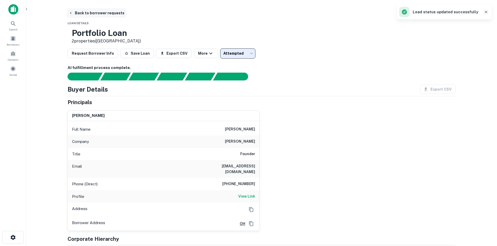
click at [91, 11] on button "Back to borrower requests" at bounding box center [96, 12] width 60 height 9
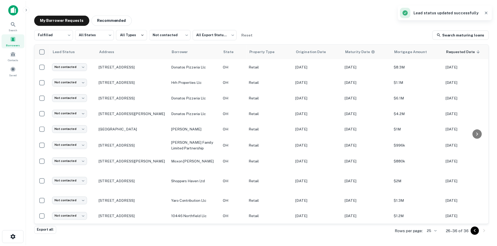
scroll to position [19, 0]
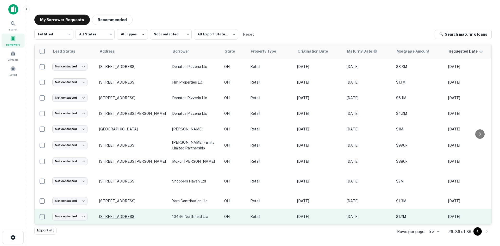
click at [155, 215] on p "[STREET_ADDRESS]" at bounding box center [133, 217] width 68 height 5
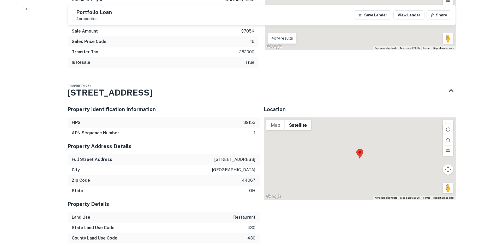
scroll to position [600, 0]
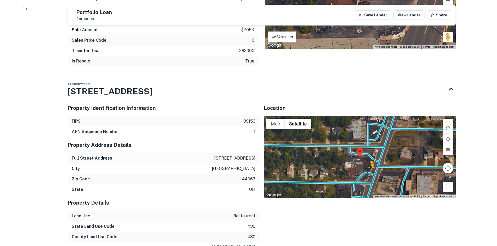
drag, startPoint x: 450, startPoint y: 185, endPoint x: 368, endPoint y: 167, distance: 84.1
click at [369, 168] on div "To activate drag with keyboard, press Alt + Enter. Once in keyboard drag state,…" at bounding box center [360, 157] width 192 height 82
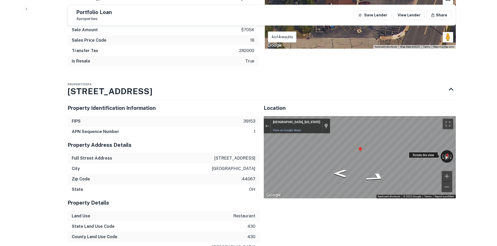
click at [446, 148] on div "← Move left → Move right ↑ Move up ↓ Move down + Zoom in - Zoom out [GEOGRAPHIC…" at bounding box center [360, 157] width 192 height 82
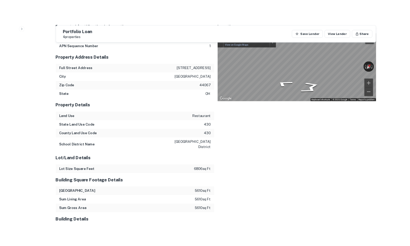
scroll to position [630, 0]
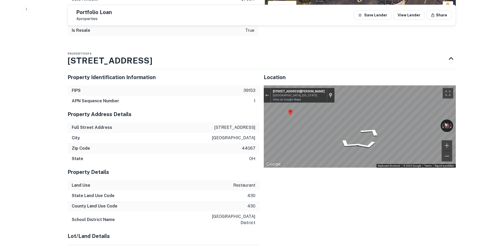
click at [254, 136] on div "[GEOGRAPHIC_DATA]" at bounding box center [164, 138] width 192 height 10
